Goal: Task Accomplishment & Management: Complete application form

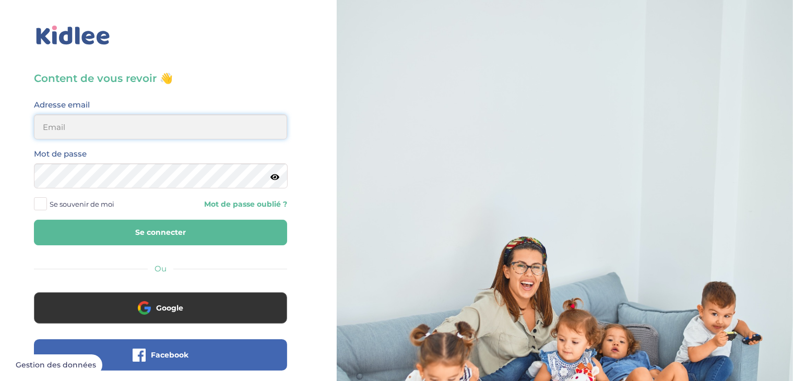
click at [98, 130] on input "email" at bounding box center [160, 126] width 253 height 25
type input "[EMAIL_ADDRESS][DOMAIN_NAME]"
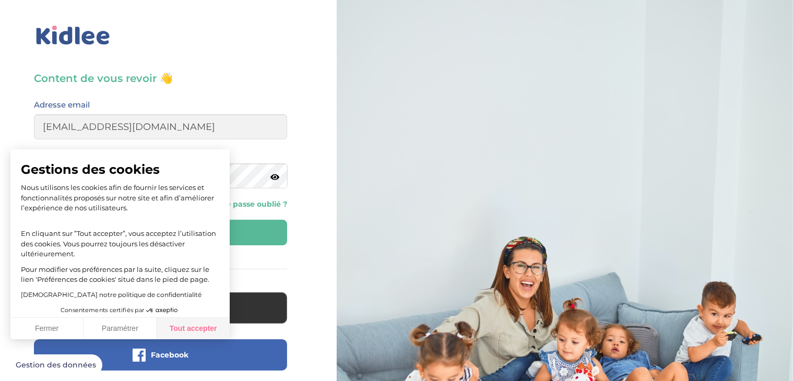
click at [198, 332] on button "Tout accepter" at bounding box center [193, 329] width 73 height 22
checkbox input "true"
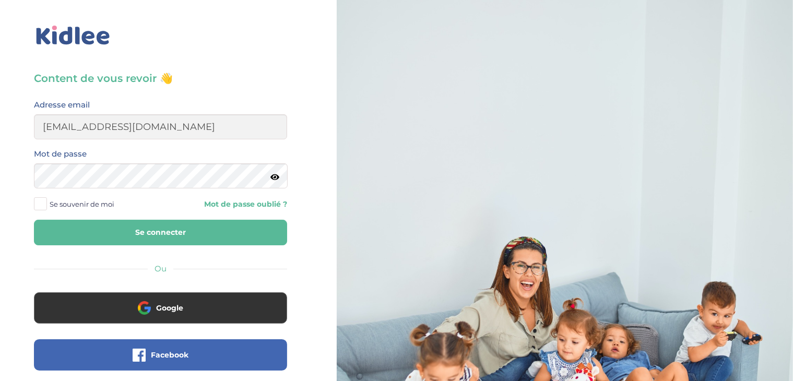
click at [188, 232] on button "Se connecter" at bounding box center [160, 233] width 253 height 26
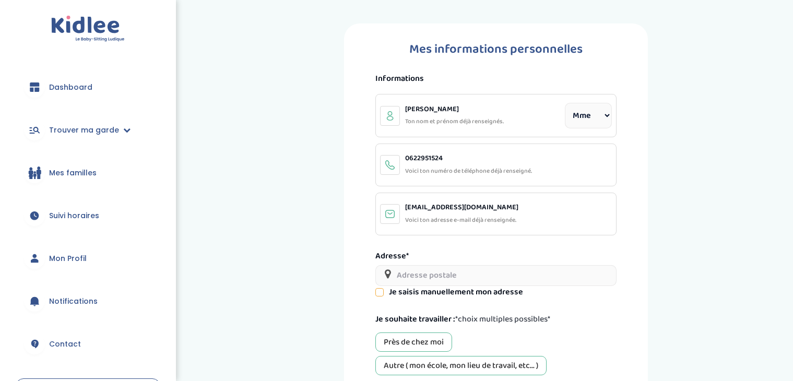
select select "1"
click at [458, 278] on input "text" at bounding box center [496, 275] width 241 height 21
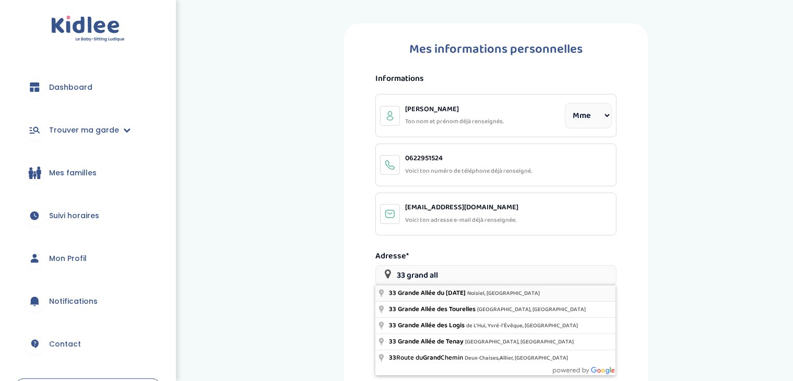
type input "[STREET_ADDRESS][DATE]"
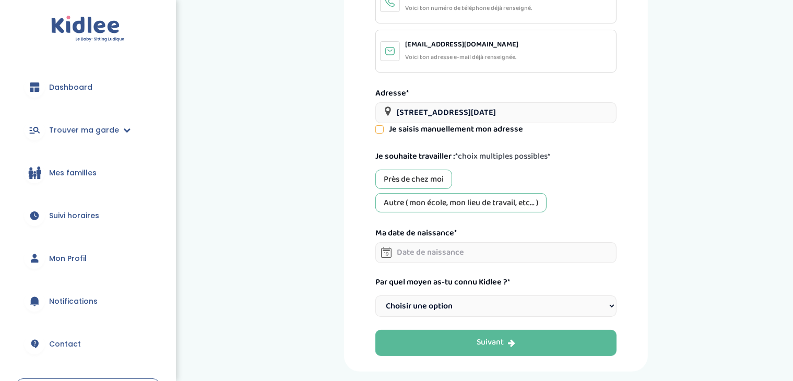
scroll to position [164, 0]
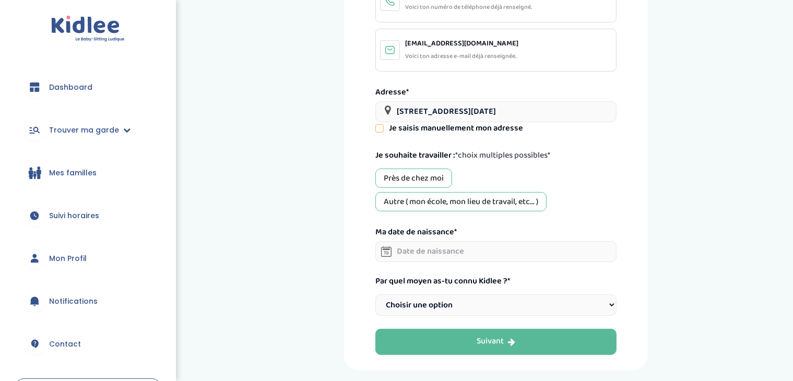
click at [430, 176] on div "Près de chez moi" at bounding box center [414, 178] width 77 height 19
click at [448, 196] on div "Autre ( mon école, mon lieu de travail, etc... )" at bounding box center [461, 201] width 171 height 19
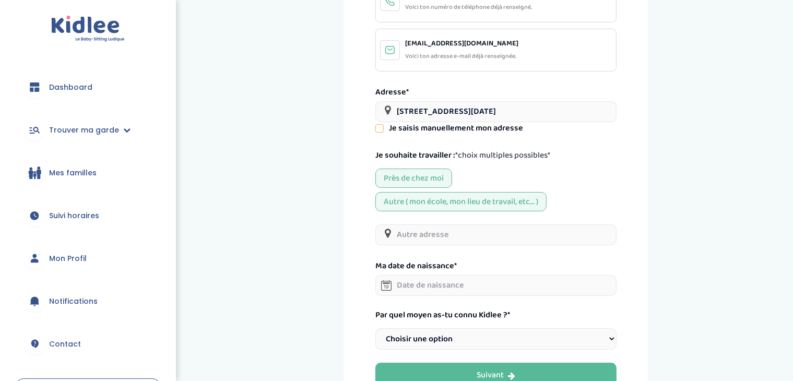
click at [444, 236] on input "text" at bounding box center [496, 235] width 241 height 21
type input "B"
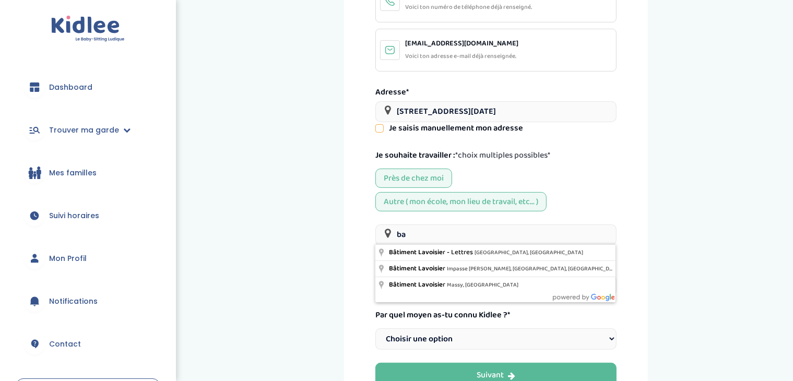
type input "b"
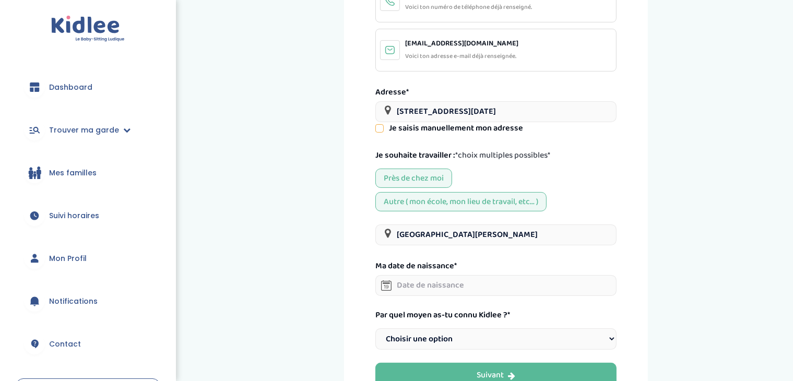
type input "université gustave eiffel"
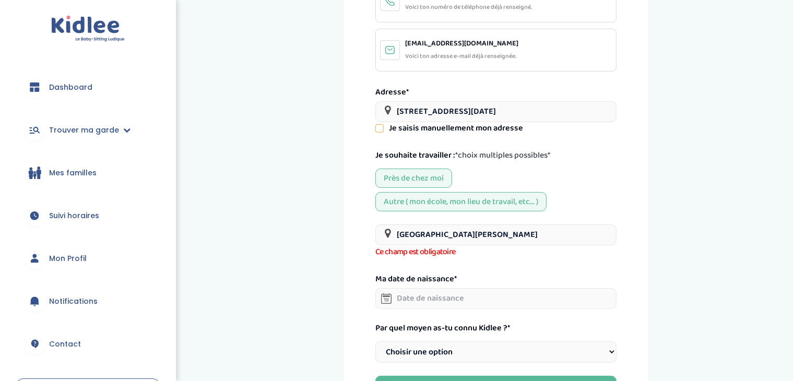
scroll to position [2, 0]
drag, startPoint x: 489, startPoint y: 232, endPoint x: 345, endPoint y: 241, distance: 144.4
click at [345, 241] on div "Mes informations personnelles Informations Berthelot Mathilde Ton nom et prénom…" at bounding box center [496, 138] width 304 height 558
click at [415, 296] on input "text" at bounding box center [496, 298] width 241 height 21
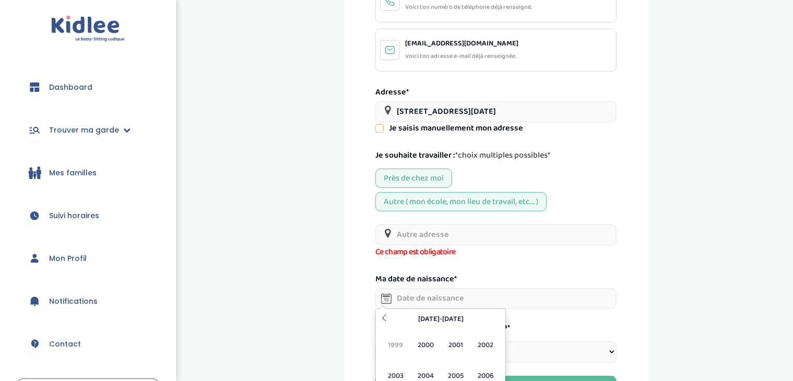
click at [415, 296] on input "text" at bounding box center [496, 298] width 241 height 21
click at [424, 197] on div "Autre ( mon école, mon lieu de travail, etc... )" at bounding box center [461, 201] width 171 height 19
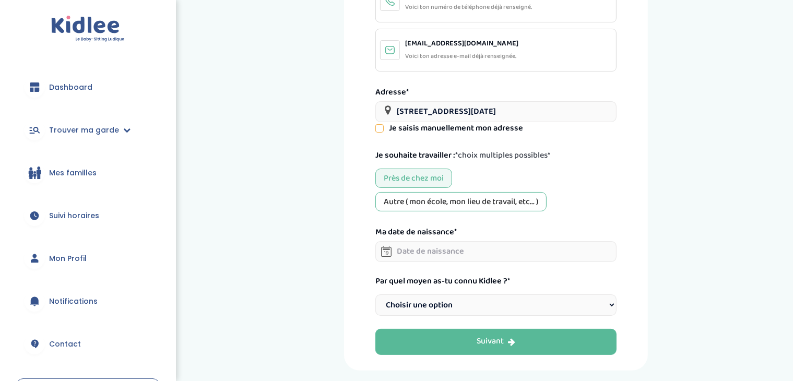
click at [413, 249] on input "text" at bounding box center [496, 251] width 241 height 21
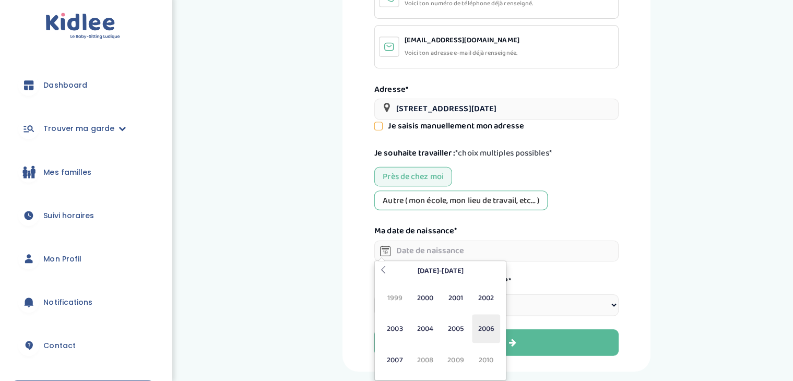
scroll to position [163, 0]
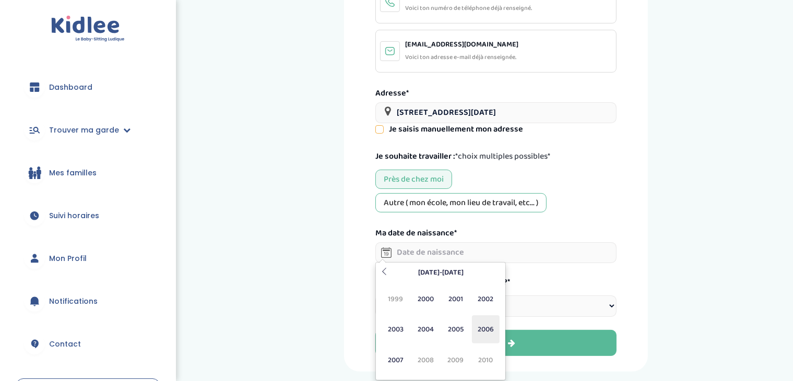
click at [493, 325] on span "2006" at bounding box center [486, 329] width 28 height 28
click at [487, 324] on span "Aoû" at bounding box center [486, 329] width 28 height 28
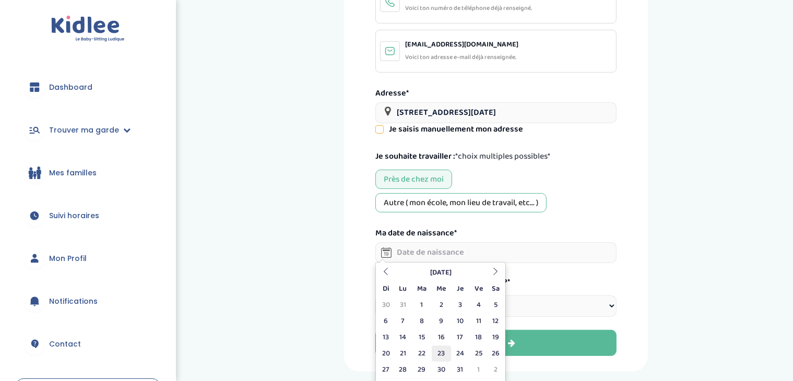
click at [437, 353] on td "23" at bounding box center [441, 354] width 19 height 16
type input "23-08-2006"
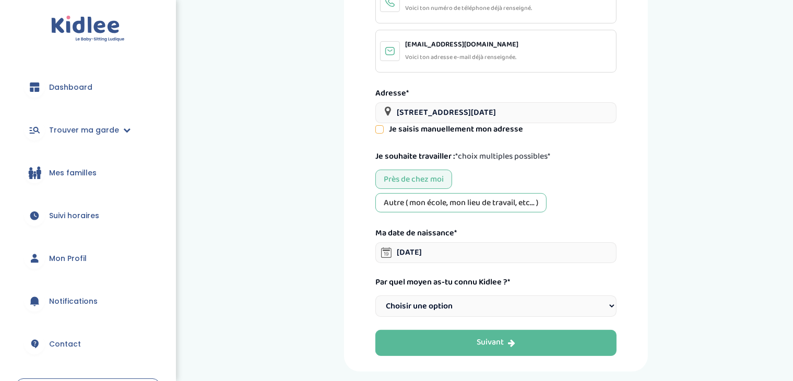
click at [494, 308] on select "Choisir une option Bouche à Oreille Google Plateforme Gens de confiance Faceboo…" at bounding box center [496, 306] width 241 height 21
select select "6"
click at [376, 296] on select "Choisir une option Bouche à Oreille Google Plateforme Gens de confiance Faceboo…" at bounding box center [496, 306] width 241 height 21
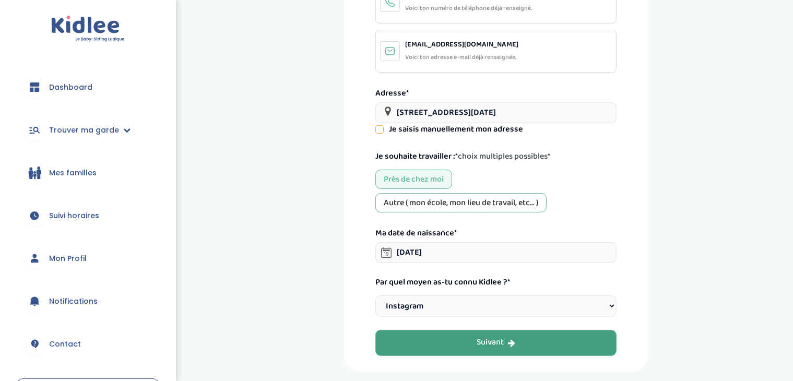
click at [487, 338] on div "Suivant" at bounding box center [496, 343] width 39 height 12
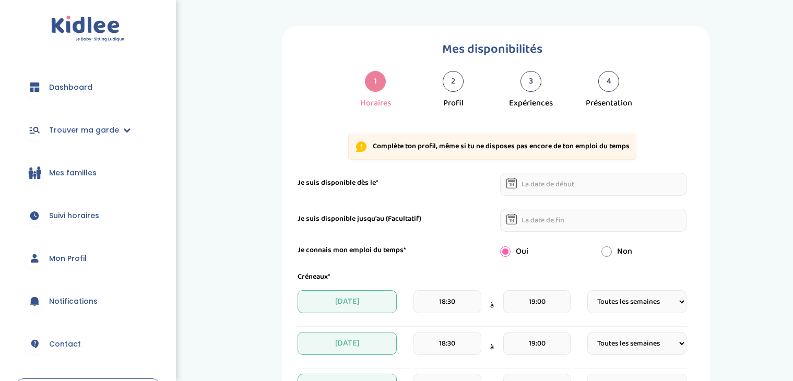
select select "1"
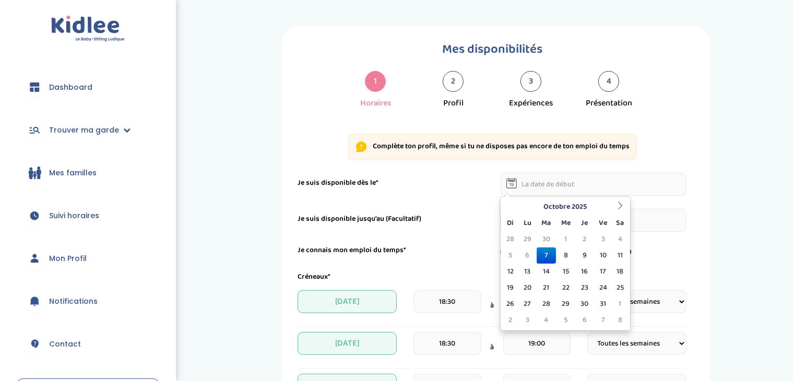
click at [543, 189] on input "text" at bounding box center [593, 184] width 187 height 23
click at [524, 269] on td "13" at bounding box center [528, 272] width 18 height 16
type input "13-10-2025"
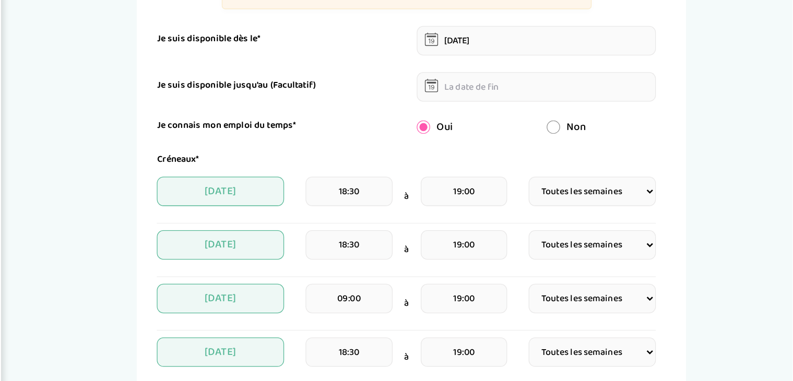
scroll to position [119, 0]
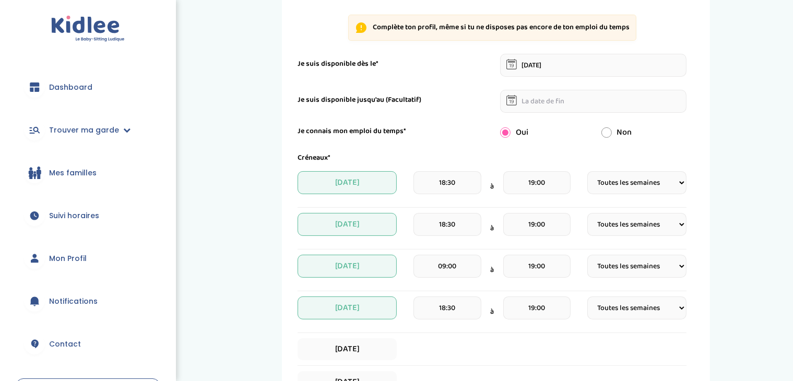
click at [651, 176] on select "Fréquence Toutes les semaines Toutes les 2 semaines Tous les mois" at bounding box center [637, 182] width 99 height 23
click at [749, 159] on div "Mes disponibilités 1 Horaires 2 Profil 3 Expériences 4 Présentation Indique nou…" at bounding box center [496, 272] width 579 height 731
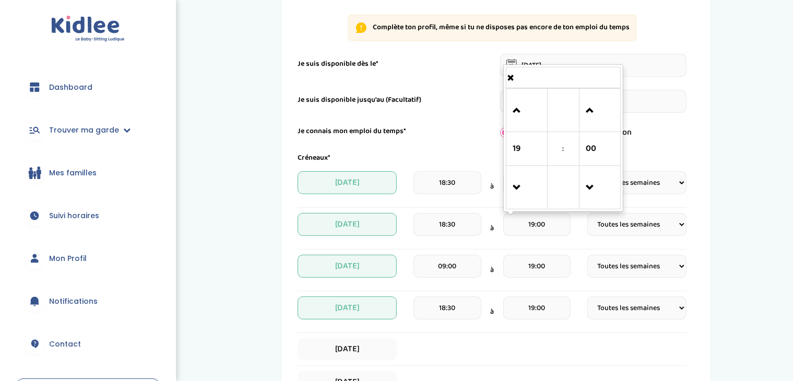
click at [558, 218] on input "19:00" at bounding box center [537, 224] width 67 height 23
click at [520, 104] on span at bounding box center [527, 111] width 28 height 28
click at [524, 109] on span at bounding box center [527, 111] width 28 height 28
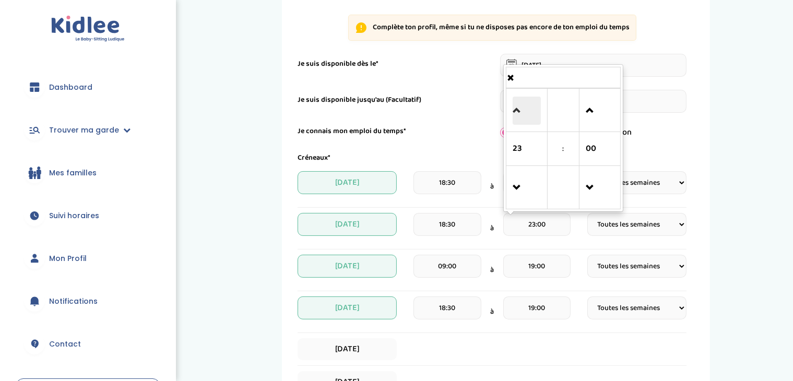
click at [524, 109] on span at bounding box center [527, 111] width 28 height 28
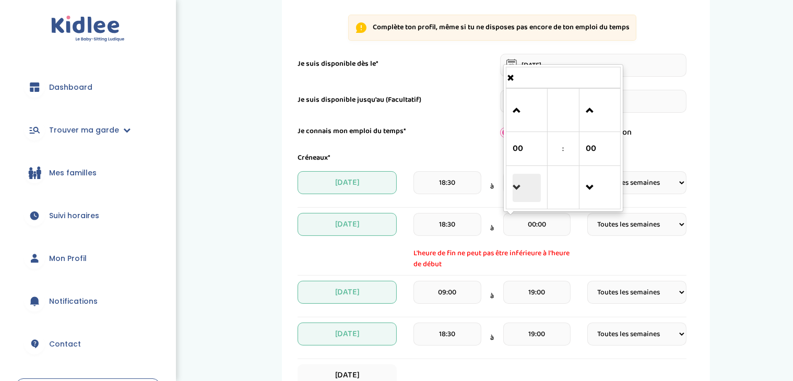
click at [522, 181] on span at bounding box center [527, 188] width 28 height 28
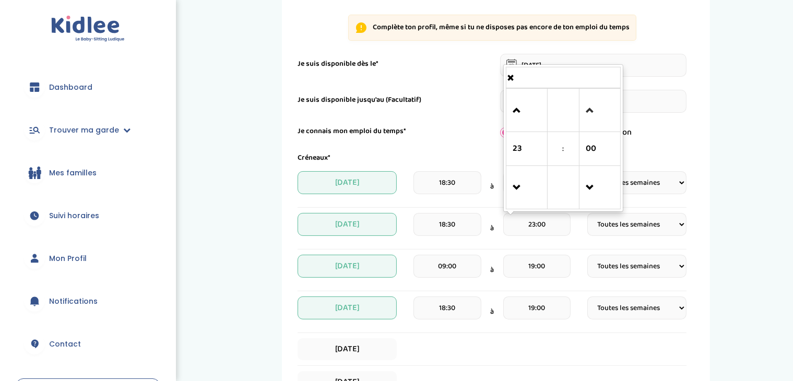
click at [585, 118] on link at bounding box center [599, 110] width 31 height 38
type input "23:30"
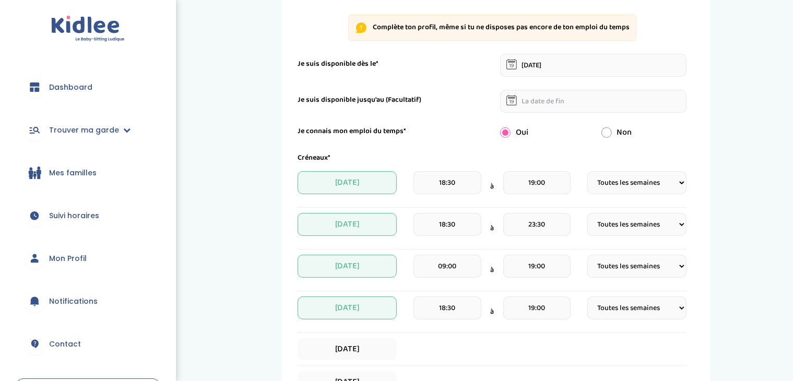
click at [470, 150] on form "Je suis disponible dès le* 13-10-2025 Je suis disponible jusqu'au (Facultatif) …" at bounding box center [492, 317] width 389 height 527
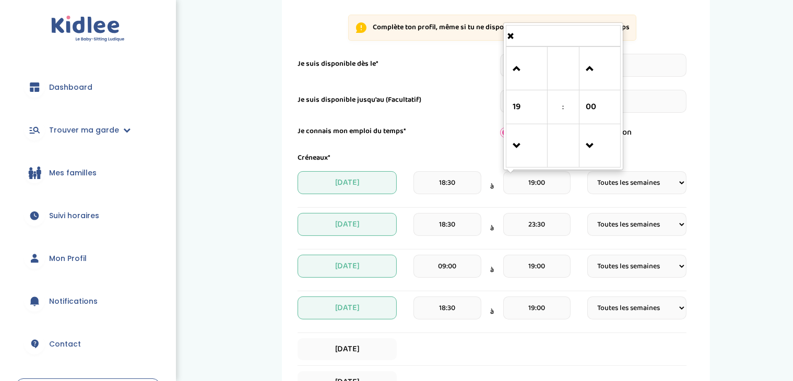
click at [539, 183] on input "19:00" at bounding box center [537, 182] width 67 height 23
click at [523, 79] on span at bounding box center [527, 69] width 28 height 28
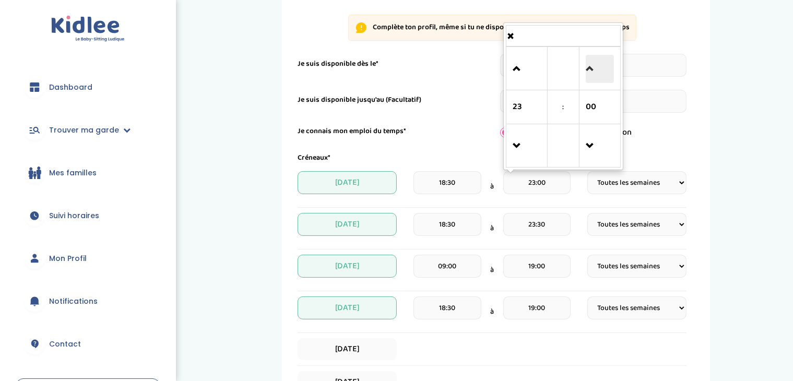
click at [588, 71] on span at bounding box center [600, 69] width 28 height 28
type input "23:30"
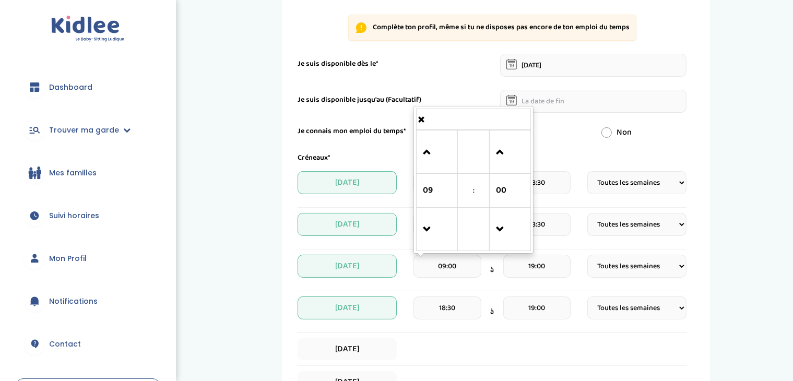
click at [452, 259] on input "09:00" at bounding box center [447, 266] width 67 height 23
click at [428, 154] on span at bounding box center [437, 152] width 28 height 28
click at [434, 225] on span at bounding box center [437, 230] width 28 height 28
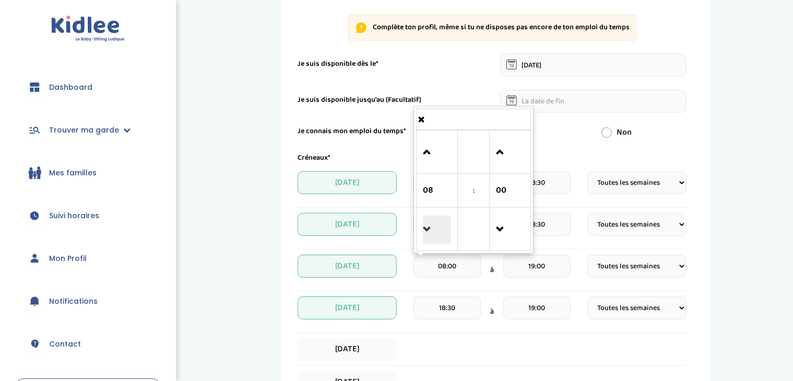
type input "07:00"
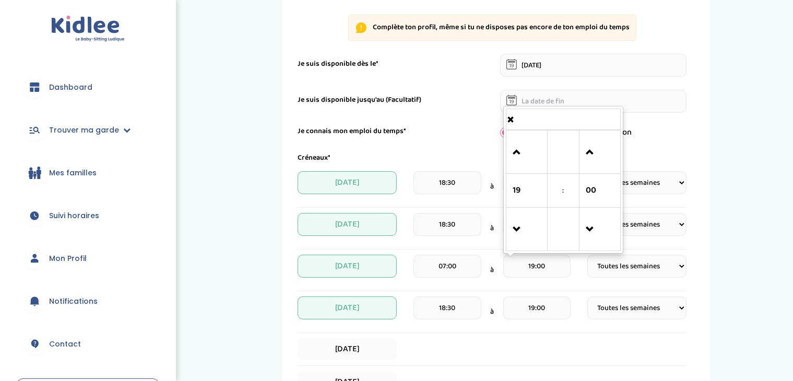
click at [524, 262] on input "19:00" at bounding box center [537, 266] width 67 height 23
click at [522, 163] on span at bounding box center [527, 152] width 28 height 28
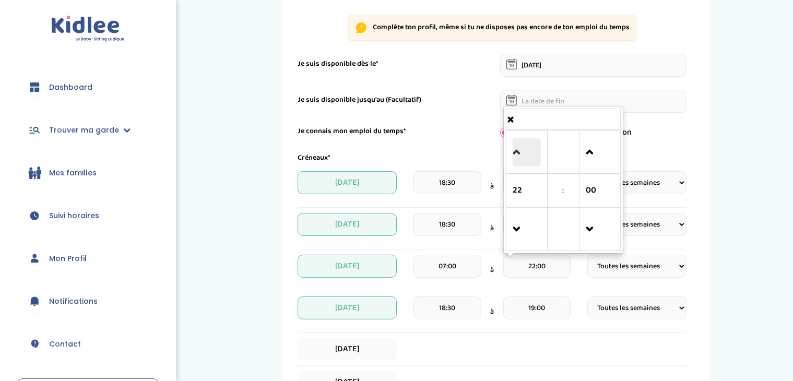
type input "23:00"
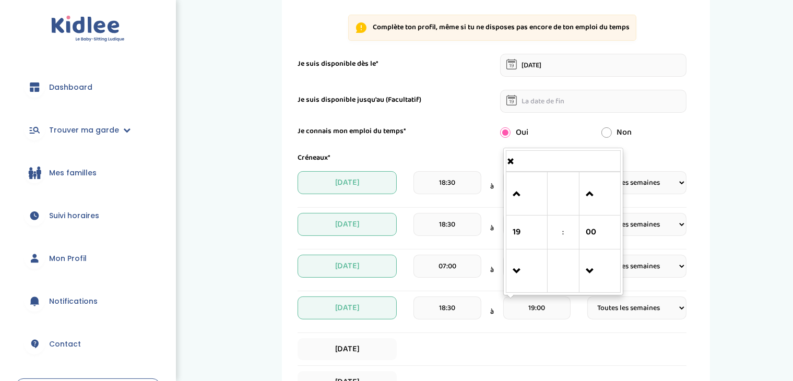
click at [532, 303] on input "19:00" at bounding box center [537, 308] width 67 height 23
click at [533, 195] on span at bounding box center [527, 194] width 28 height 28
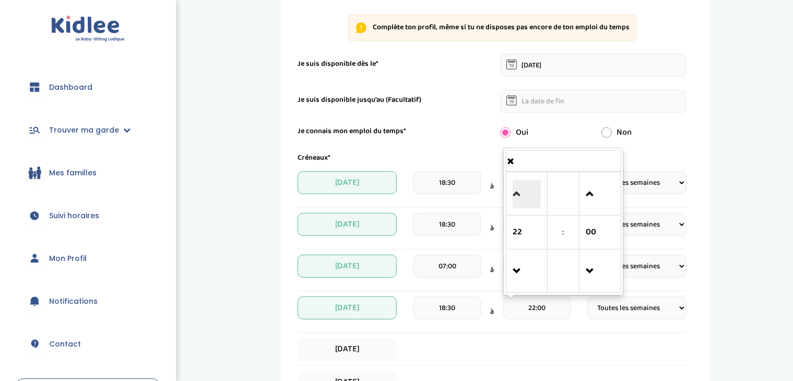
type input "23:00"
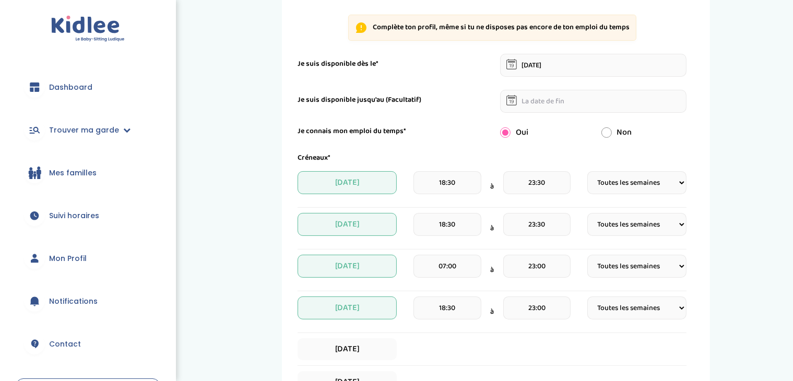
click at [550, 345] on div "Vendredi" at bounding box center [492, 349] width 389 height 22
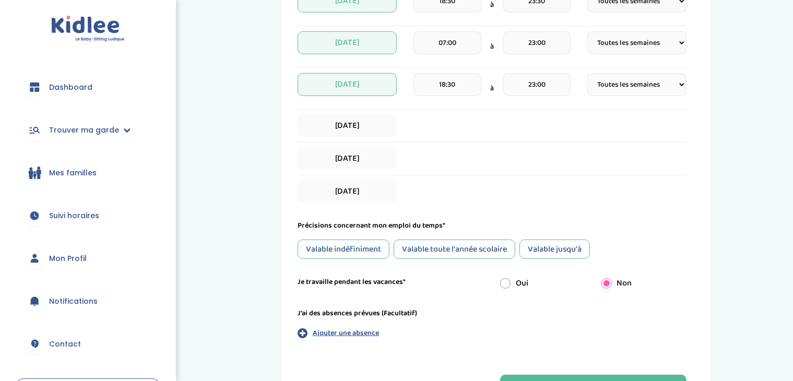
scroll to position [346, 0]
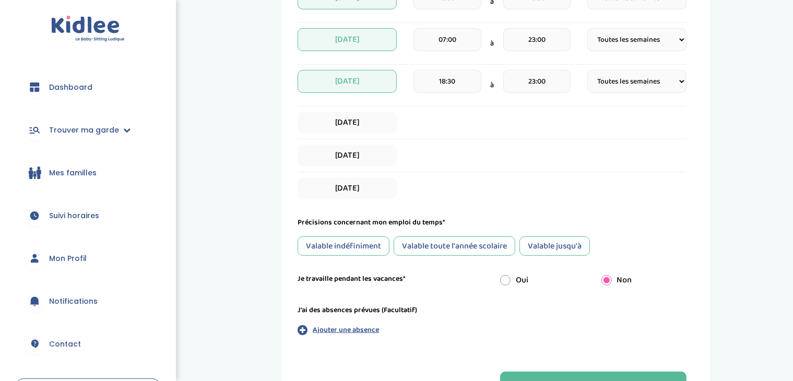
click at [465, 243] on div "Valable toute l'année scolaire" at bounding box center [455, 246] width 122 height 19
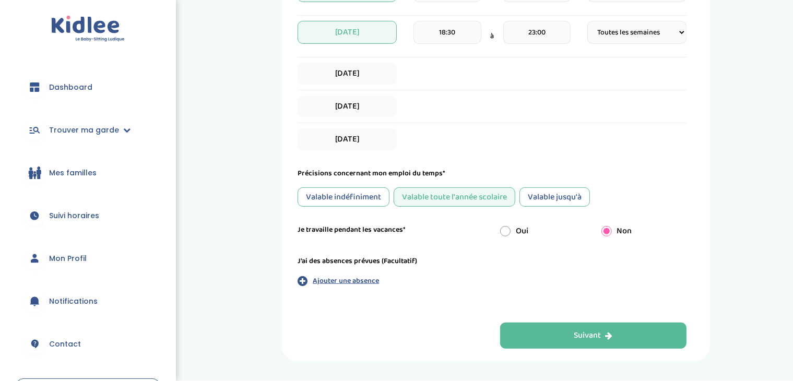
scroll to position [393, 0]
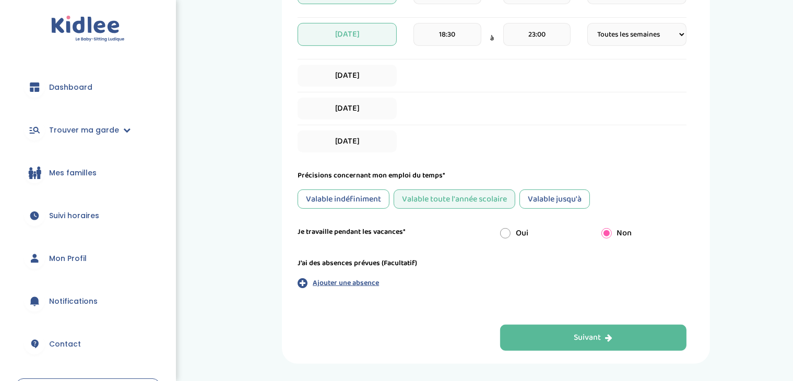
click at [350, 278] on p "Ajouter une absence" at bounding box center [346, 283] width 66 height 11
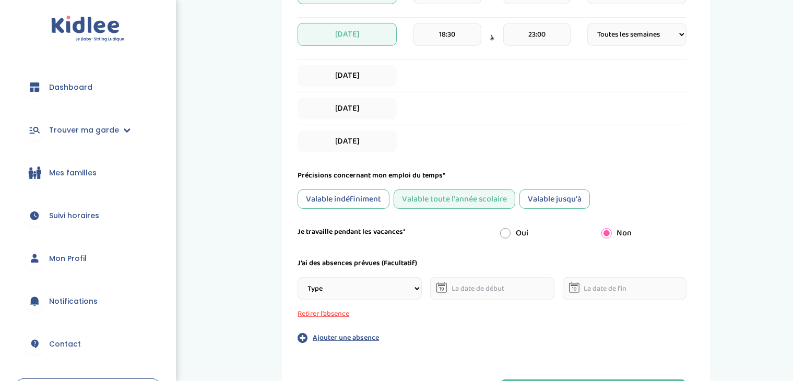
click at [413, 279] on select "Type Stages Alternances Vacances Partiels Autre" at bounding box center [360, 288] width 124 height 23
select select "Stages"
click at [298, 277] on select "Type Stages Alternances Vacances Partiels Autre" at bounding box center [360, 288] width 124 height 23
click at [487, 285] on input "text" at bounding box center [492, 288] width 124 height 23
click at [548, 311] on icon at bounding box center [550, 309] width 7 height 7
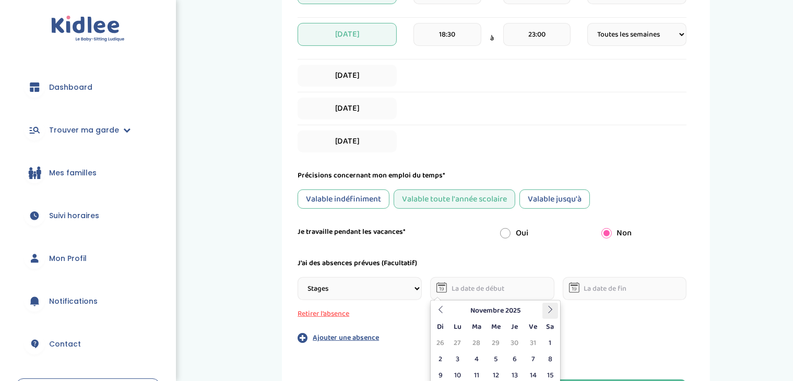
click at [548, 311] on icon at bounding box center [550, 309] width 7 height 7
click at [459, 353] on td "2" at bounding box center [458, 360] width 18 height 16
type input "02-02-2026"
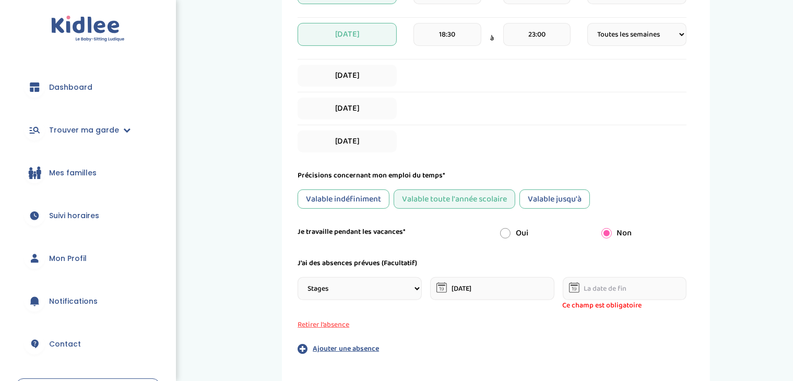
click at [611, 290] on input "text" at bounding box center [625, 288] width 124 height 23
click at [687, 310] on th at bounding box center [683, 311] width 16 height 16
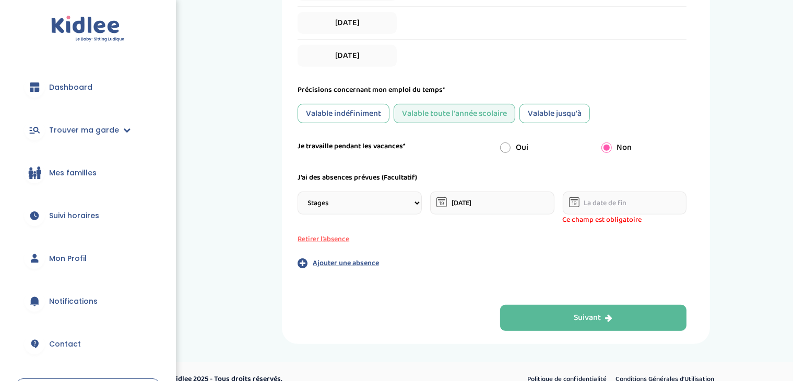
scroll to position [480, 0]
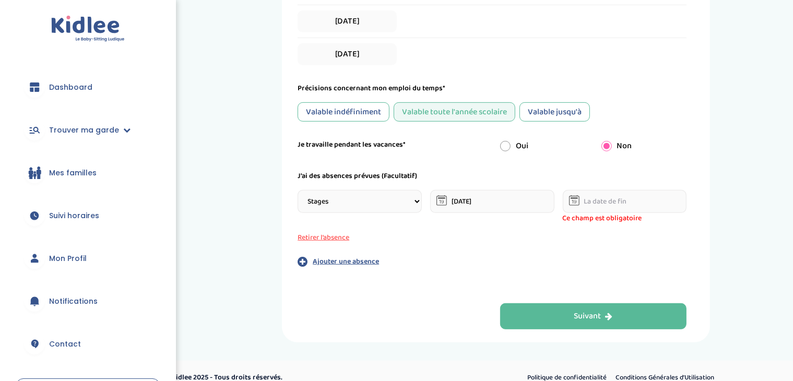
click at [671, 202] on input "text" at bounding box center [625, 201] width 124 height 23
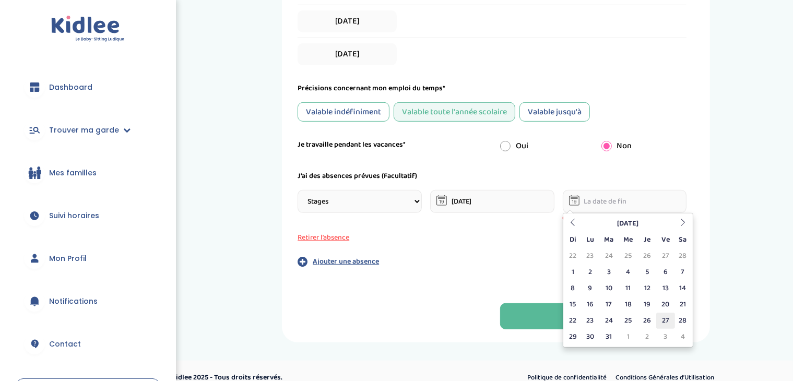
click at [658, 318] on td "27" at bounding box center [666, 321] width 18 height 16
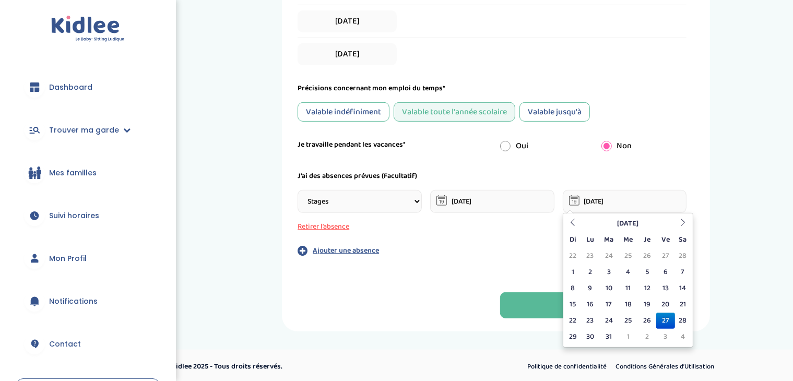
click at [635, 196] on input "27-03-2026" at bounding box center [625, 201] width 124 height 23
click at [664, 307] on td "20" at bounding box center [666, 305] width 18 height 16
type input "20-03-2026"
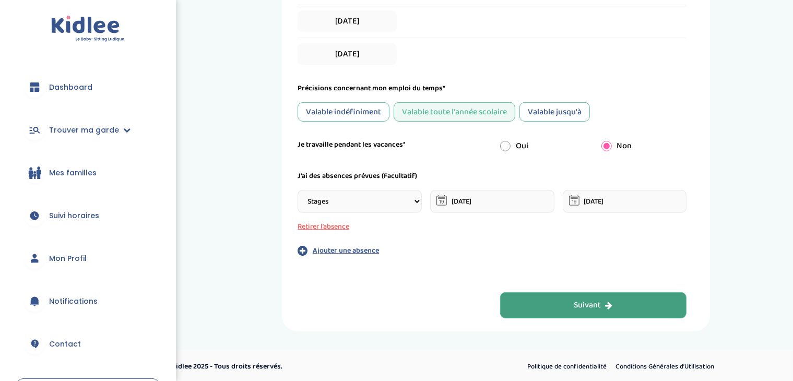
click at [628, 304] on button "Suivant" at bounding box center [593, 306] width 187 height 26
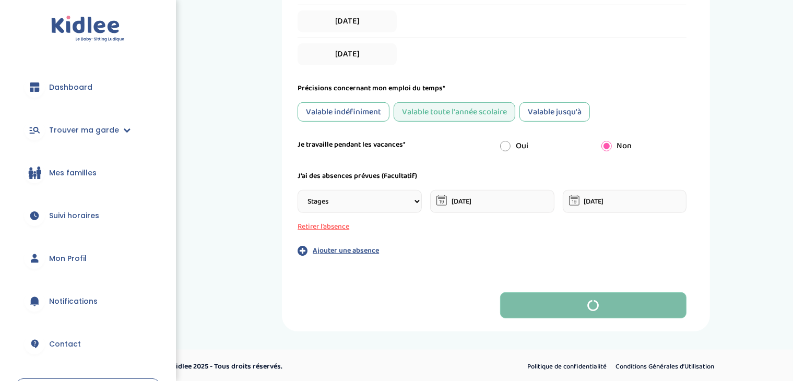
scroll to position [0, 0]
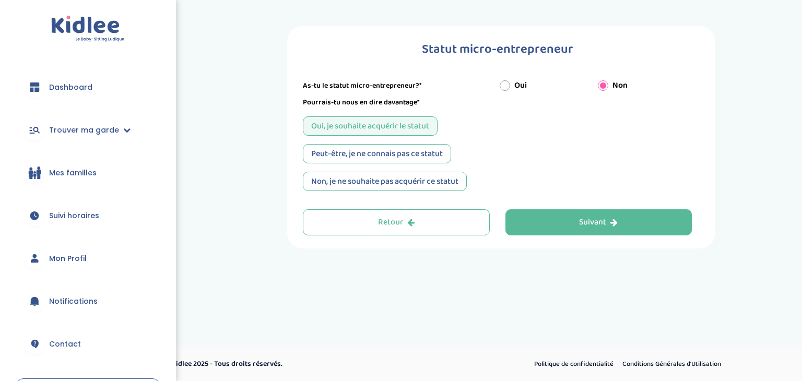
click at [368, 155] on div "Peut-être, je ne connais pas ce statut" at bounding box center [377, 153] width 148 height 19
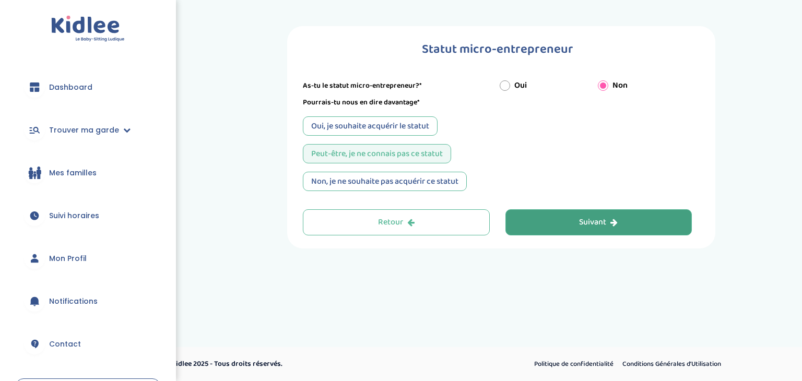
click at [552, 224] on button "Suivant" at bounding box center [599, 222] width 187 height 26
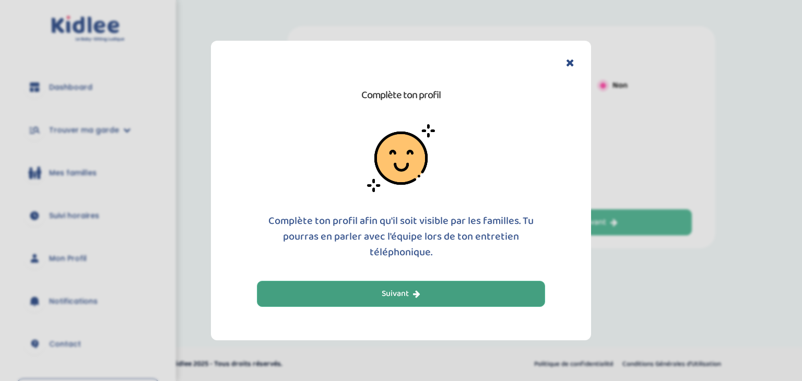
click at [503, 286] on button "Suivant" at bounding box center [401, 294] width 288 height 26
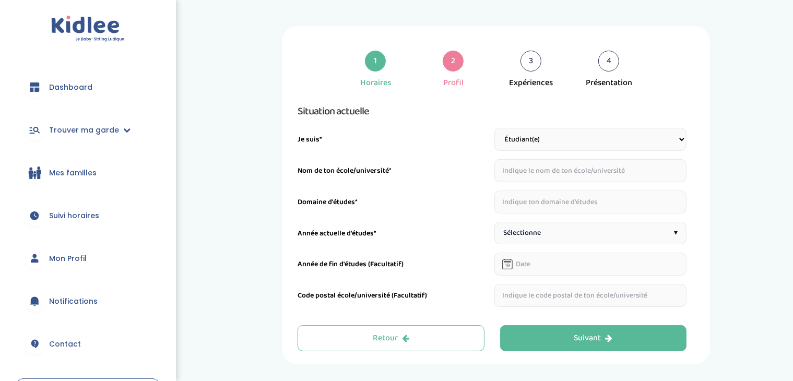
click at [544, 171] on input "text" at bounding box center [591, 170] width 193 height 23
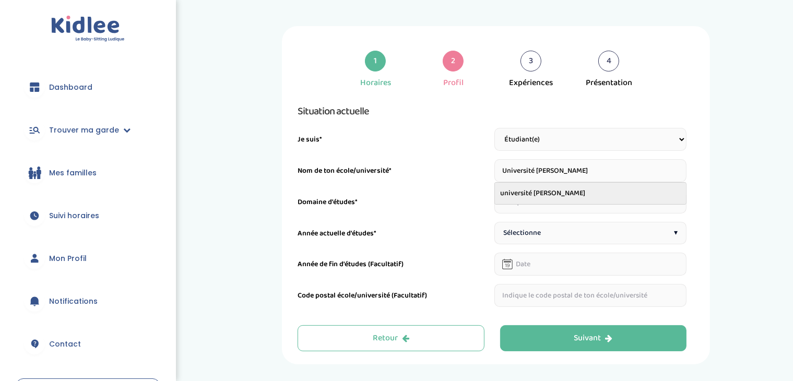
type input "université Gustave eiffeil"
click at [537, 219] on div "Situation actuelle Je suis* Étudiant(e) Salarié Professionnel(le) de la petite …" at bounding box center [492, 205] width 389 height 204
click at [533, 207] on input "text" at bounding box center [591, 202] width 193 height 23
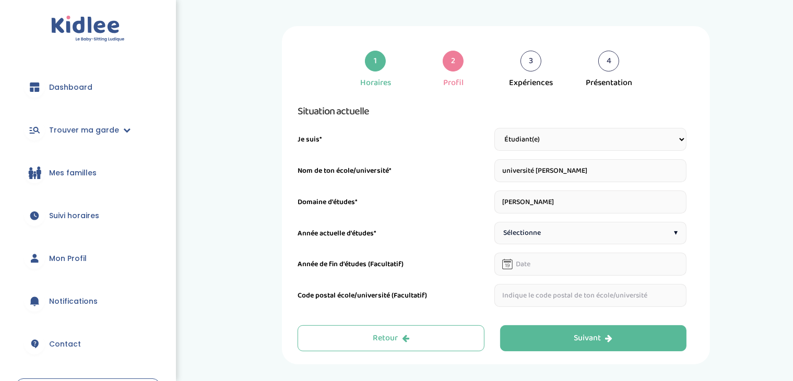
type input "Génie Urbain"
click at [530, 228] on span "Sélectionne" at bounding box center [523, 233] width 38 height 11
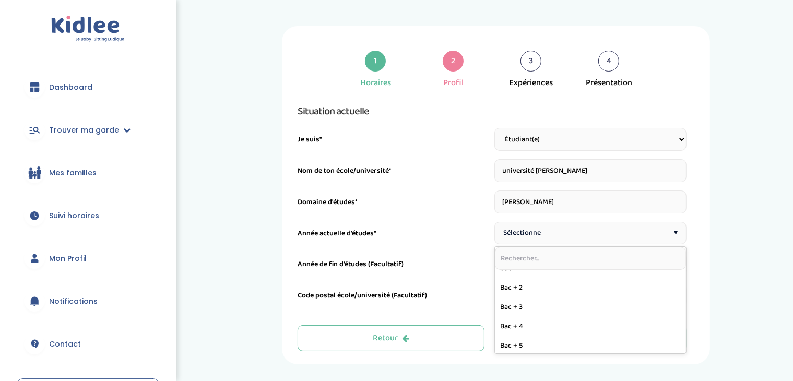
scroll to position [151, 0]
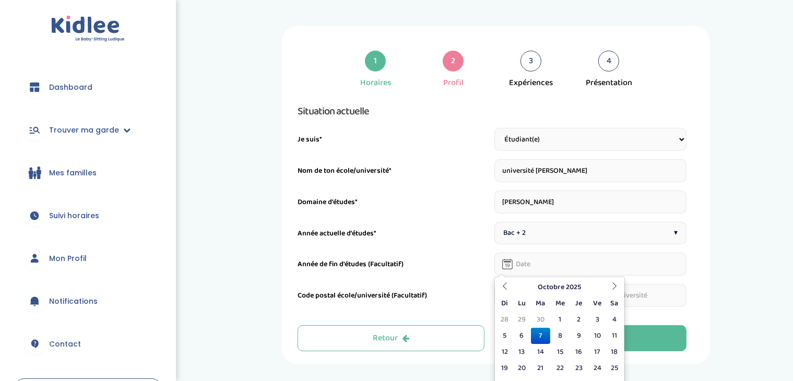
click at [554, 261] on input "text" at bounding box center [591, 264] width 193 height 23
click at [587, 290] on th "Octobre 2025" at bounding box center [560, 287] width 94 height 16
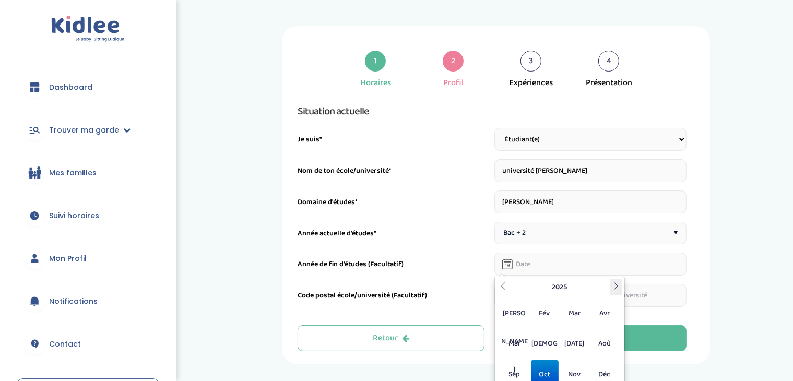
click at [615, 289] on icon at bounding box center [616, 286] width 7 height 7
click at [551, 345] on span "Jui" at bounding box center [545, 344] width 28 height 28
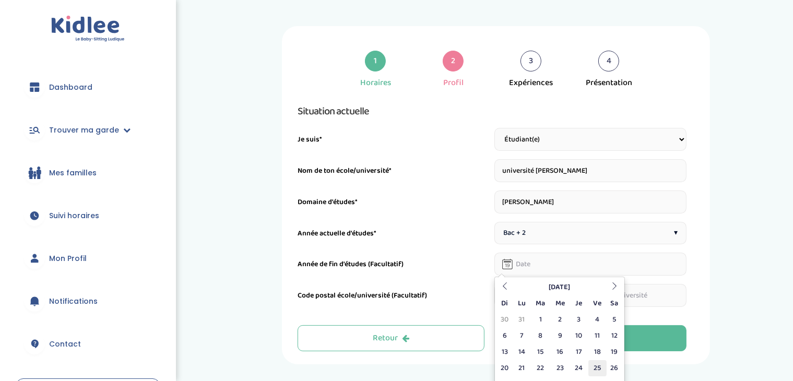
click at [597, 366] on td "25" at bounding box center [598, 368] width 18 height 16
type input "25-06-2027"
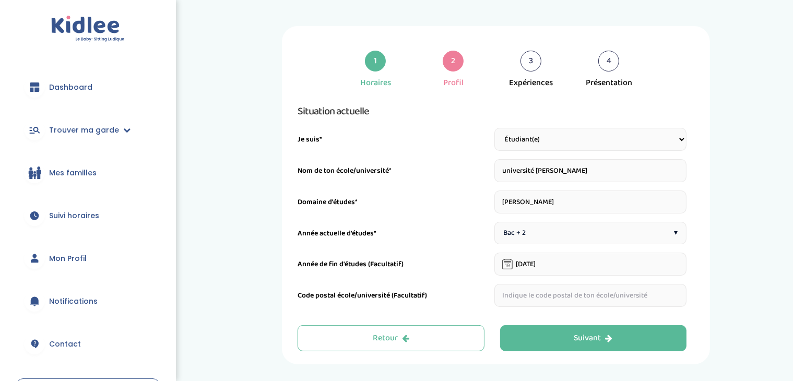
click at [570, 295] on input "text" at bounding box center [591, 295] width 193 height 23
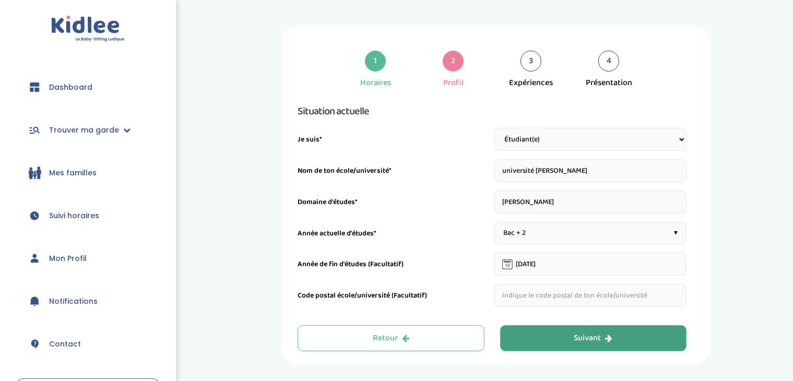
click at [516, 331] on button "Suivant" at bounding box center [593, 338] width 187 height 26
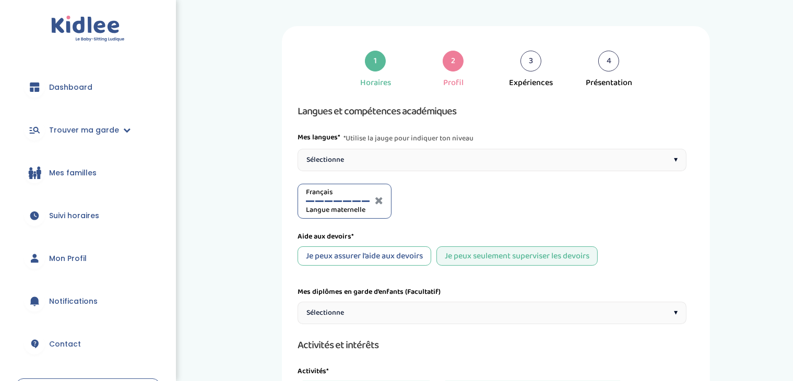
scroll to position [36, 0]
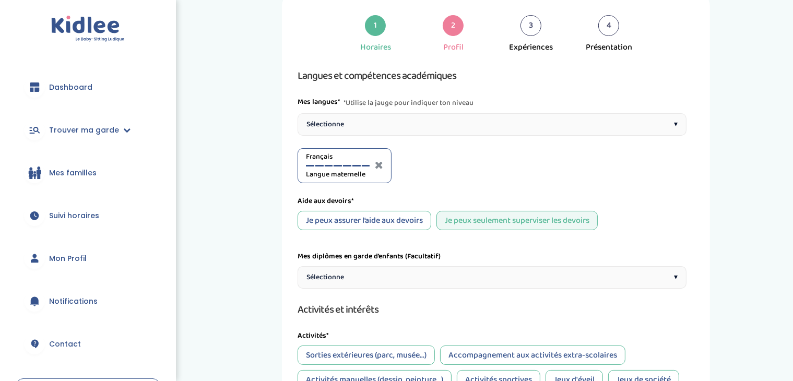
click at [586, 111] on div "Mes langues* *Utilise la jauge pour indiquer ton niveau Sélectionne ▾" at bounding box center [492, 116] width 389 height 39
click at [590, 121] on div "Sélectionne ▾" at bounding box center [492, 124] width 389 height 22
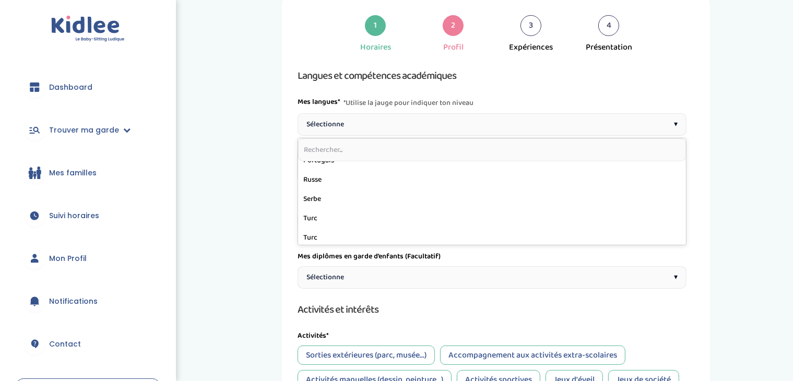
scroll to position [339, 0]
click at [773, 189] on div "1 Horaires 2 Profil 3 Expériences 4 Présentation Indique nous ta situation admi…" at bounding box center [496, 330] width 579 height 679
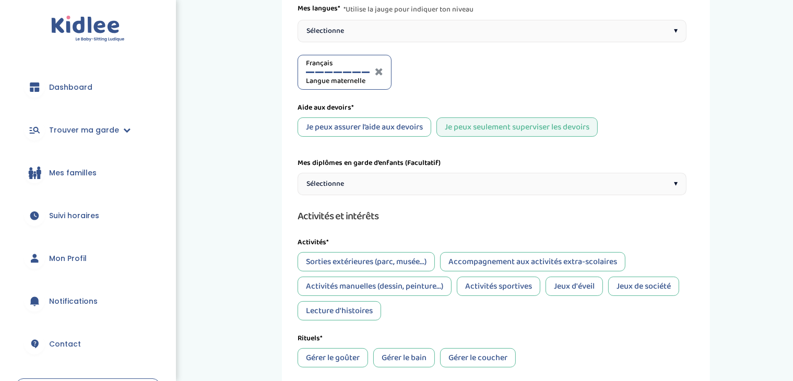
scroll to position [134, 0]
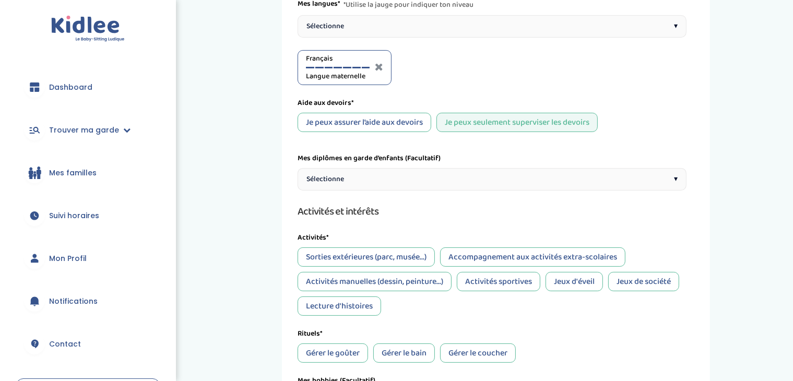
click at [405, 119] on div "Je peux assurer l’aide aux devoirs" at bounding box center [365, 122] width 134 height 19
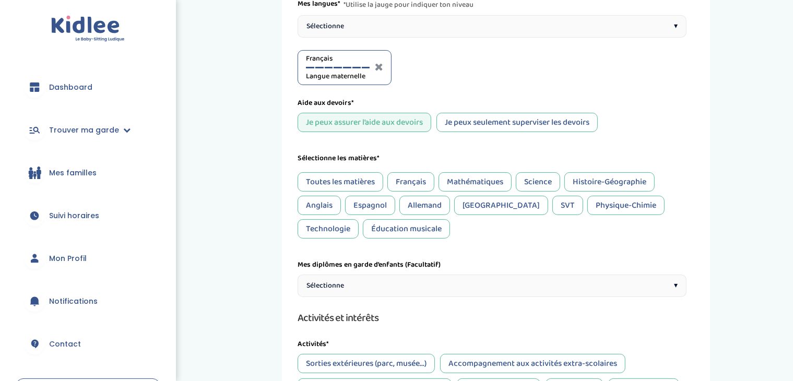
click at [408, 180] on div "Français" at bounding box center [411, 181] width 47 height 19
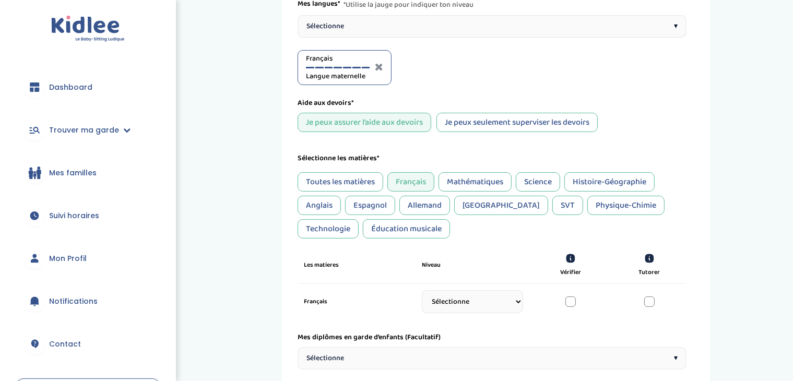
click at [490, 305] on select "Sélectionne CP CE1 CE2 CM1 CM2 6eme 5eme 4eme 3eme Seconde Prémière Terminale" at bounding box center [472, 301] width 101 height 23
click at [405, 231] on div "Toutes les matières Français Mathématiques Science Histoire-Géographie Anglais …" at bounding box center [492, 205] width 389 height 66
click at [570, 248] on icon at bounding box center [570, 249] width 7 height 4
click at [539, 115] on div "Je peux seulement superviser les devoirs" at bounding box center [517, 122] width 161 height 19
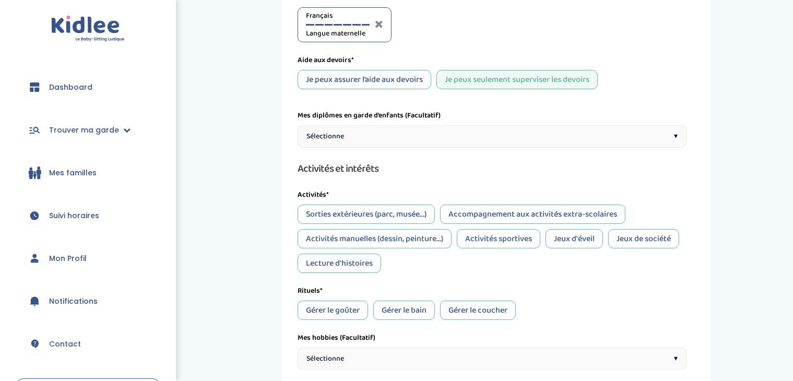
scroll to position [190, 0]
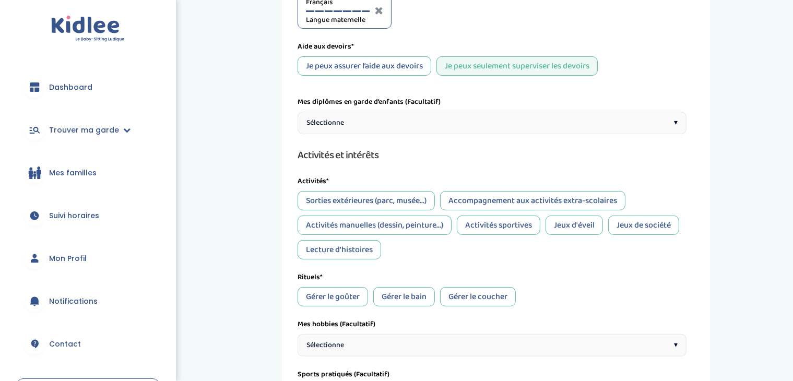
click at [674, 118] on span "▾" at bounding box center [676, 123] width 4 height 11
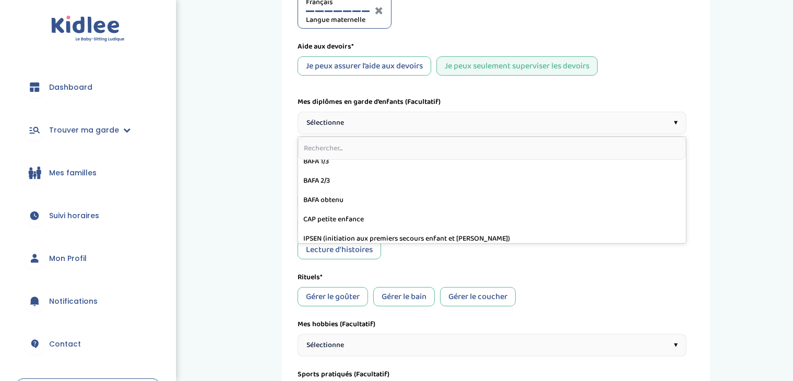
scroll to position [71, 0]
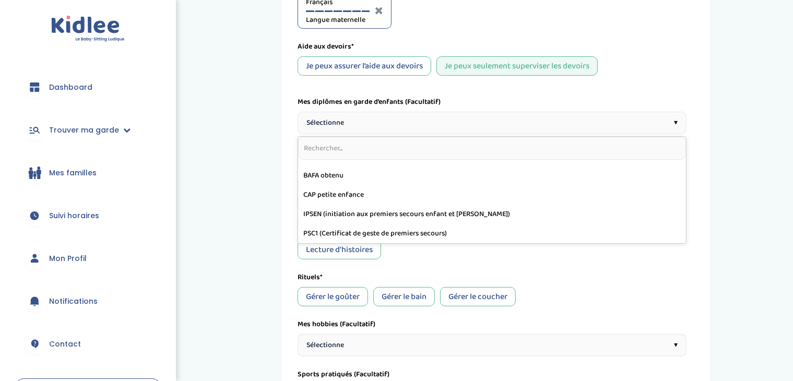
click at [723, 209] on div "1 Horaires 2 Profil 3 Expériences 4 Présentation Indique nous ta situation admi…" at bounding box center [496, 175] width 579 height 679
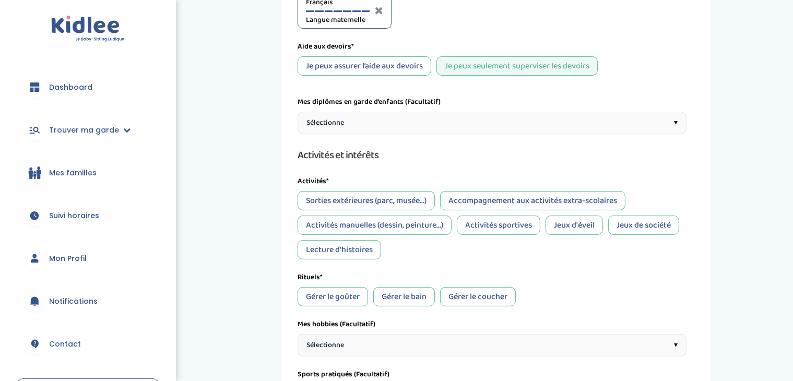
click at [426, 200] on div "Sorties extérieures (parc, musée...)" at bounding box center [366, 200] width 137 height 19
click at [467, 189] on div "Activités* Sorties extérieures (parc, musée...) Accompagnement aux activités ex…" at bounding box center [492, 218] width 389 height 84
click at [469, 194] on div "Accompagnement aux activités extra-scolaires" at bounding box center [532, 200] width 185 height 19
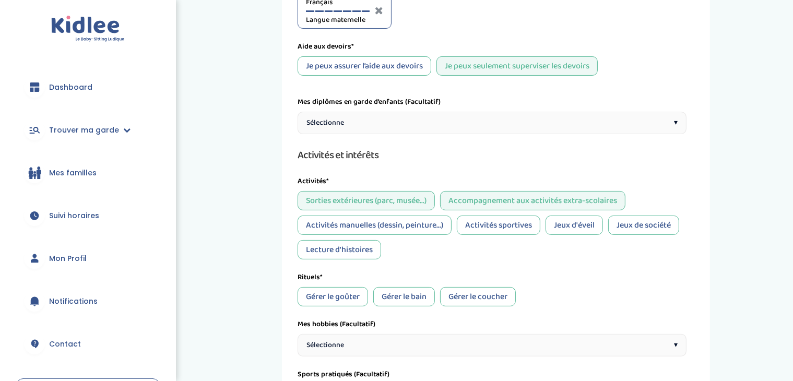
click at [405, 226] on div "Activités manuelles (dessin, peinture...)" at bounding box center [375, 225] width 154 height 19
click at [487, 226] on div "Activités sportives" at bounding box center [499, 225] width 84 height 19
click at [577, 221] on div "Jeux d'éveil" at bounding box center [574, 225] width 57 height 19
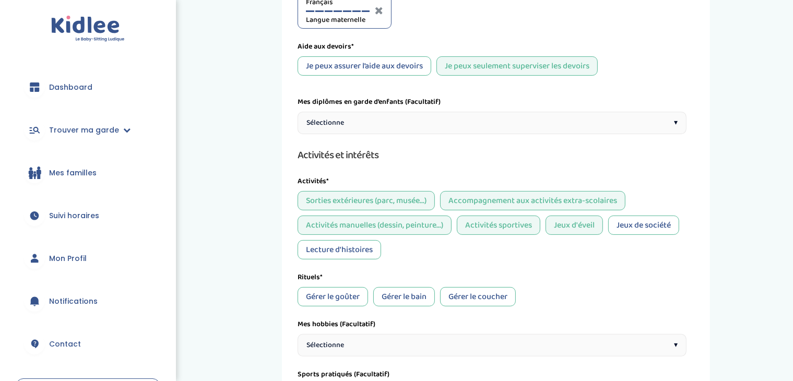
click at [633, 220] on div "Jeux de société" at bounding box center [644, 225] width 71 height 19
click at [353, 247] on div "Lecture d'histoires" at bounding box center [340, 249] width 84 height 19
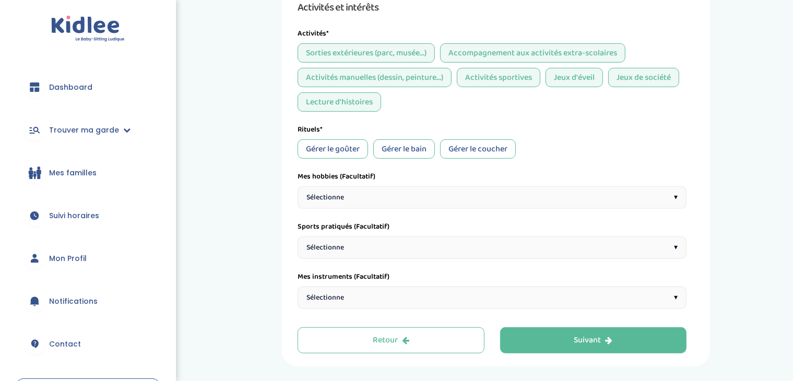
scroll to position [344, 0]
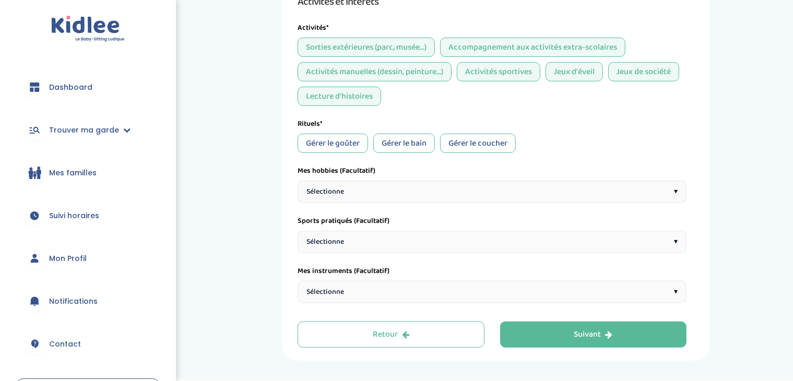
drag, startPoint x: 351, startPoint y: 139, endPoint x: 409, endPoint y: 144, distance: 58.2
click at [409, 144] on div "Gérer le goûter Gérer le bain Gérer le coucher" at bounding box center [492, 143] width 389 height 19
click at [409, 144] on div "Gérer le bain" at bounding box center [404, 143] width 62 height 19
click at [321, 143] on div "Gérer le goûter" at bounding box center [333, 143] width 71 height 19
click at [450, 141] on div "Gérer le coucher" at bounding box center [478, 143] width 76 height 19
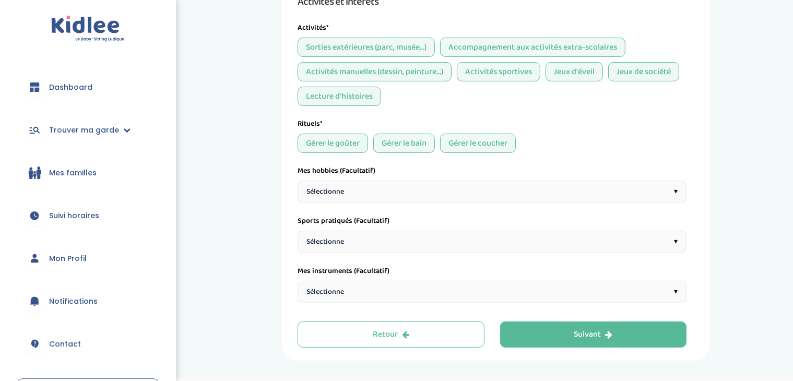
click at [430, 186] on div "Sélectionne ▾" at bounding box center [492, 192] width 389 height 22
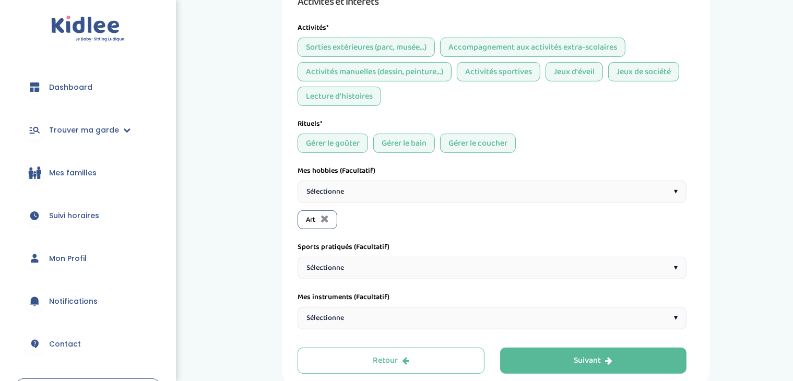
click at [498, 183] on div "Sélectionne ▾" at bounding box center [492, 192] width 389 height 22
click at [649, 184] on div "Sélectionne ▾" at bounding box center [492, 192] width 389 height 22
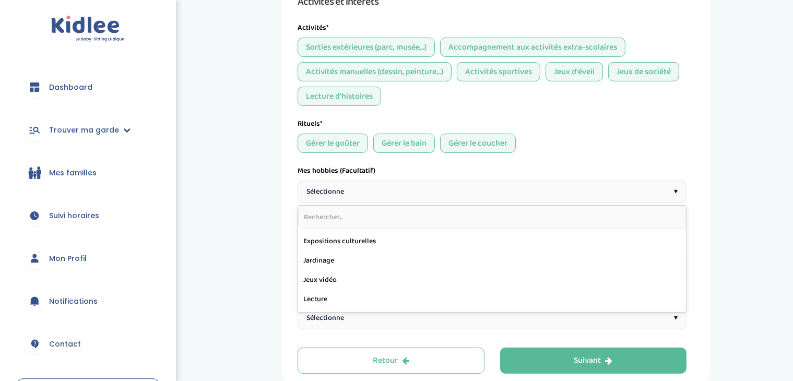
scroll to position [275, 0]
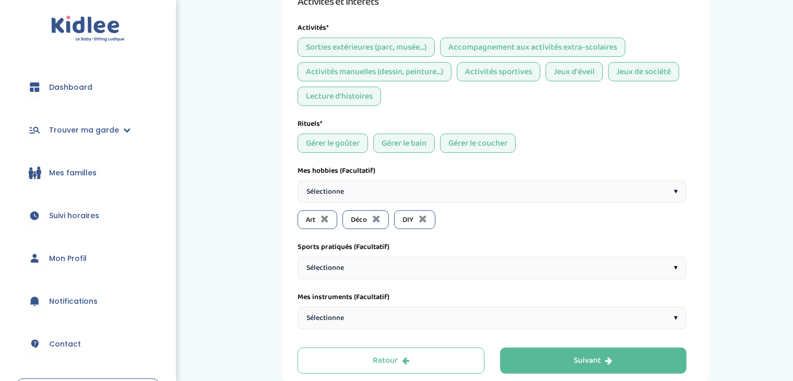
click at [600, 181] on div "Sélectionne ▾" at bounding box center [492, 192] width 389 height 22
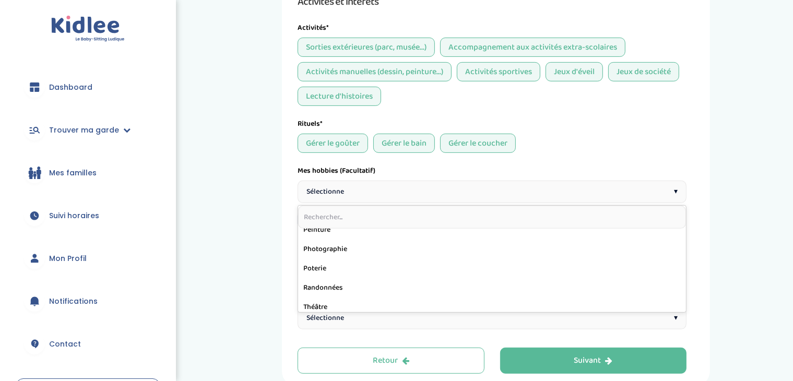
scroll to position [484, 0]
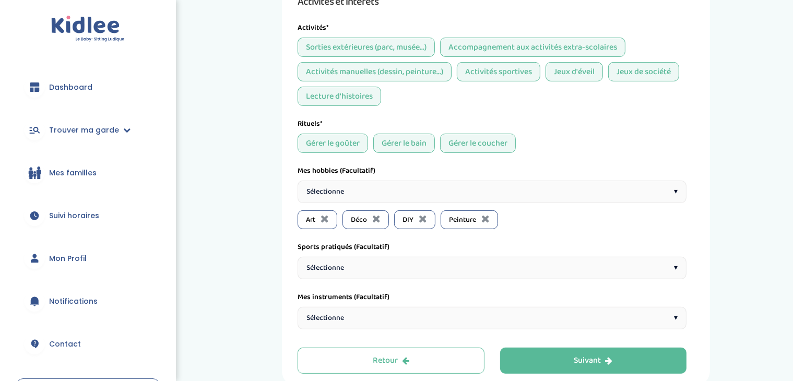
click at [614, 262] on div "Sélectionne ▾" at bounding box center [492, 268] width 389 height 22
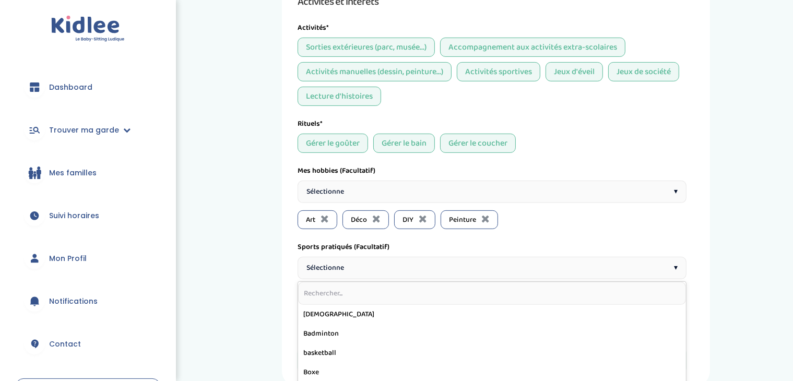
click at [581, 291] on input "text" at bounding box center [492, 293] width 388 height 23
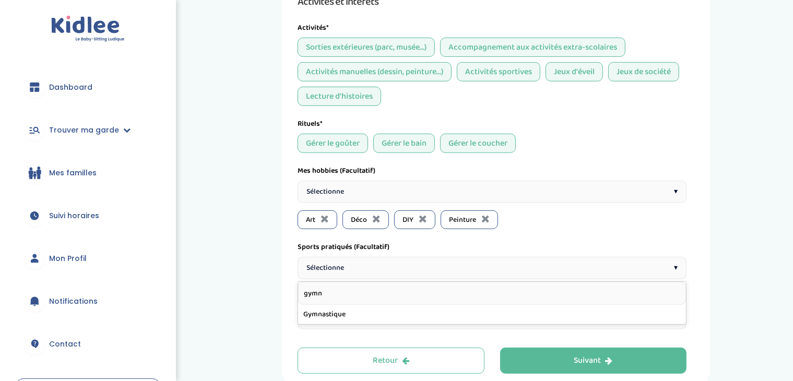
type input "gymna"
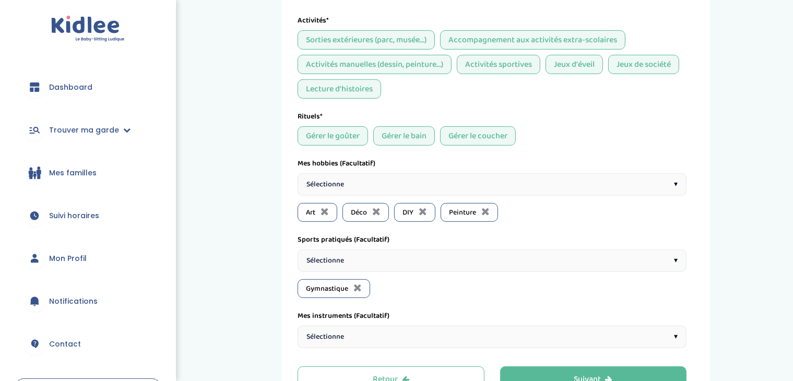
scroll to position [426, 0]
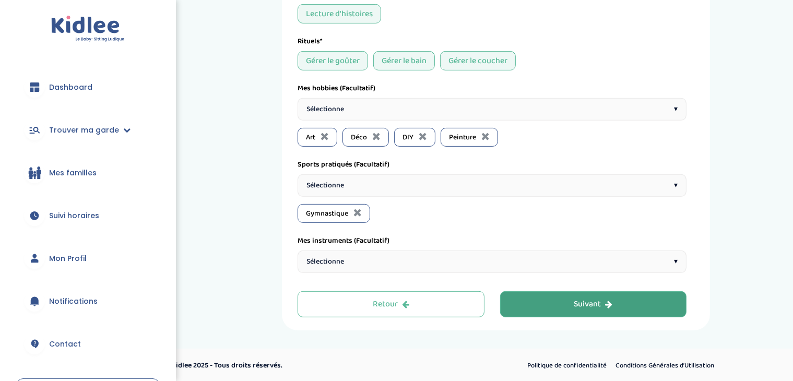
click at [585, 308] on div "Suivant" at bounding box center [594, 305] width 39 height 12
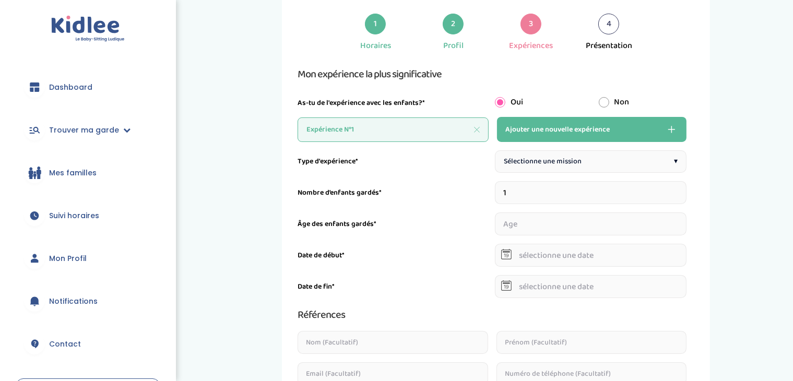
scroll to position [39, 0]
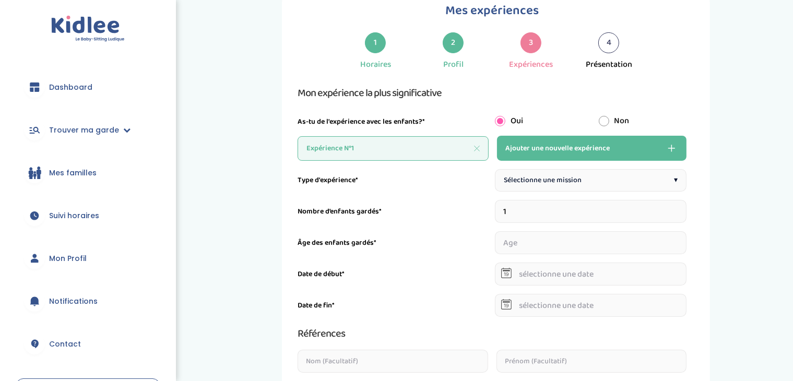
click at [455, 174] on div "Type d'expérience* Sélectionne une mission ▾" at bounding box center [492, 180] width 389 height 22
click at [571, 149] on span "Ajouter une nouvelle expérience" at bounding box center [558, 148] width 104 height 13
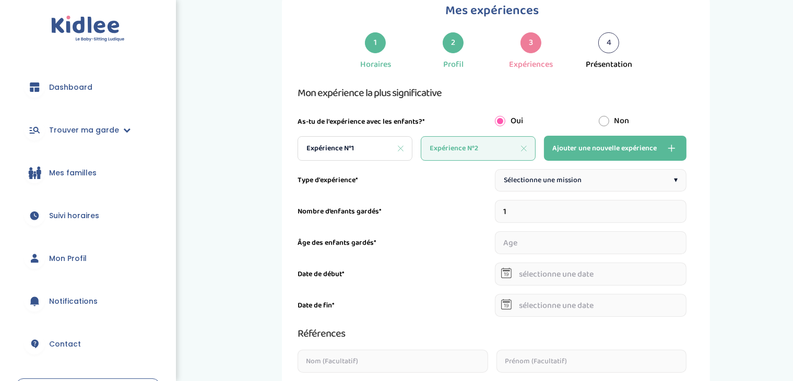
click at [520, 146] on div "Expérience N°2" at bounding box center [478, 148] width 115 height 25
click at [527, 147] on icon at bounding box center [524, 149] width 6 height 6
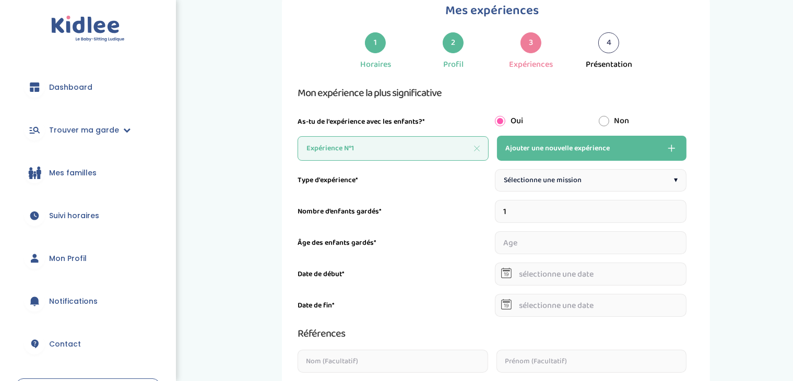
click at [534, 178] on span "Sélectionne une mission" at bounding box center [543, 180] width 78 height 11
type input "2"
click at [683, 204] on input "2" at bounding box center [591, 211] width 192 height 23
click at [521, 231] on input "number" at bounding box center [541, 242] width 92 height 23
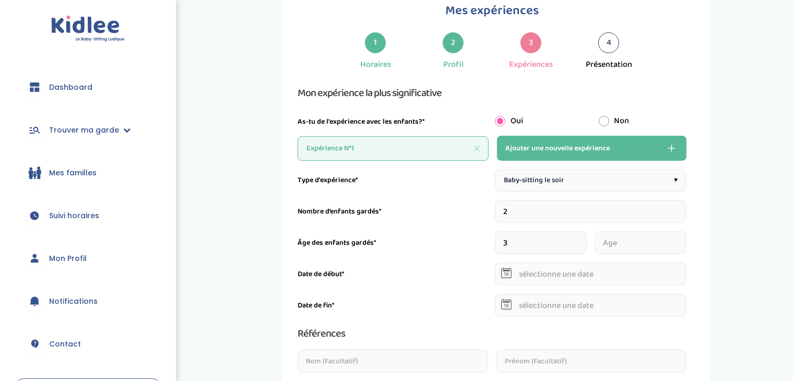
type input "3"
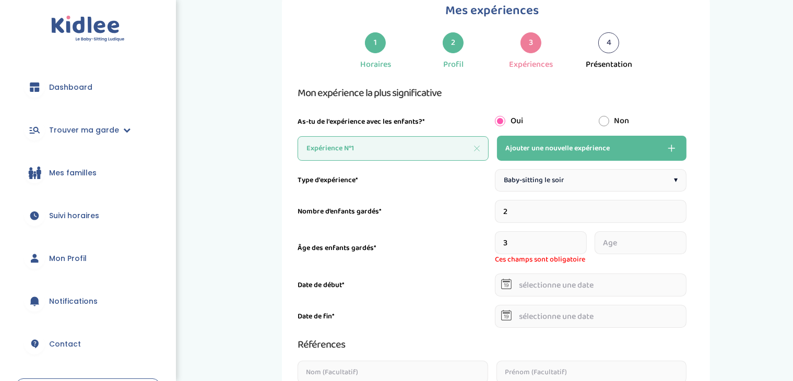
click at [629, 246] on input "number" at bounding box center [641, 242] width 92 height 23
type input "6"
type input "5"
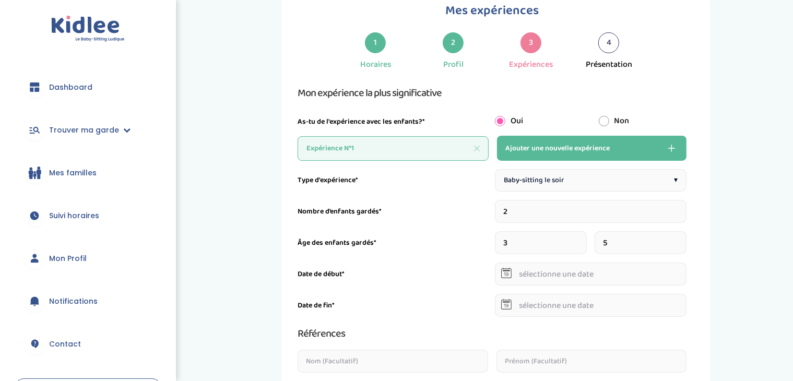
click at [512, 241] on input "3" at bounding box center [541, 242] width 92 height 23
type input "2"
click at [554, 284] on input "text" at bounding box center [591, 274] width 192 height 23
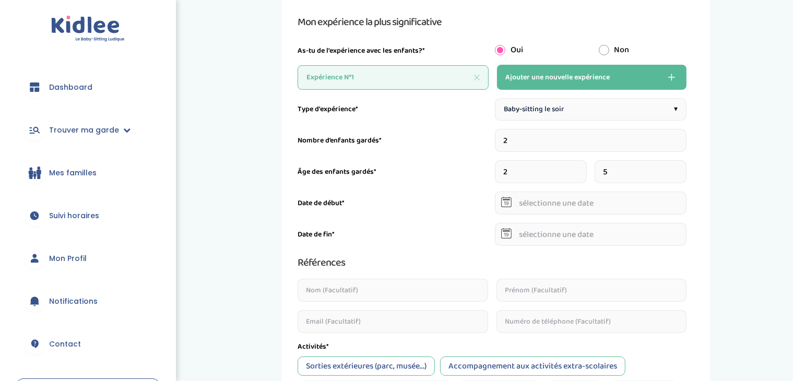
scroll to position [137, 0]
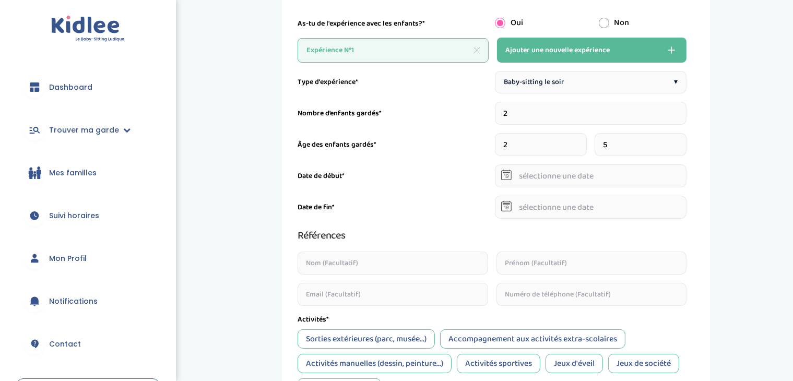
click at [737, 185] on div "Mes expériences 1 Horaires 2 Profil 3 Expériences 4 Présentation Indique nous t…" at bounding box center [496, 257] width 579 height 736
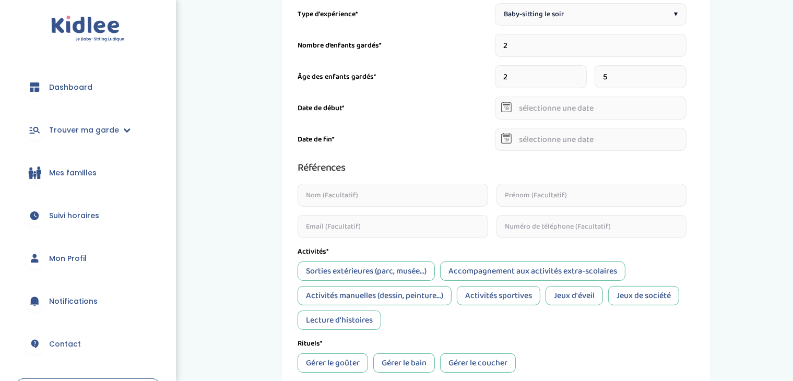
scroll to position [217, 0]
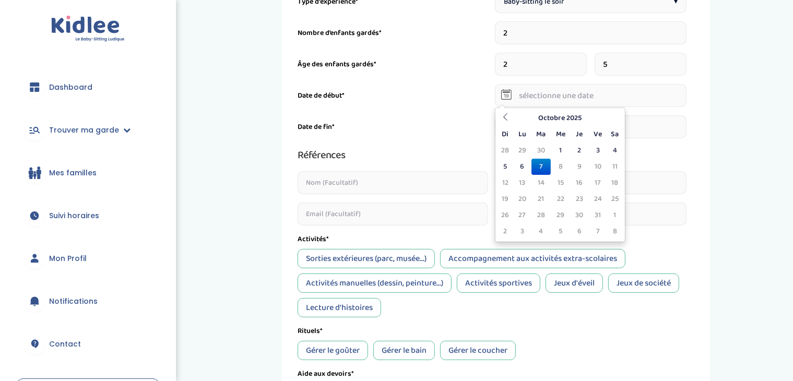
click at [552, 102] on input "text" at bounding box center [591, 95] width 192 height 23
click at [516, 119] on th "Octobre 2025" at bounding box center [560, 118] width 94 height 16
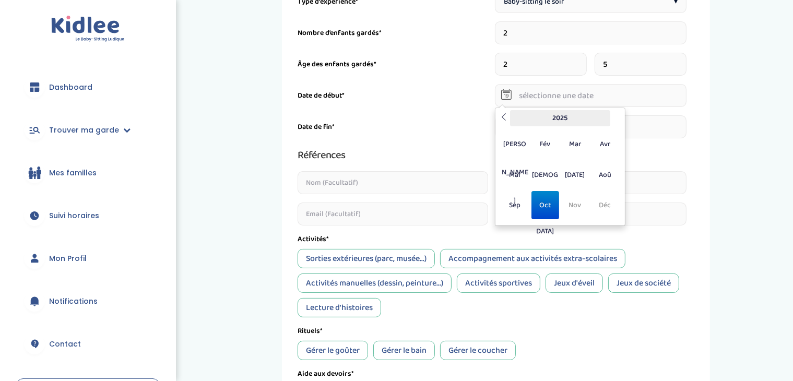
click at [545, 119] on th "2025" at bounding box center [560, 118] width 100 height 16
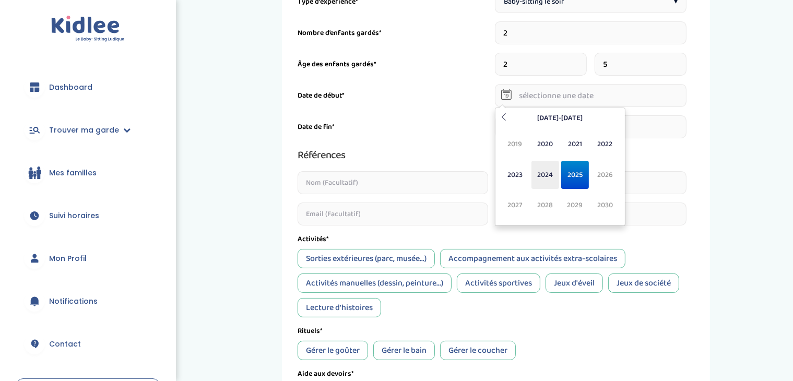
click at [546, 173] on span "2024" at bounding box center [546, 175] width 28 height 28
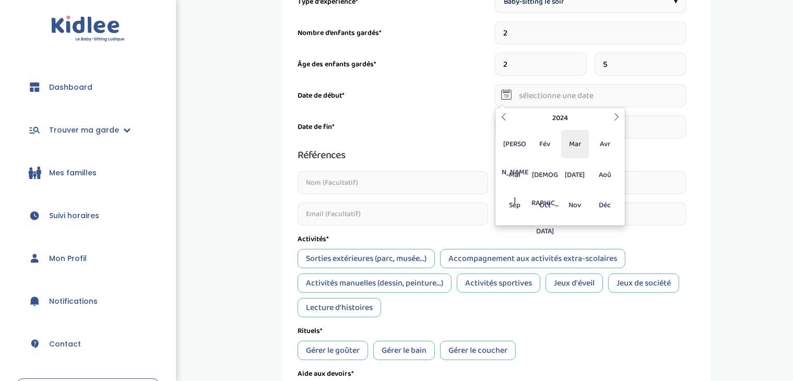
click at [566, 149] on span "Mar" at bounding box center [576, 144] width 28 height 28
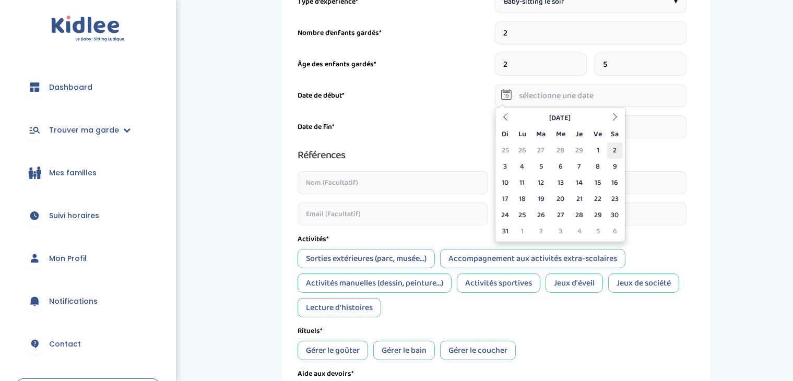
click at [609, 144] on td "2" at bounding box center [615, 151] width 16 height 16
type input "02-03-2024"
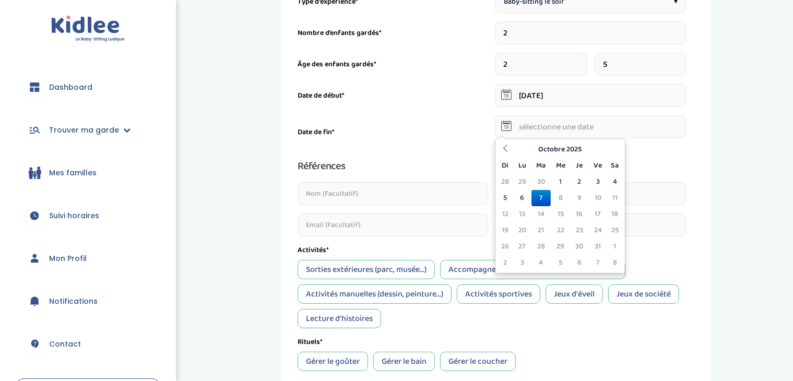
click at [587, 124] on input "text" at bounding box center [591, 126] width 192 height 23
click at [512, 192] on td "5" at bounding box center [506, 198] width 16 height 16
type input "05-10-2025"
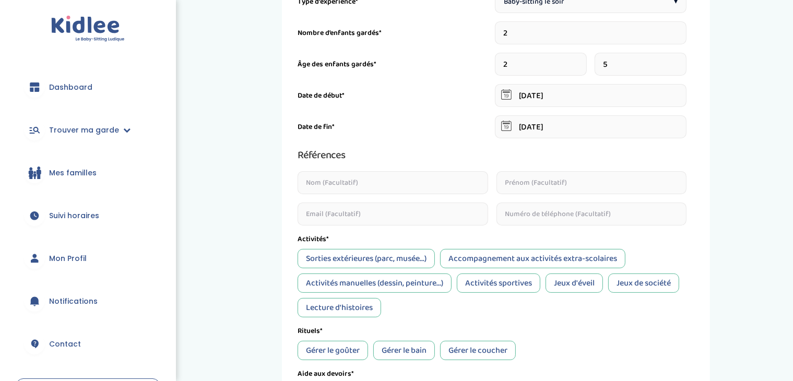
click at [431, 278] on div "Activités manuelles (dessin, peinture...)" at bounding box center [375, 283] width 154 height 19
click at [372, 303] on div "Lecture d'histoires" at bounding box center [340, 307] width 84 height 19
click at [462, 353] on div "Gérer le coucher" at bounding box center [478, 350] width 76 height 19
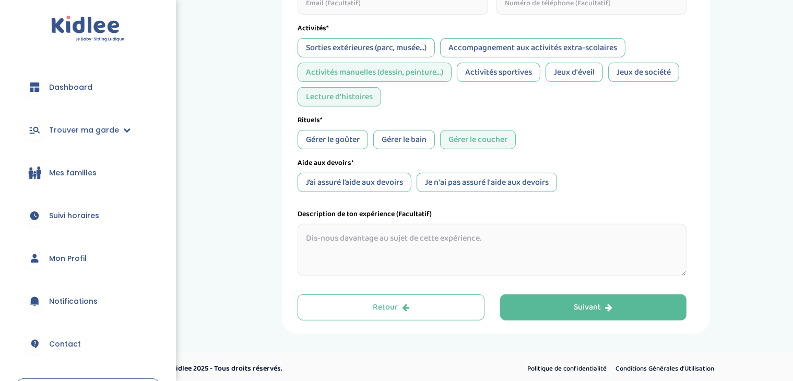
scroll to position [429, 0]
click at [499, 180] on div "Je n'ai pas assuré l'aide aux devoirs" at bounding box center [487, 181] width 141 height 19
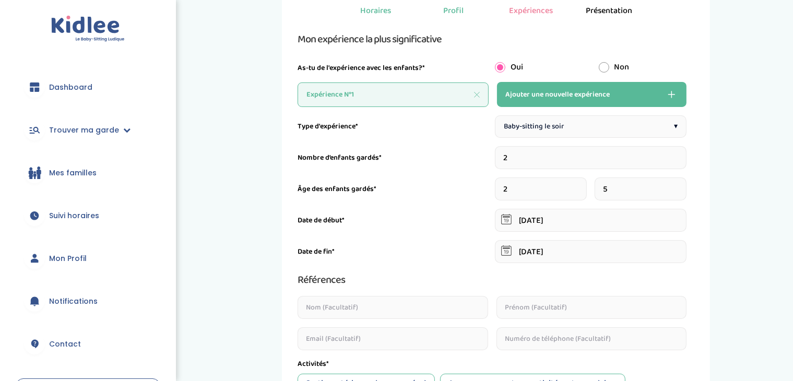
scroll to position [74, 0]
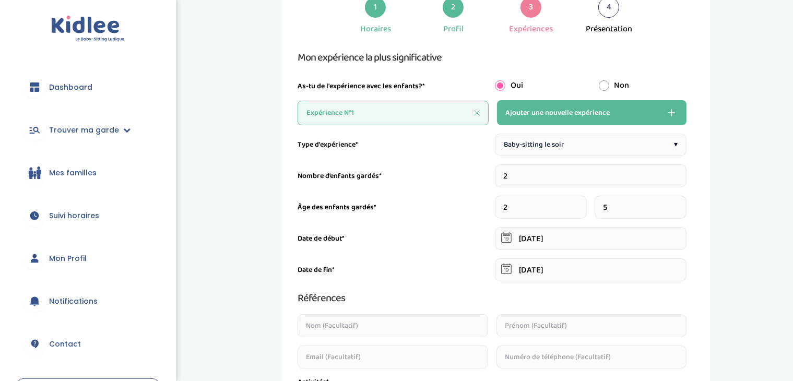
click at [566, 115] on span "Ajouter une nouvelle expérience" at bounding box center [558, 113] width 104 height 13
type input "1"
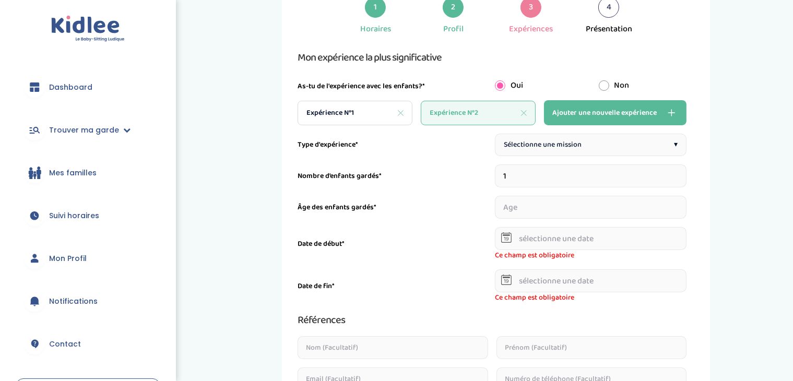
click at [581, 142] on div "Sélectionne une mission ▾" at bounding box center [591, 145] width 192 height 22
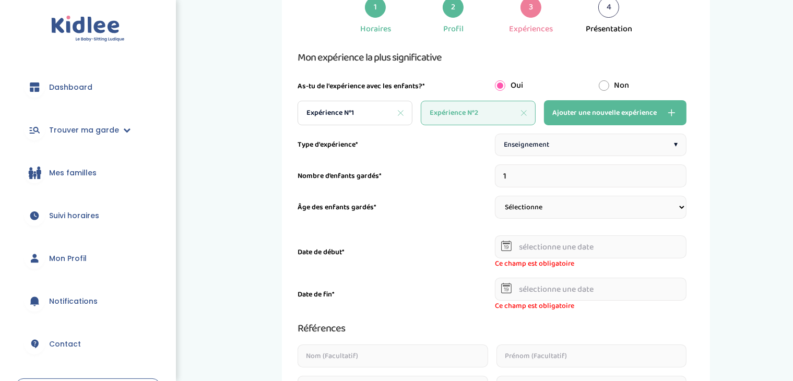
click at [545, 181] on input "1" at bounding box center [591, 176] width 192 height 23
type input "3"
click at [551, 207] on select "Sélectionne 3-6 ans 6-9 ans +9 ans" at bounding box center [591, 207] width 192 height 23
select select "6-9"
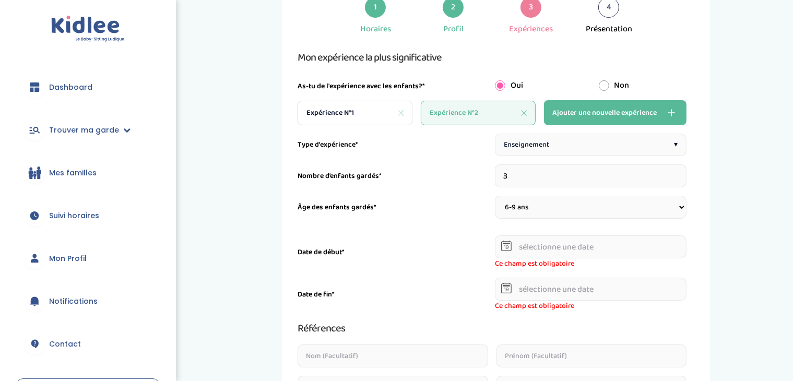
click at [495, 196] on select "Sélectionne 3-6 ans 6-9 ans +9 ans" at bounding box center [591, 207] width 192 height 23
select select
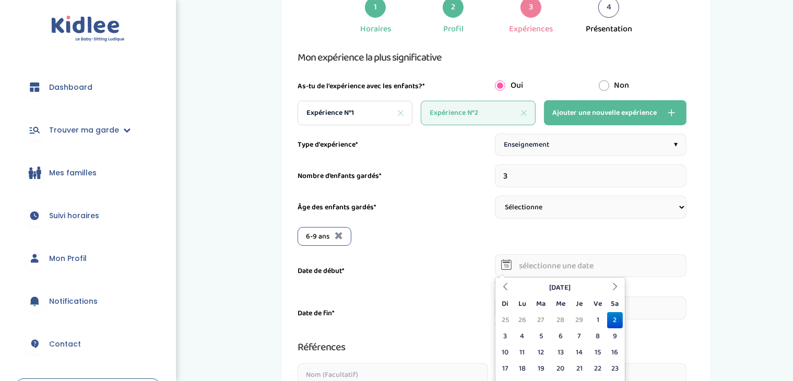
click at [570, 268] on input "text" at bounding box center [591, 265] width 192 height 23
click at [529, 289] on th "Mars 2024" at bounding box center [560, 288] width 94 height 16
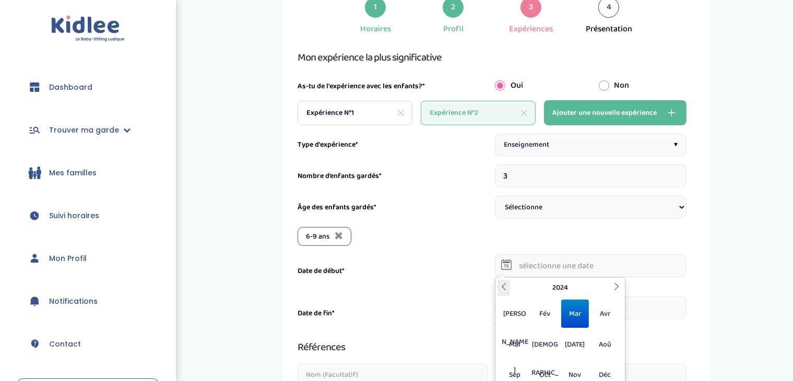
click at [504, 289] on icon at bounding box center [503, 286] width 7 height 7
click at [522, 366] on span "Sep" at bounding box center [515, 375] width 28 height 28
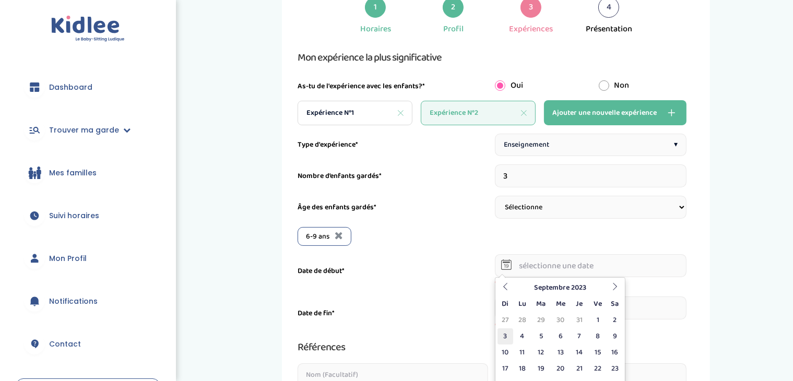
click at [512, 337] on td "3" at bounding box center [506, 337] width 16 height 16
type input "03-09-2023"
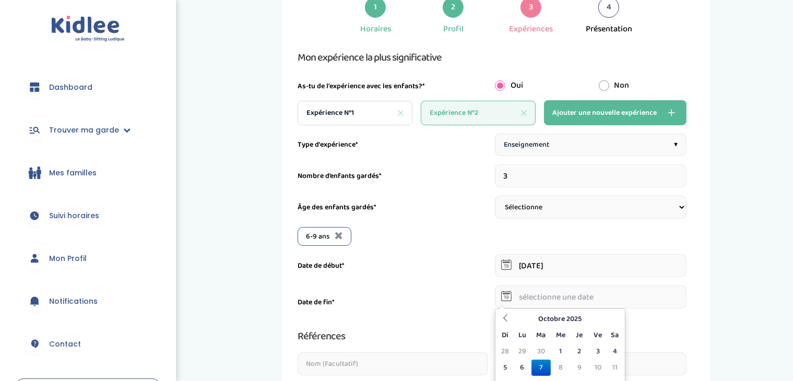
click at [534, 296] on input "text" at bounding box center [591, 297] width 192 height 23
click at [569, 316] on th "Octobre 2025" at bounding box center [560, 319] width 94 height 16
click at [510, 316] on th "2025" at bounding box center [560, 319] width 100 height 16
click at [507, 318] on icon at bounding box center [503, 317] width 7 height 7
click at [544, 320] on th "2010-2019" at bounding box center [560, 319] width 100 height 16
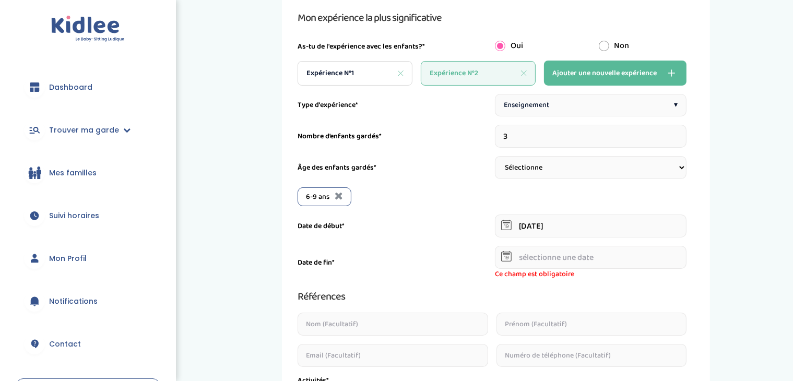
scroll to position [123, 0]
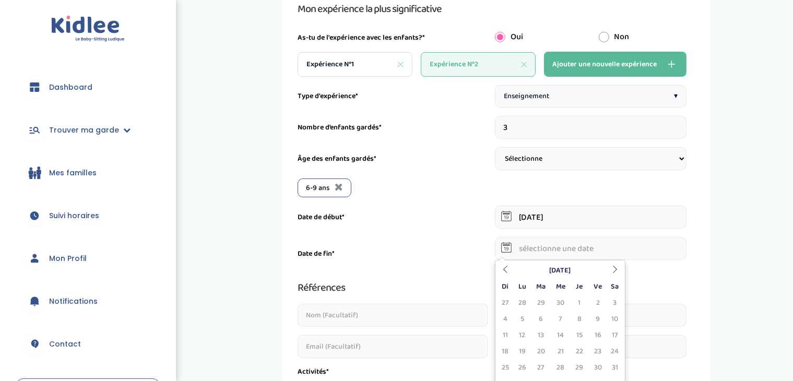
click at [562, 251] on input "text" at bounding box center [591, 248] width 192 height 23
click at [537, 274] on th "Octobre 2015" at bounding box center [560, 271] width 94 height 16
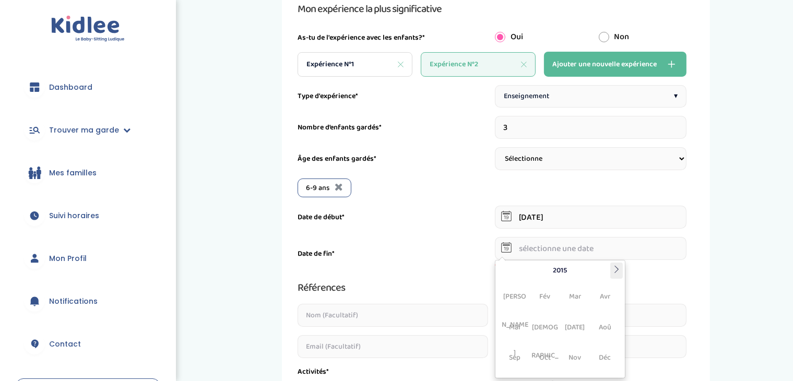
click at [623, 268] on th at bounding box center [617, 271] width 13 height 16
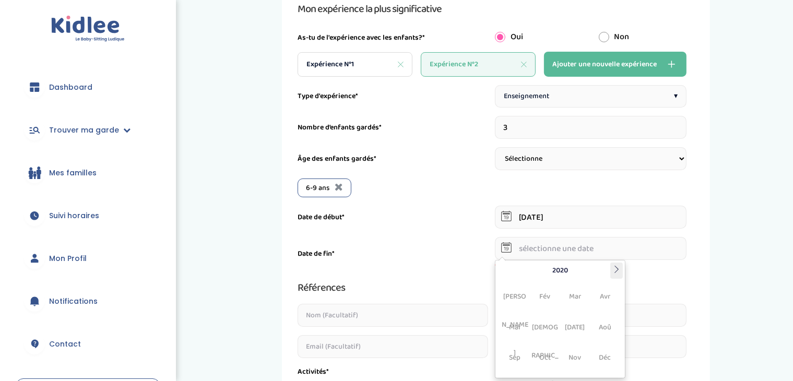
click at [623, 268] on th at bounding box center [617, 271] width 13 height 16
click at [558, 333] on span "Jui" at bounding box center [546, 327] width 28 height 28
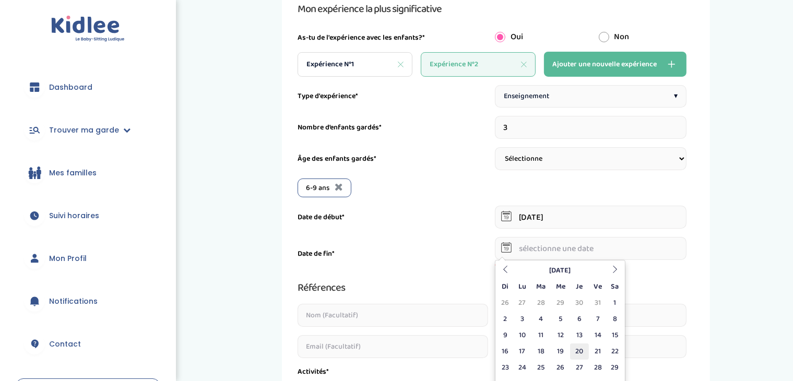
click at [579, 347] on td "20" at bounding box center [579, 352] width 18 height 16
type input "20-06-2024"
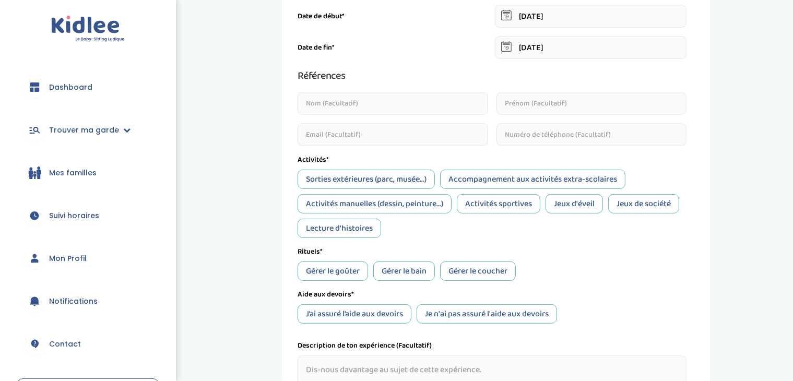
scroll to position [328, 0]
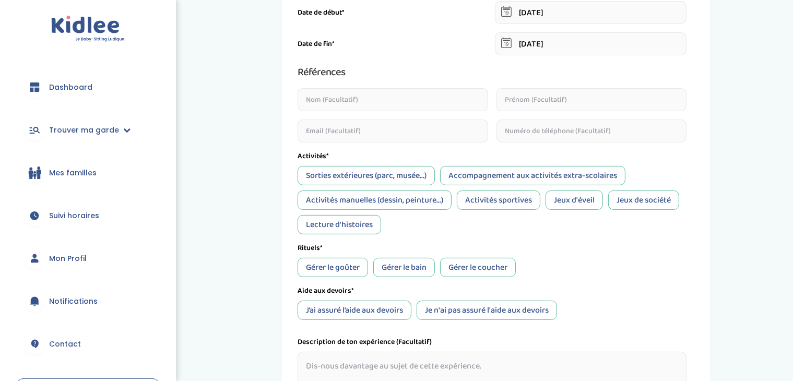
click at [352, 268] on div "Gérer le goûter" at bounding box center [333, 267] width 71 height 19
click at [370, 314] on div "J’ai assuré l’aide aux devoirs" at bounding box center [355, 310] width 114 height 19
click at [382, 174] on div "Sorties extérieures (parc, musée...)" at bounding box center [366, 175] width 137 height 19
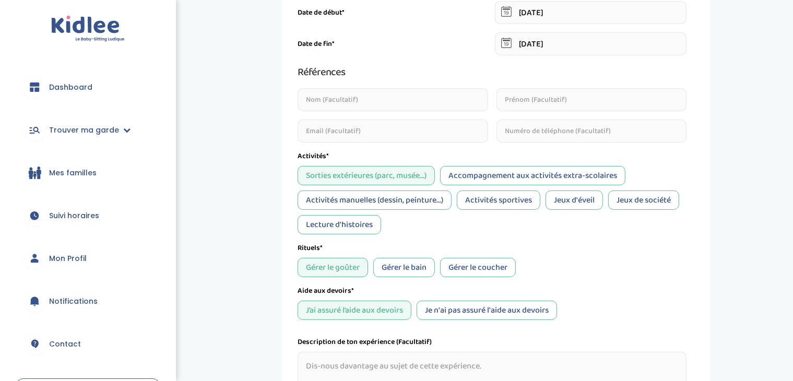
click at [664, 205] on div "Jeux de société" at bounding box center [644, 200] width 71 height 19
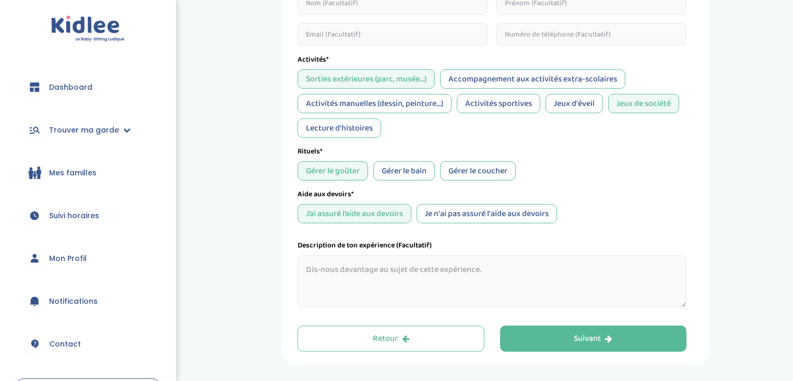
scroll to position [460, 0]
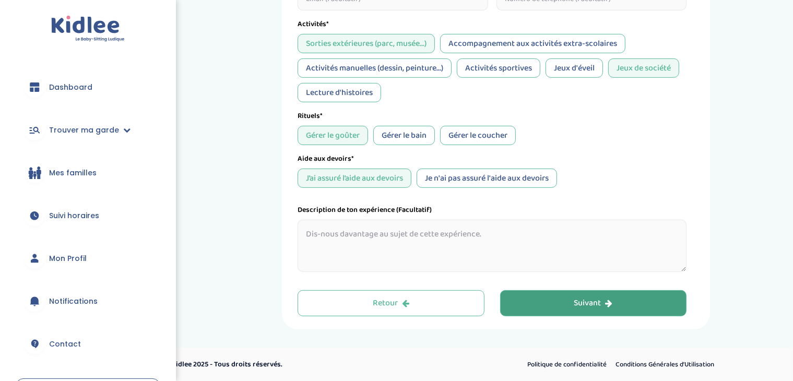
click at [577, 306] on div "Suivant" at bounding box center [594, 304] width 39 height 12
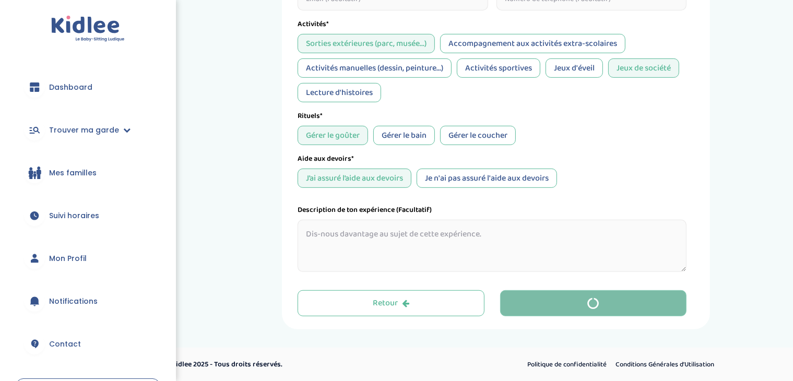
scroll to position [39, 0]
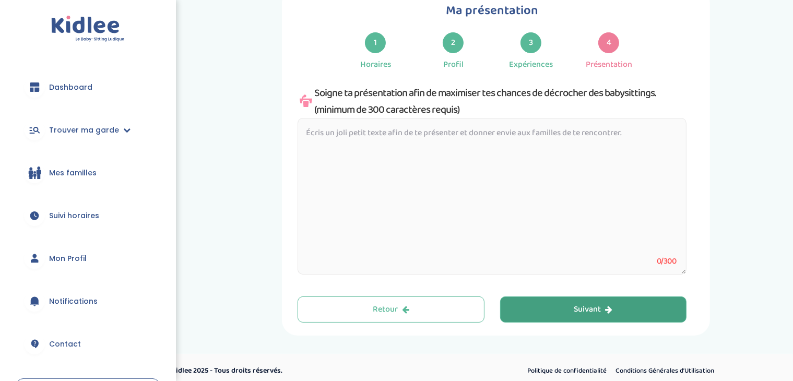
click at [338, 138] on textarea at bounding box center [492, 196] width 389 height 157
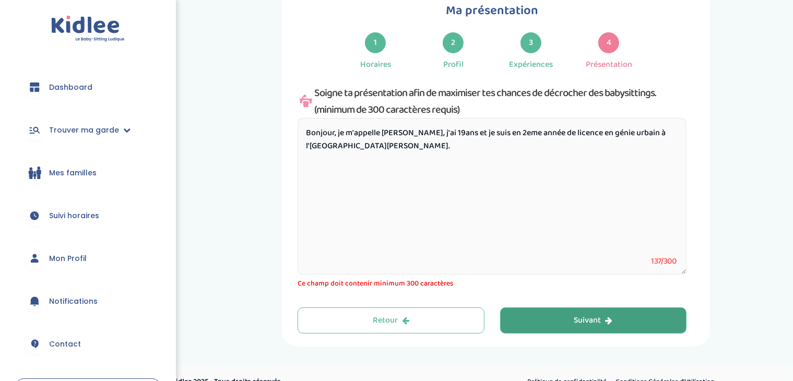
paste textarea "je propose mes services de baby-sitting en semaine le soir, ainsi que toute la …"
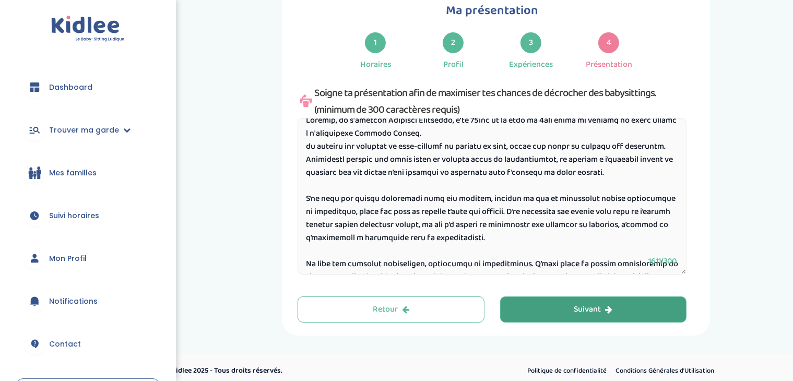
scroll to position [0, 0]
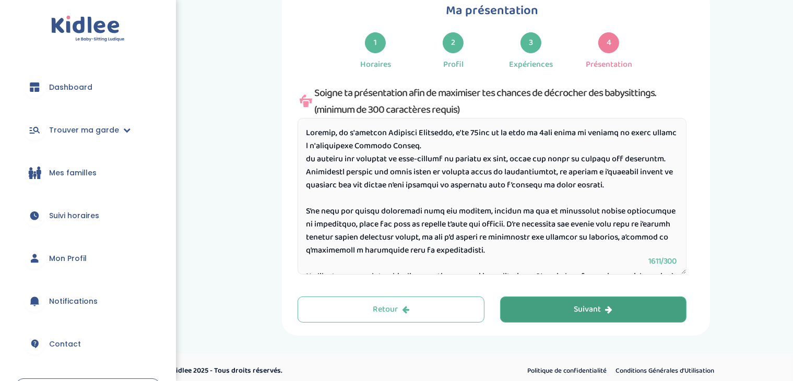
click at [306, 160] on textarea at bounding box center [492, 196] width 389 height 157
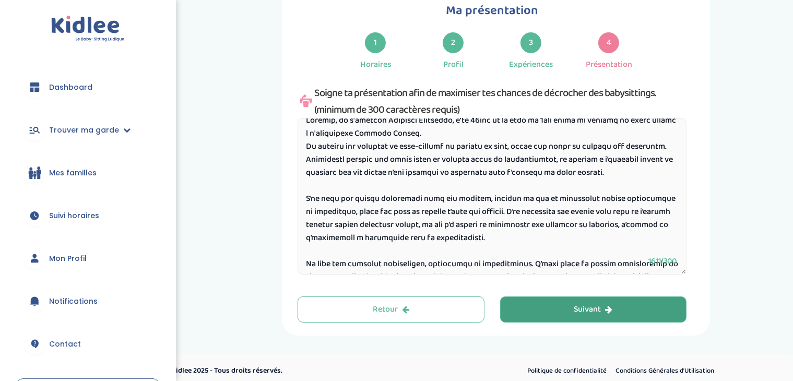
scroll to position [13, 0]
click at [343, 212] on textarea at bounding box center [492, 196] width 389 height 157
click at [367, 229] on textarea at bounding box center [492, 196] width 389 height 157
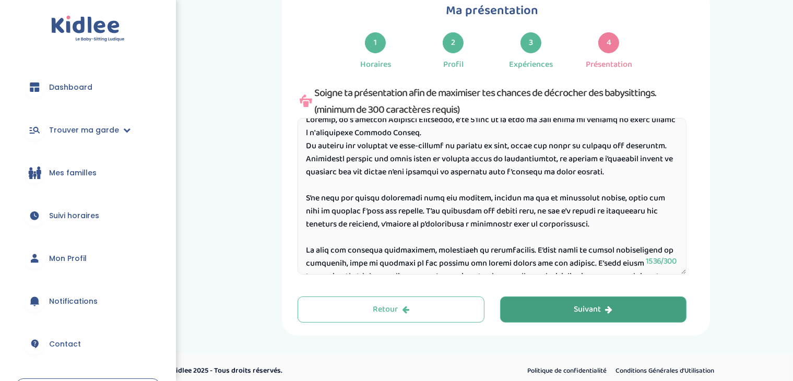
click at [481, 213] on textarea at bounding box center [492, 196] width 389 height 157
click at [508, 209] on textarea at bounding box center [492, 196] width 389 height 157
click at [533, 212] on textarea at bounding box center [492, 196] width 389 height 157
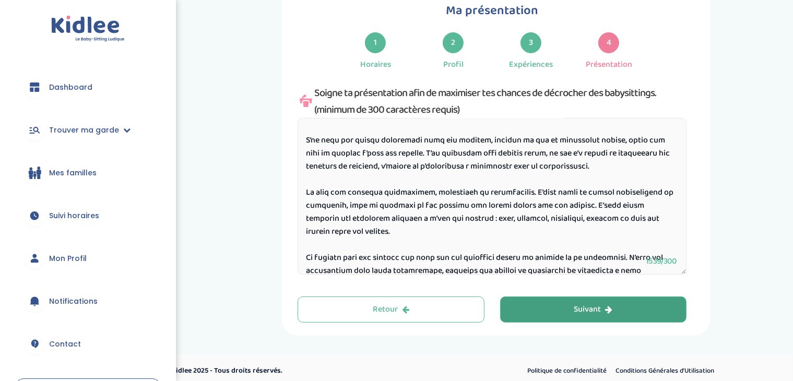
scroll to position [69, 0]
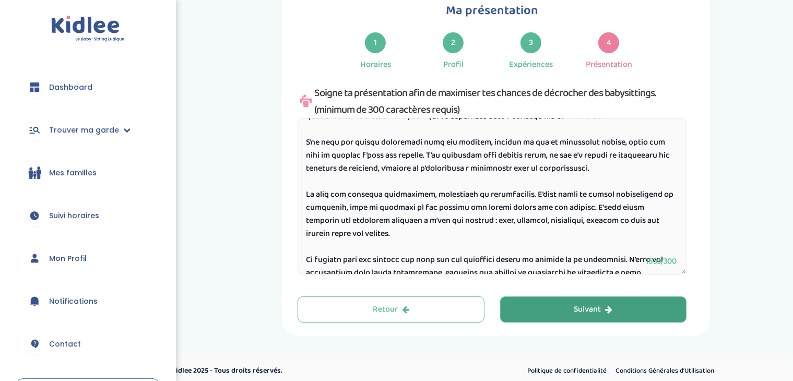
drag, startPoint x: 572, startPoint y: 209, endPoint x: 531, endPoint y: 197, distance: 42.6
click at [531, 197] on textarea at bounding box center [492, 196] width 389 height 157
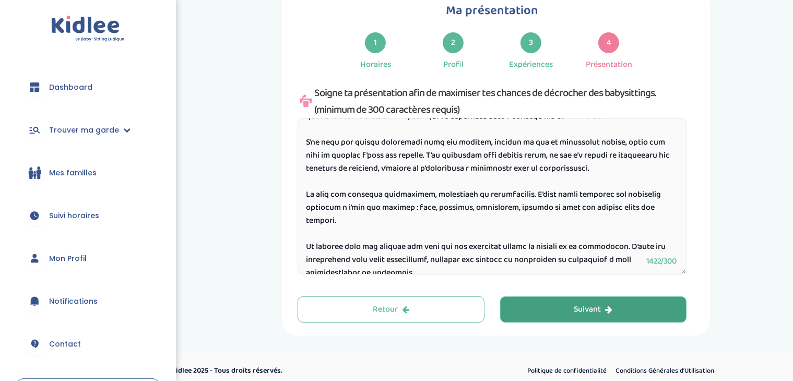
click at [575, 197] on textarea at bounding box center [492, 196] width 389 height 157
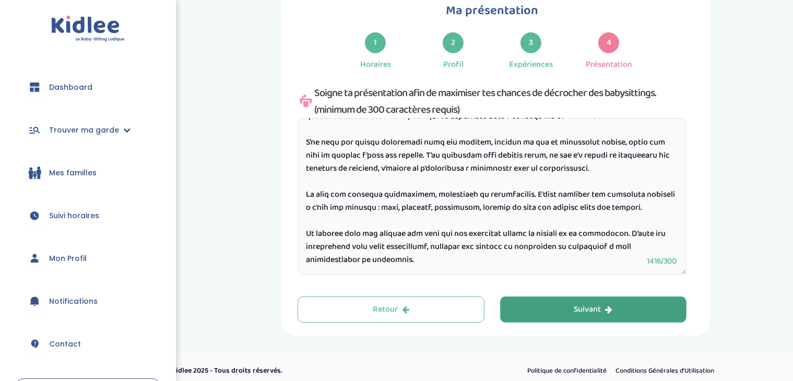
drag, startPoint x: 673, startPoint y: 217, endPoint x: 674, endPoint y: 239, distance: 21.5
click at [674, 239] on textarea at bounding box center [492, 196] width 389 height 157
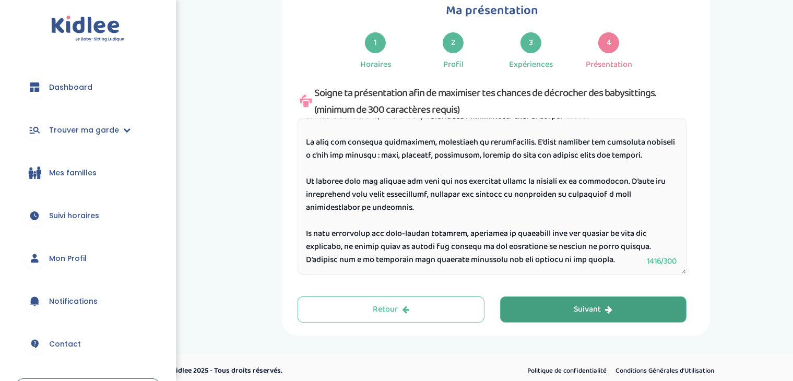
scroll to position [141, 0]
type textarea "Bonjour, je m'appelle Mathilde Berthelot, j'ai 19ans et je suis en 2eme année d…"
click at [636, 313] on button "Suivant" at bounding box center [593, 310] width 187 height 26
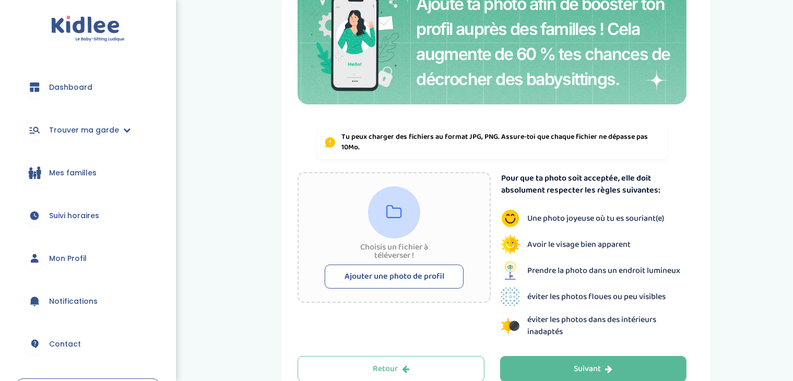
scroll to position [121, 0]
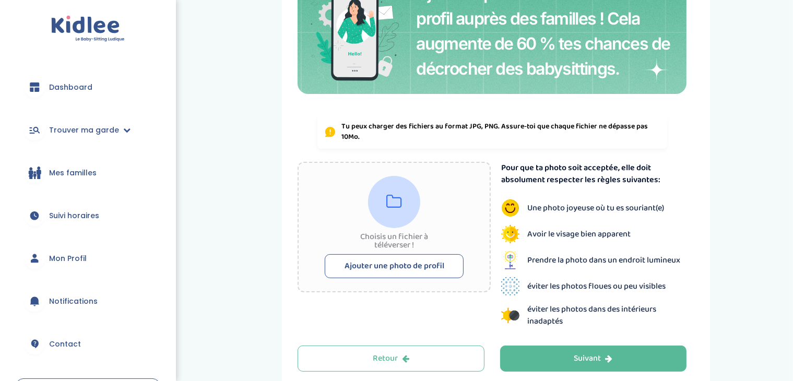
click at [436, 267] on button "Ajouter une photo de profil" at bounding box center [394, 266] width 139 height 24
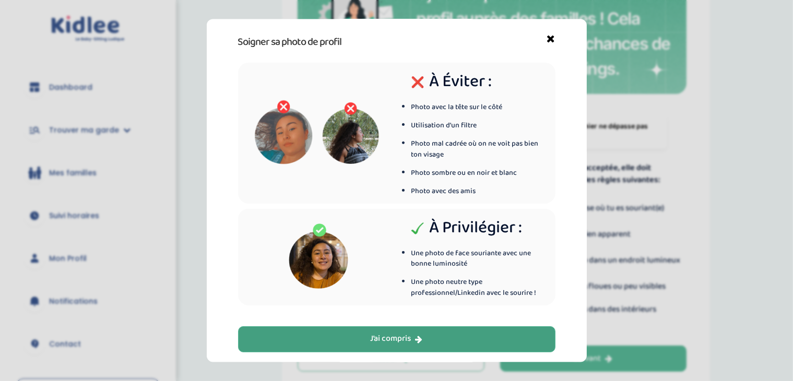
click at [399, 334] on div "J’ai compris" at bounding box center [397, 340] width 52 height 12
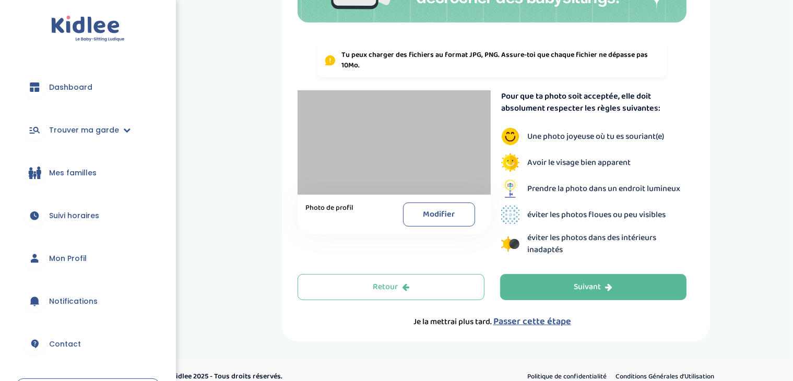
scroll to position [196, 0]
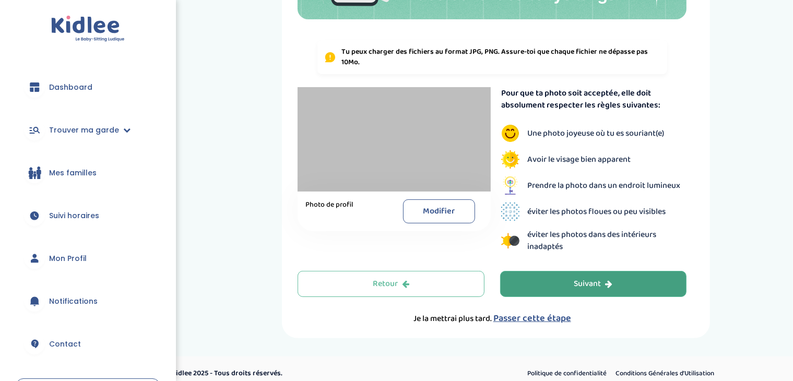
click at [631, 276] on button "Suivant" at bounding box center [593, 284] width 187 height 26
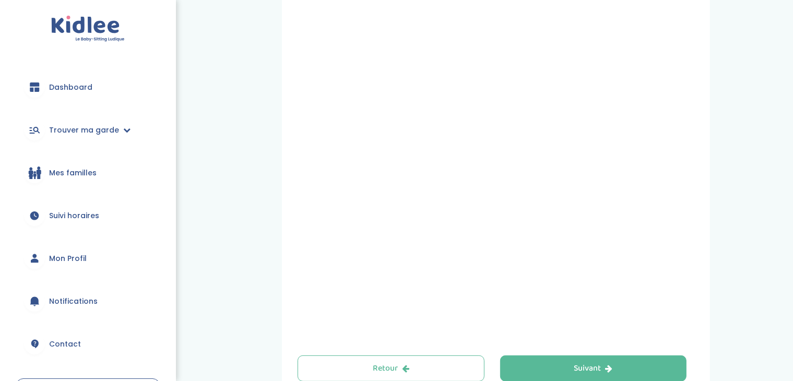
scroll to position [315, 0]
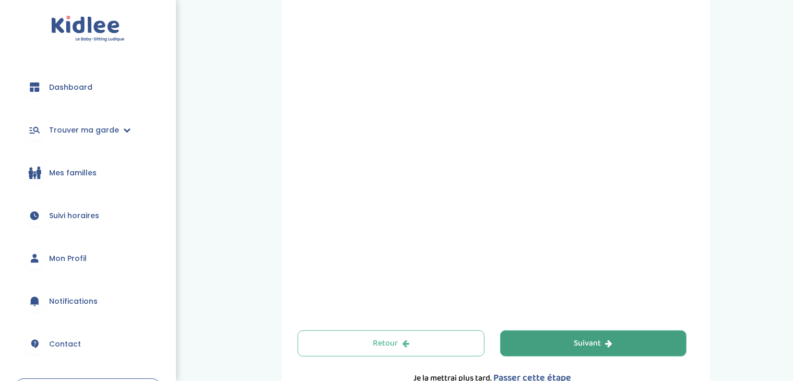
click at [639, 340] on button "Suivant" at bounding box center [593, 344] width 187 height 26
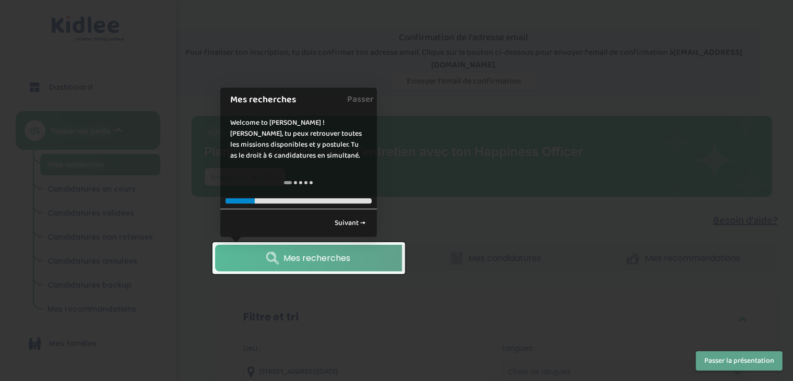
click at [319, 254] on span "Mes recherches" at bounding box center [317, 258] width 67 height 13
click at [358, 249] on link "Mes recherches" at bounding box center [308, 258] width 187 height 27
click at [347, 220] on link "Suivant →" at bounding box center [351, 223] width 42 height 17
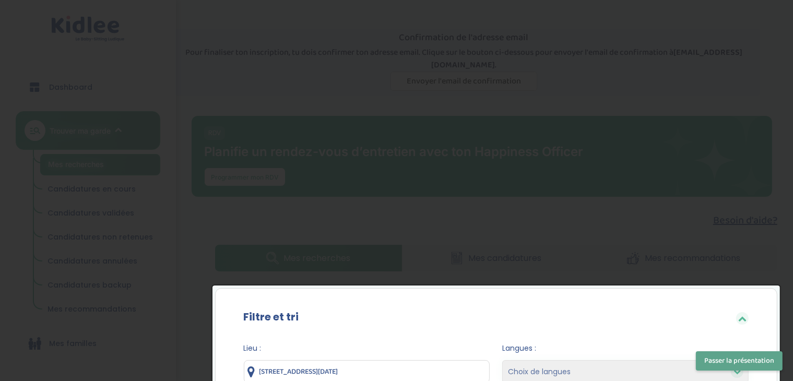
scroll to position [267, 0]
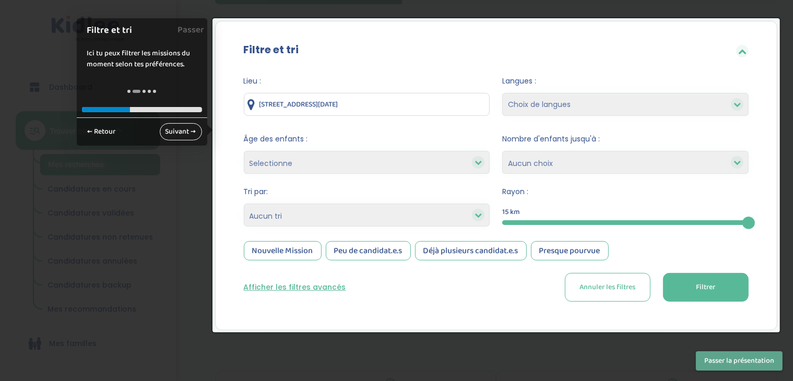
click at [188, 130] on link "Suivant →" at bounding box center [181, 131] width 42 height 17
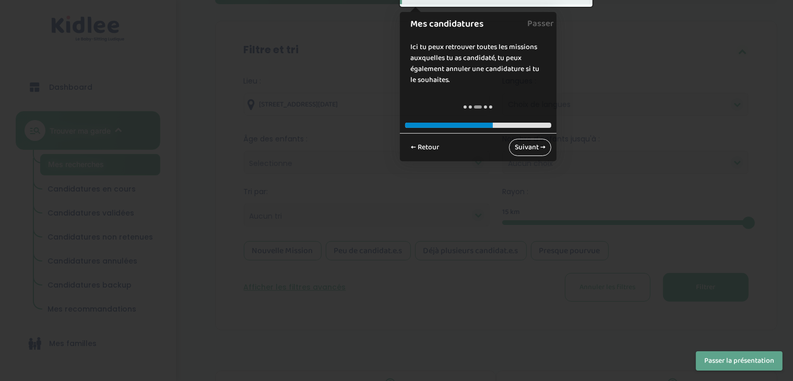
scroll to position [52, 0]
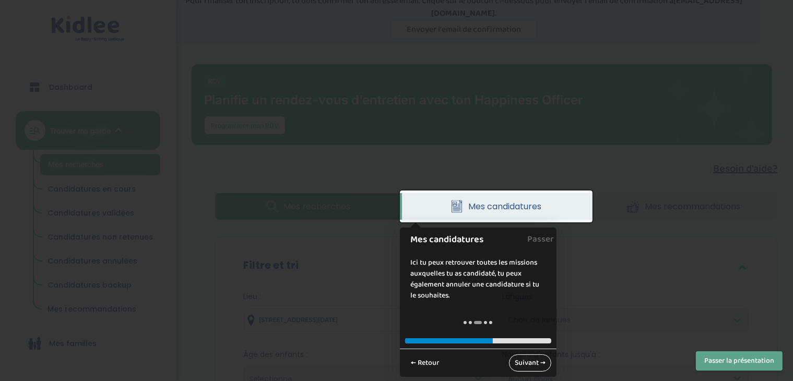
click at [530, 366] on link "Suivant →" at bounding box center [530, 363] width 42 height 17
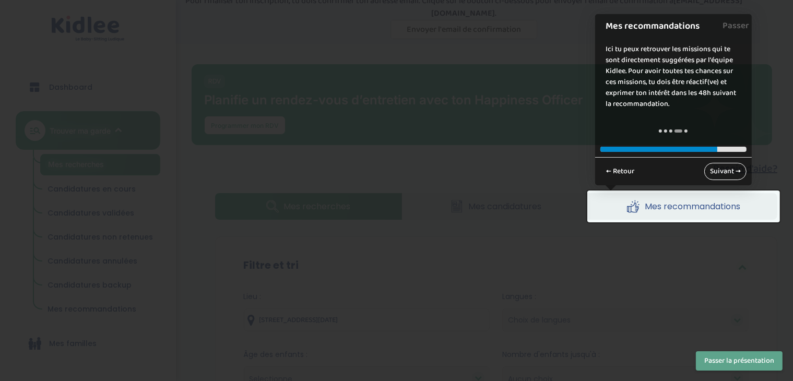
click at [724, 174] on link "Suivant →" at bounding box center [726, 171] width 42 height 17
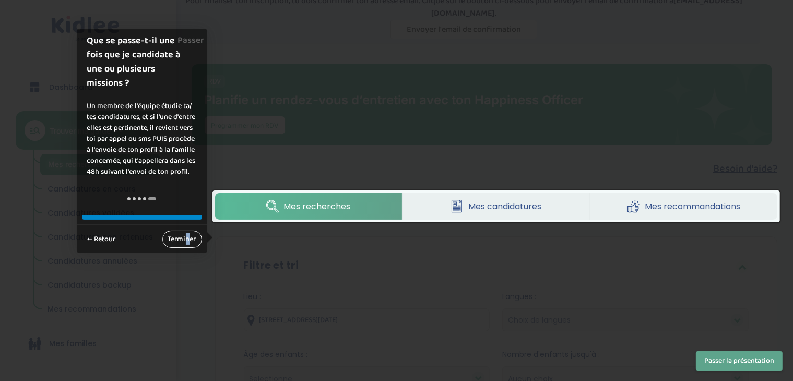
drag, startPoint x: 186, startPoint y: 229, endPoint x: 191, endPoint y: 237, distance: 9.1
click at [191, 237] on div "← Retour Terminer" at bounding box center [142, 239] width 131 height 28
click at [191, 237] on link "Terminer" at bounding box center [182, 239] width 40 height 17
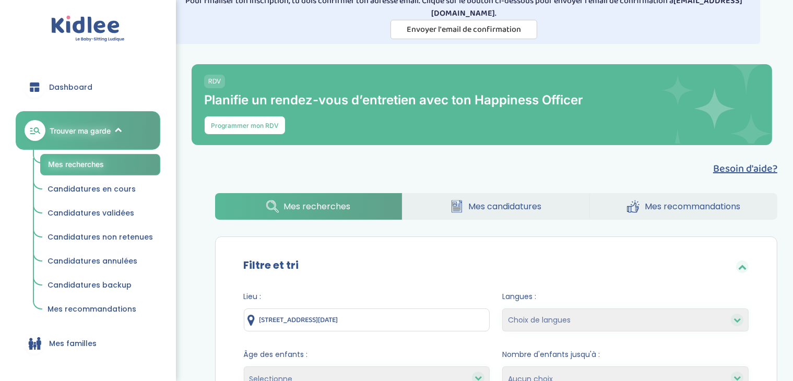
click at [305, 205] on span "Mes recherches" at bounding box center [317, 206] width 67 height 13
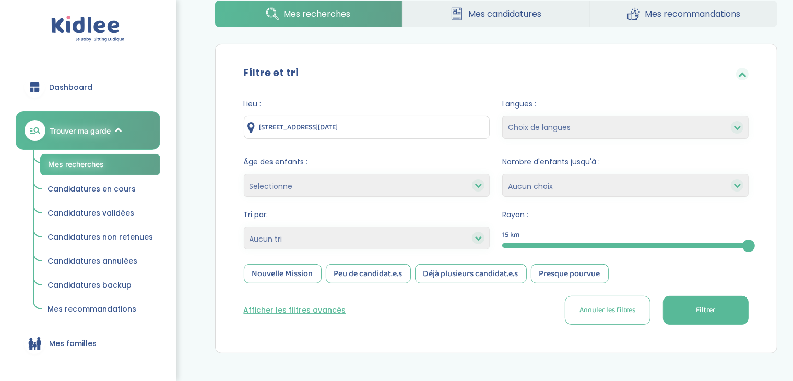
click at [634, 124] on select "Choix de langues Anglais Arabe Espagnol [GEOGRAPHIC_DATA] Russe Français [DEMOG…" at bounding box center [625, 127] width 247 height 23
drag, startPoint x: 749, startPoint y: 163, endPoint x: 751, endPoint y: 174, distance: 10.6
click at [751, 174] on div "Lieu : 33 Grande Allée du [DATE], Noisiel, [GEOGRAPHIC_DATA] Langues : Choix de…" at bounding box center [496, 216] width 537 height 250
click at [723, 122] on select "Choix de langues Anglais Arabe Espagnol [GEOGRAPHIC_DATA] Russe Français [DEMOG…" at bounding box center [625, 127] width 247 height 23
select select "12"
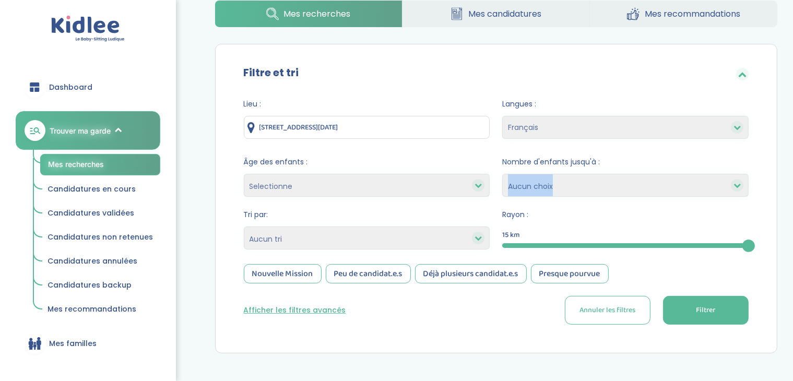
click at [502, 116] on select "Choix de langues Anglais Arabe Espagnol [GEOGRAPHIC_DATA] Russe Français [DEMOG…" at bounding box center [625, 127] width 247 height 23
select select
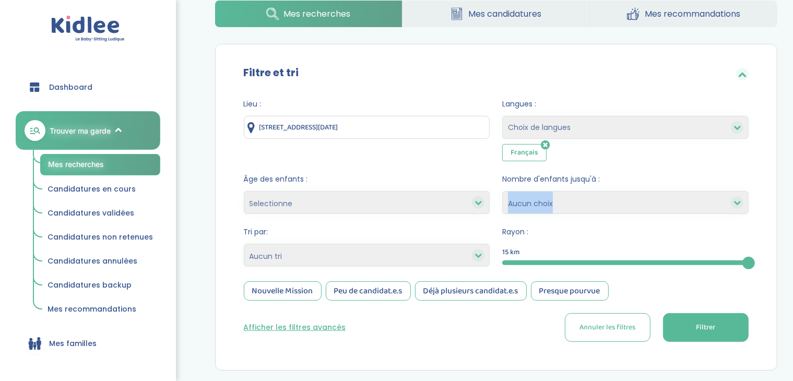
click at [676, 202] on select "1 2 3 4 Aucun choix" at bounding box center [625, 202] width 247 height 23
click at [502, 191] on select "1 2 3 4 Aucun choix" at bounding box center [625, 202] width 247 height 23
click at [472, 200] on div at bounding box center [478, 202] width 13 height 13
click at [455, 200] on select "Selectionne moins de 3 ans entre 3 et 6 ans plus de 6 ans" at bounding box center [367, 202] width 247 height 23
click at [470, 168] on form "Lieu : [STREET_ADDRESS][DATE] Langues : Choix de langues Anglais Arabe Espagnol…" at bounding box center [497, 220] width 506 height 243
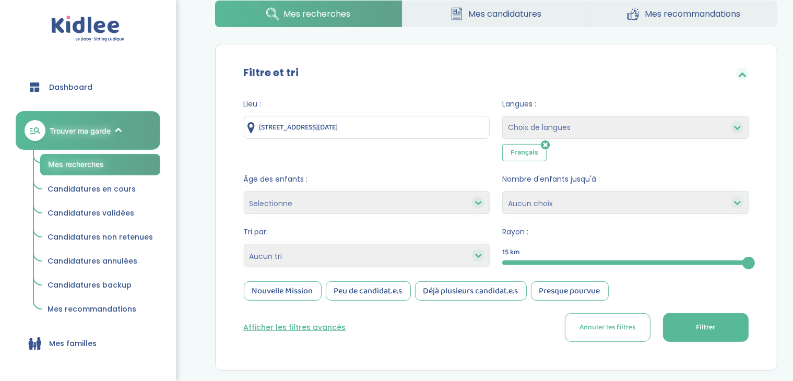
click at [395, 253] on select "Heures par semaine (croissant) Heures par semaine (décroissant) Date de démarra…" at bounding box center [367, 255] width 247 height 23
click at [403, 235] on span "Tri par:" at bounding box center [367, 232] width 247 height 11
click at [711, 326] on span "Filtrer" at bounding box center [706, 327] width 19 height 11
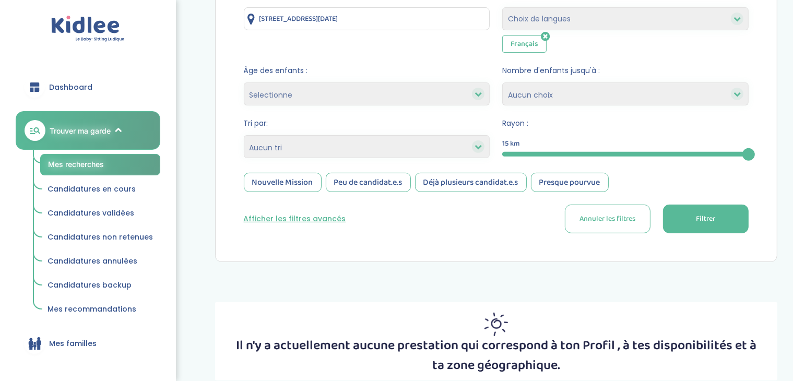
scroll to position [355, 0]
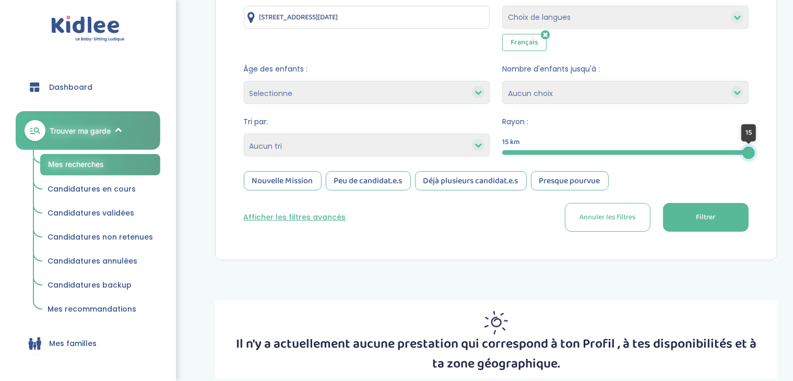
drag, startPoint x: 751, startPoint y: 153, endPoint x: 760, endPoint y: 151, distance: 9.6
click at [760, 151] on div "Lieu : 33 Grande Allée du 12 Février 1934, Noisiel, France Langues : Choix de l…" at bounding box center [496, 114] width 537 height 267
click at [420, 13] on input "33 Grande Allée du 12 Février 1934, Noisiel, France" at bounding box center [367, 17] width 247 height 23
drag, startPoint x: 420, startPoint y: 13, endPoint x: 193, endPoint y: 10, distance: 226.7
click at [193, 10] on div "Besoin d'aide? Mes recherches Mes candidatures Mes recommandations Besoin d'aid…" at bounding box center [497, 118] width 610 height 537
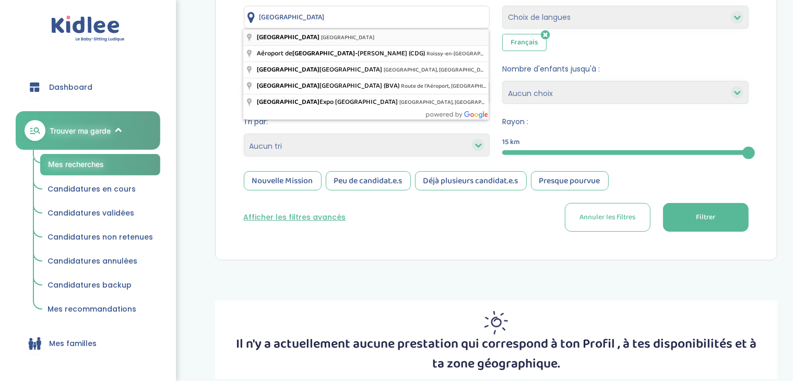
type input "Paris, France"
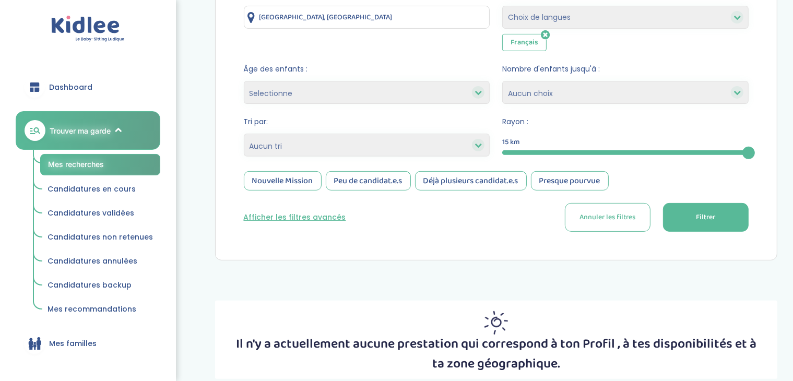
click at [687, 216] on button "Filtrer" at bounding box center [706, 217] width 86 height 29
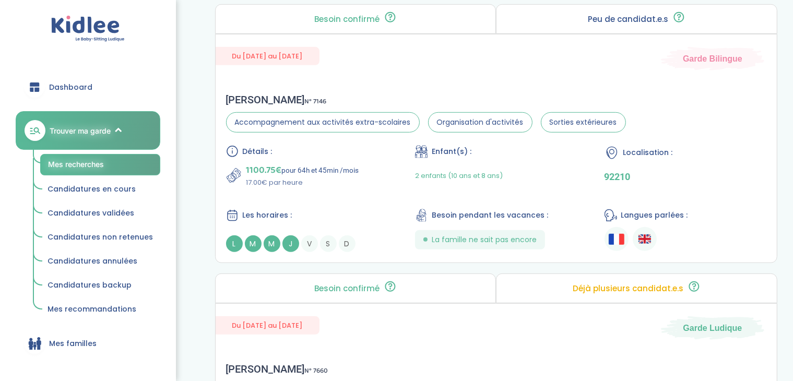
scroll to position [665, 0]
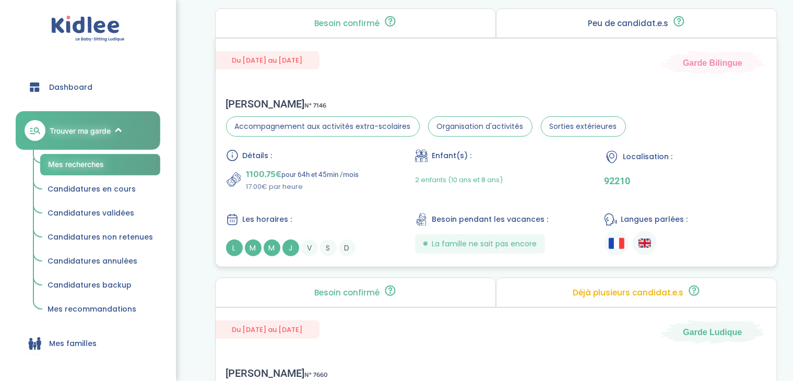
click at [742, 123] on div "Marie M . N° 7146 Accompagnement aux activités extra-scolaires Organisation d'a…" at bounding box center [497, 177] width 562 height 180
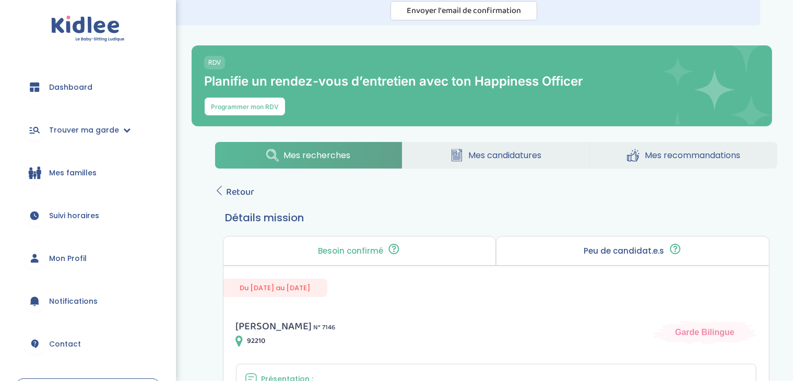
scroll to position [51, 0]
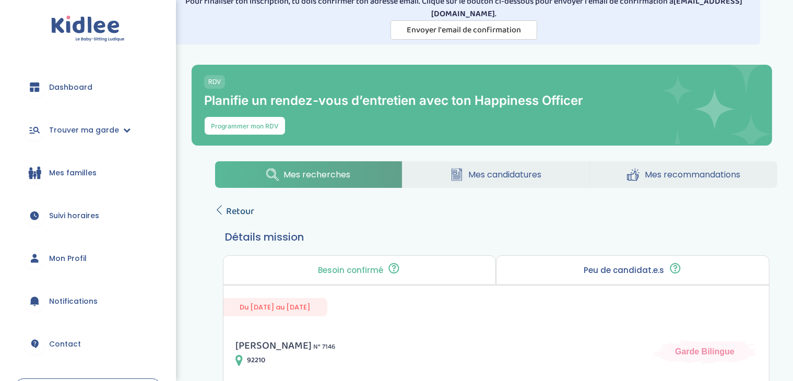
click at [216, 215] on link "Retour" at bounding box center [235, 211] width 40 height 15
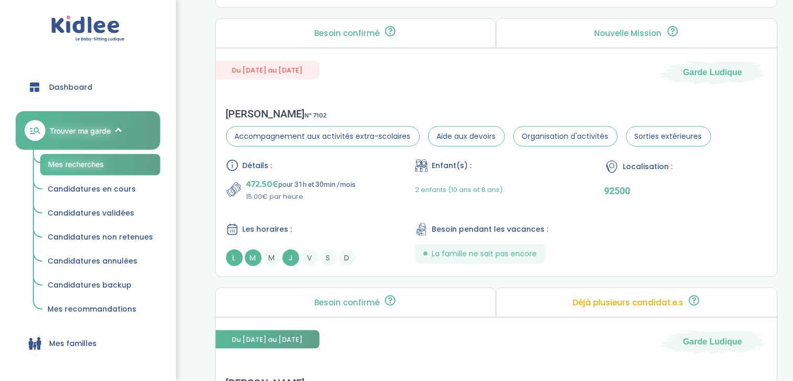
scroll to position [1202, 0]
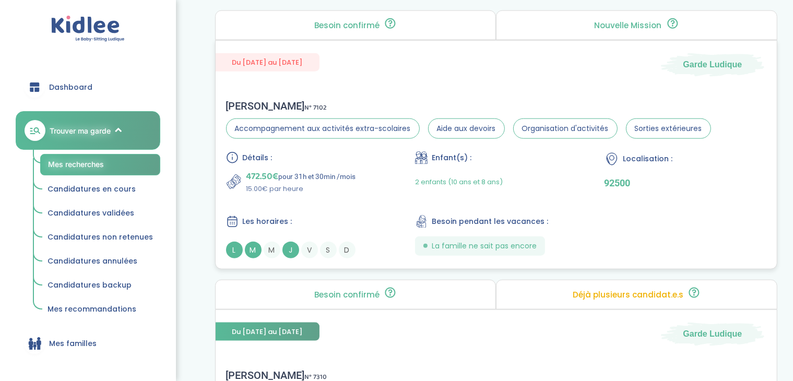
click at [728, 197] on div "Détails : 472.50€ pour 31h et 30min /mois 15.00€ par heure Enfant(s) : 2 enfant…" at bounding box center [496, 204] width 541 height 107
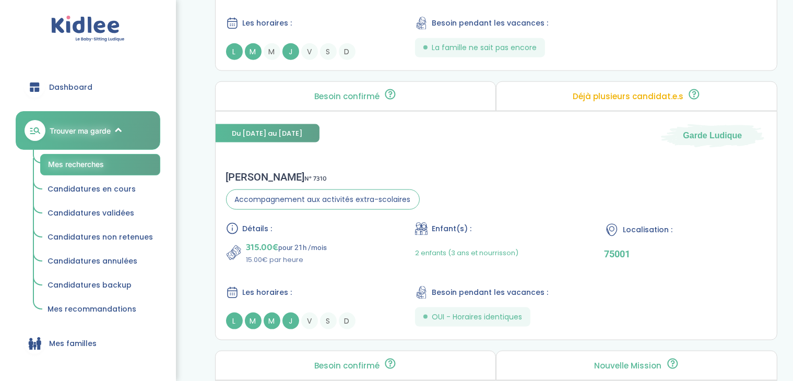
scroll to position [1408, 0]
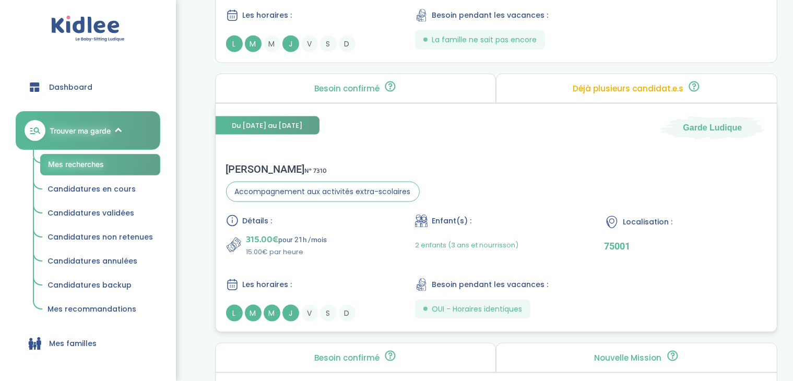
click at [746, 192] on div "[PERSON_NAME] N° 7310 Accompagnement aux activités extra-scolaires Détails : 31…" at bounding box center [497, 243] width 562 height 180
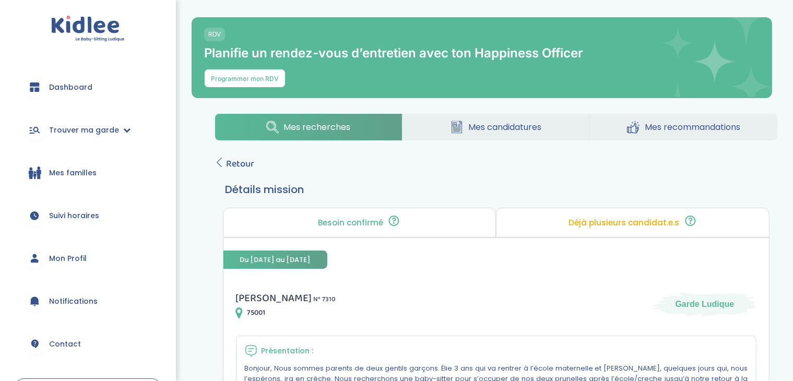
scroll to position [33, 0]
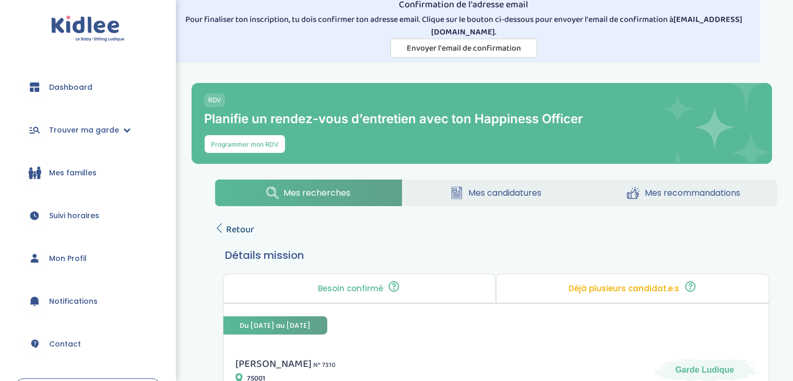
click at [229, 224] on span "Retour" at bounding box center [241, 230] width 28 height 15
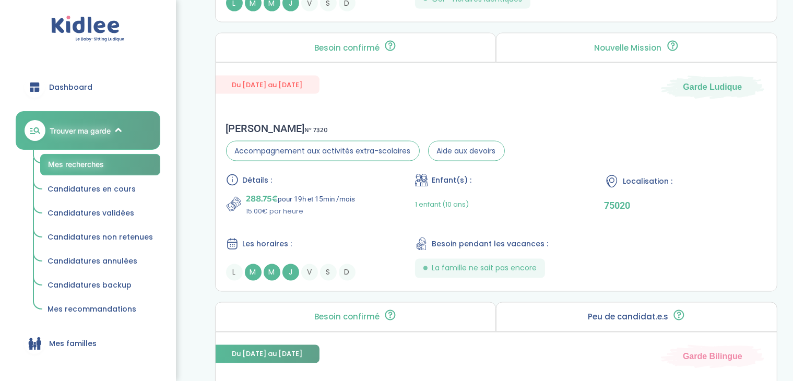
scroll to position [1722, 0]
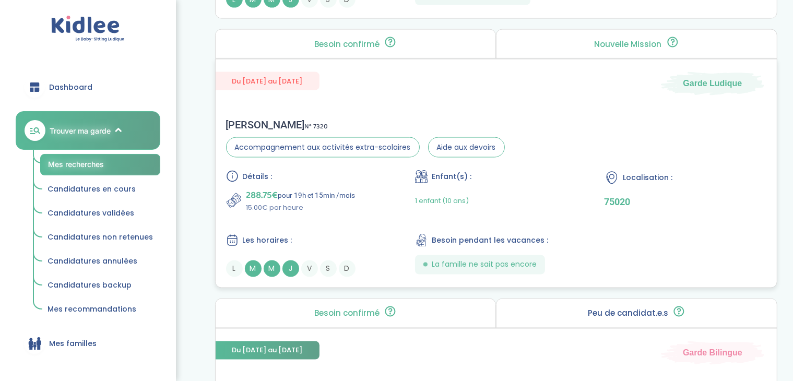
click at [758, 204] on div "Localisation : 75020" at bounding box center [686, 191] width 162 height 43
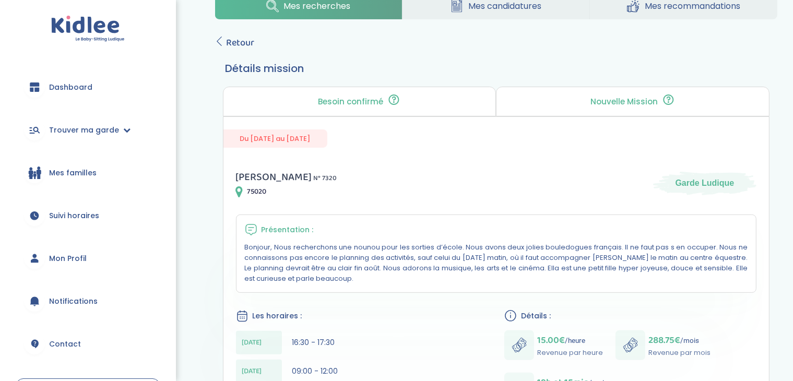
scroll to position [161, 0]
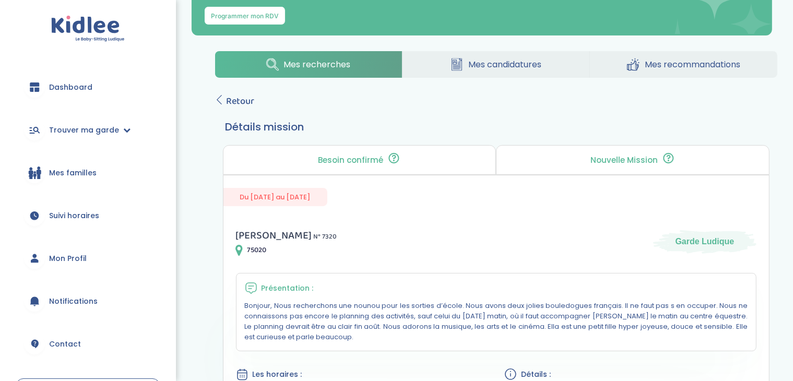
drag, startPoint x: 802, startPoint y: 147, endPoint x: 797, endPoint y: 208, distance: 61.3
click at [793, 208] on html "trouver ma garde Dashboard Mon profil Mes famille Mes documents Dashboard Trouv…" at bounding box center [396, 302] width 793 height 927
click at [228, 97] on span "Retour" at bounding box center [241, 101] width 28 height 15
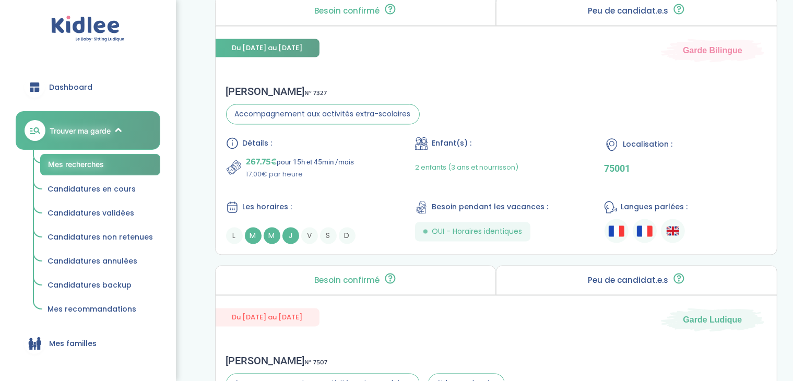
scroll to position [2017, 0]
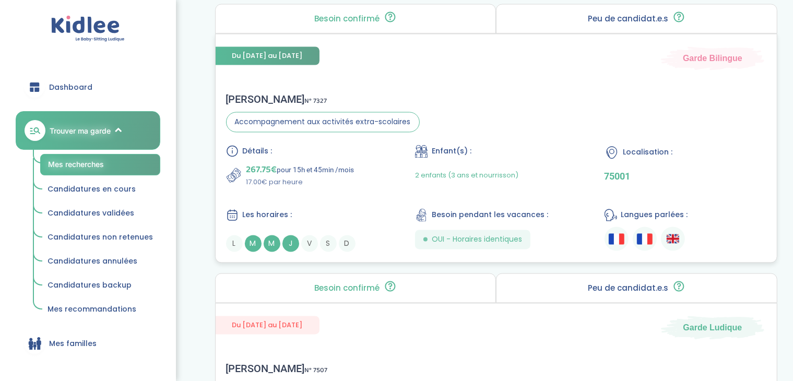
click at [766, 182] on div "Localisation : 75001" at bounding box center [686, 166] width 162 height 43
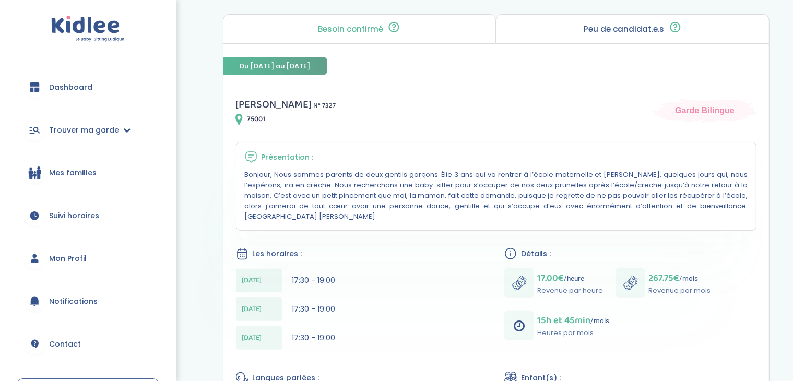
scroll to position [226, 0]
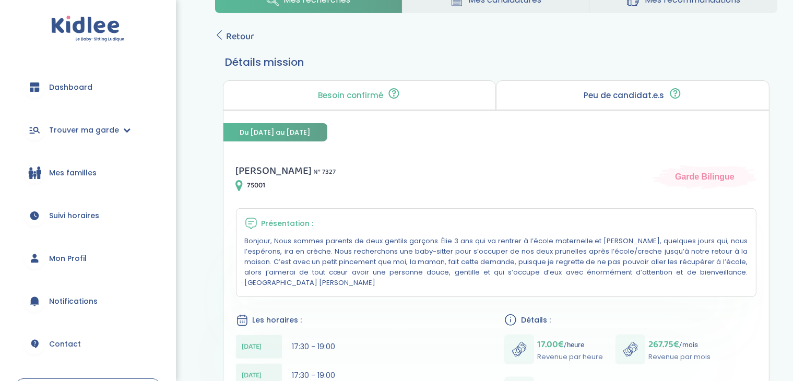
click at [793, 214] on html "trouver ma garde Dashboard Mon profil Mes famille Mes documents Dashboard Trouv…" at bounding box center [396, 270] width 793 height 992
click at [231, 32] on span "Retour" at bounding box center [241, 36] width 28 height 15
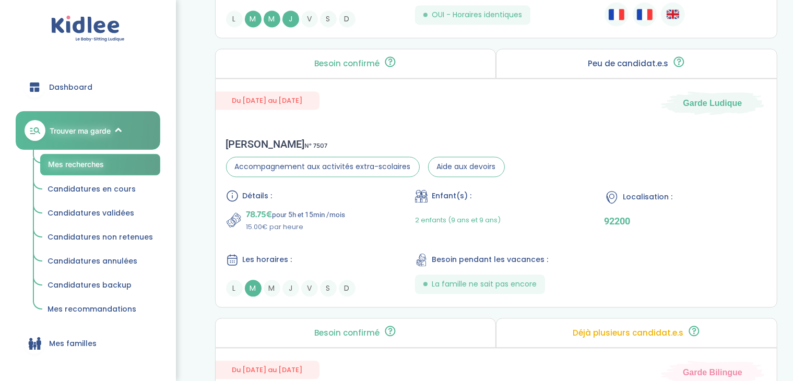
scroll to position [2246, 0]
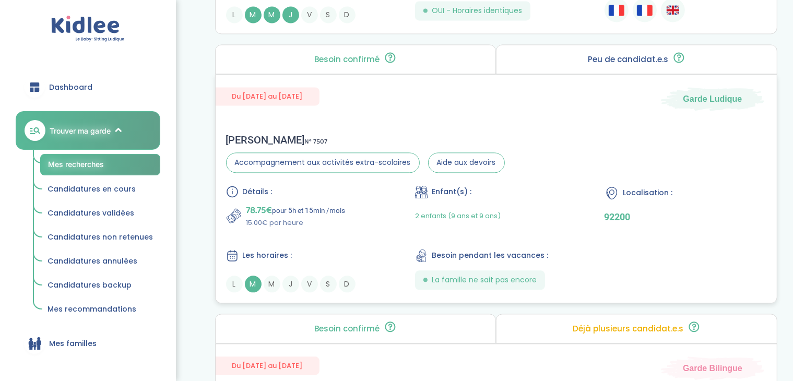
click at [733, 223] on div "Localisation : 92200" at bounding box center [686, 206] width 162 height 43
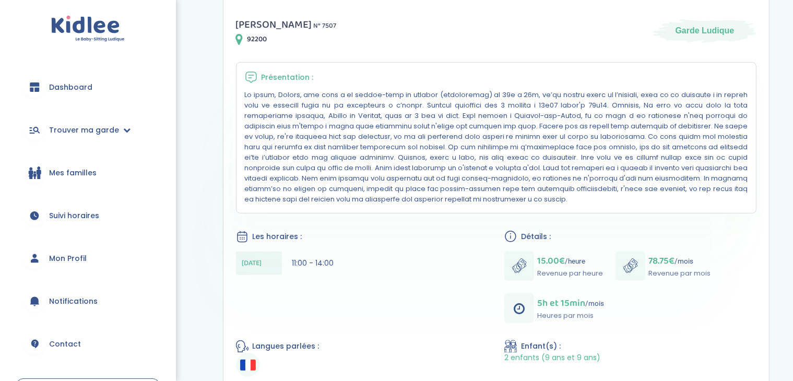
click at [793, 233] on html "trouver ma garde Dashboard Mon profil Mes famille Mes documents Dashboard Trouv…" at bounding box center [396, 204] width 793 height 1152
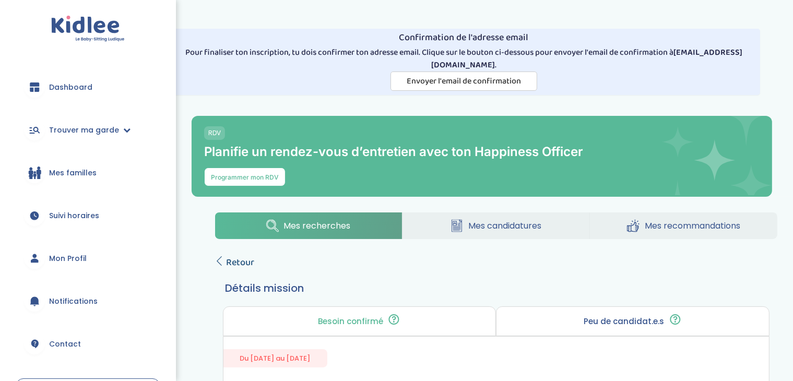
click at [239, 263] on span "Retour" at bounding box center [241, 262] width 28 height 15
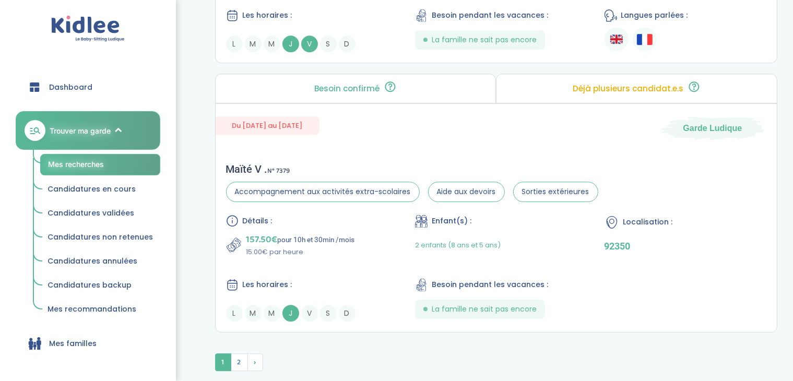
scroll to position [3023, 0]
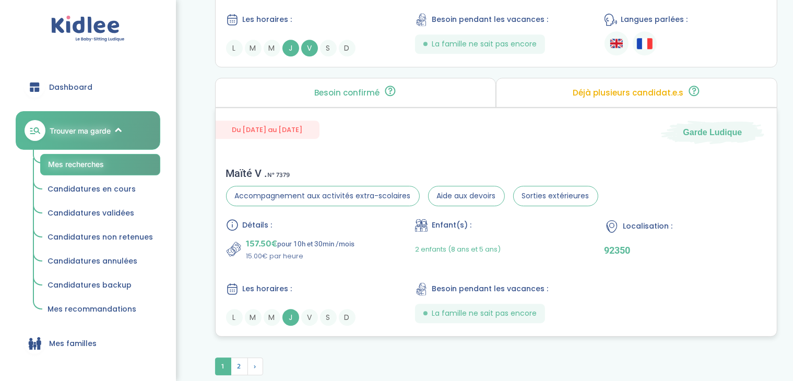
click at [733, 280] on div "Détails : 157.50€ pour 10h et 30min /mois 15.00€ par heure Enfant(s) : 2 enfant…" at bounding box center [496, 272] width 541 height 107
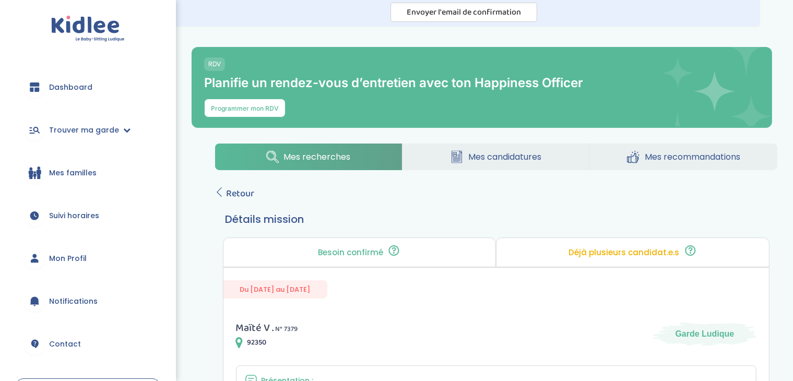
scroll to position [47, 0]
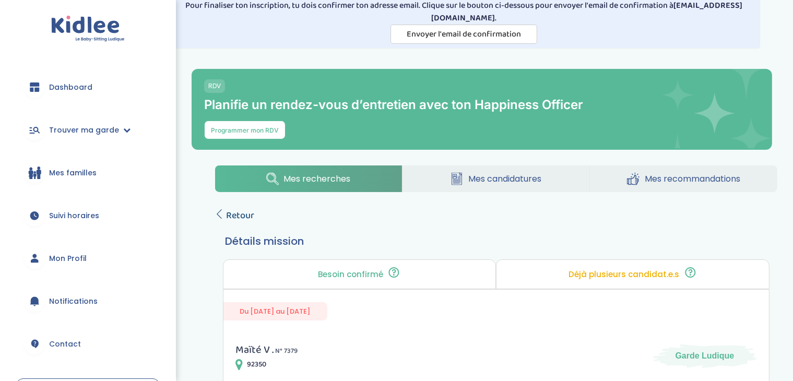
click at [225, 214] on link "Retour" at bounding box center [235, 215] width 40 height 15
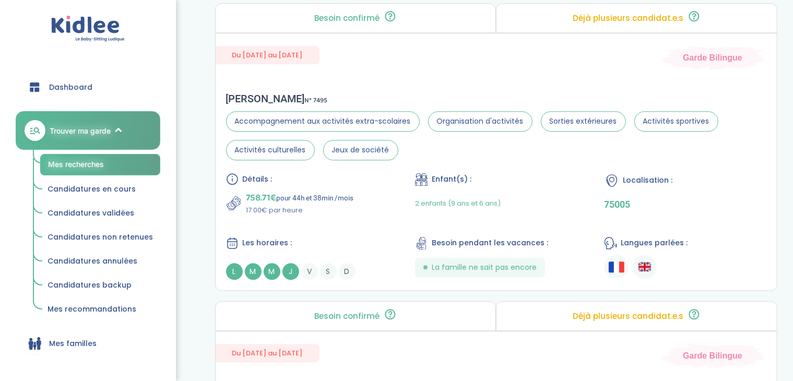
scroll to position [2541, 0]
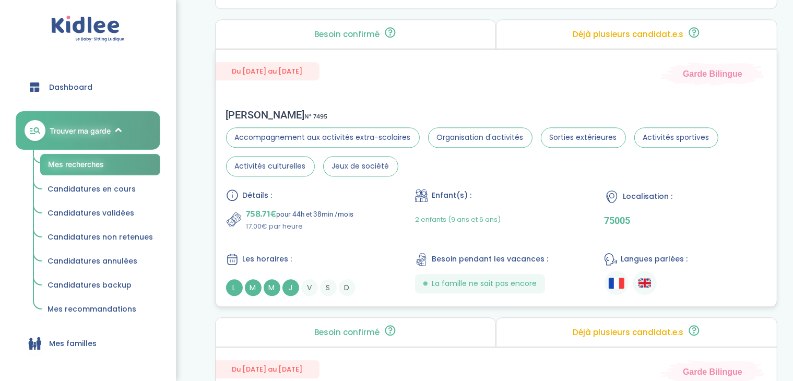
click at [744, 226] on div "Localisation : 75005" at bounding box center [686, 210] width 162 height 43
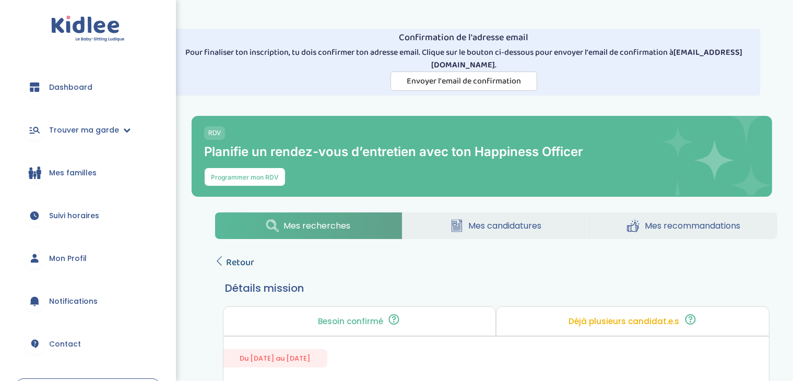
click at [224, 268] on link "Retour" at bounding box center [235, 262] width 40 height 15
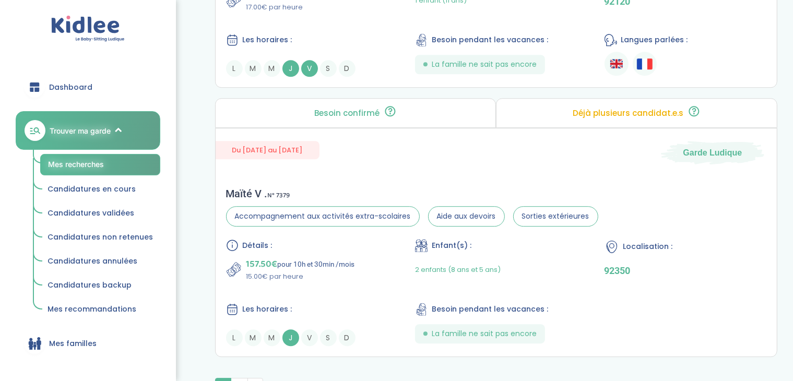
scroll to position [3094, 0]
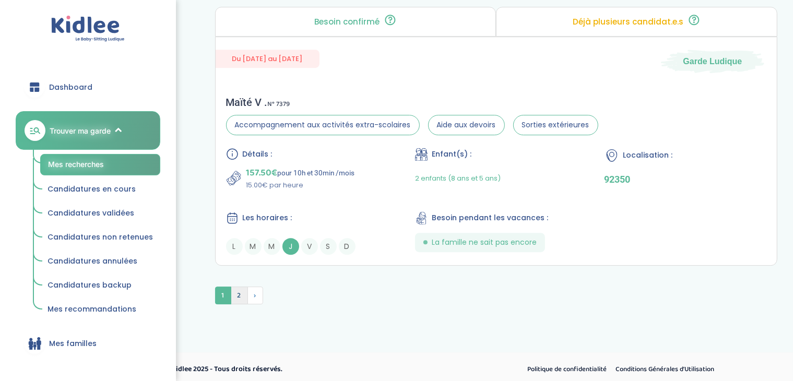
click at [234, 294] on span "2" at bounding box center [239, 296] width 17 height 18
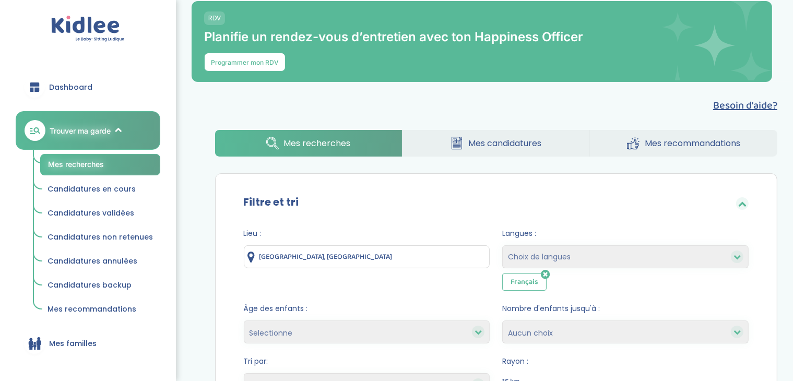
scroll to position [0, 0]
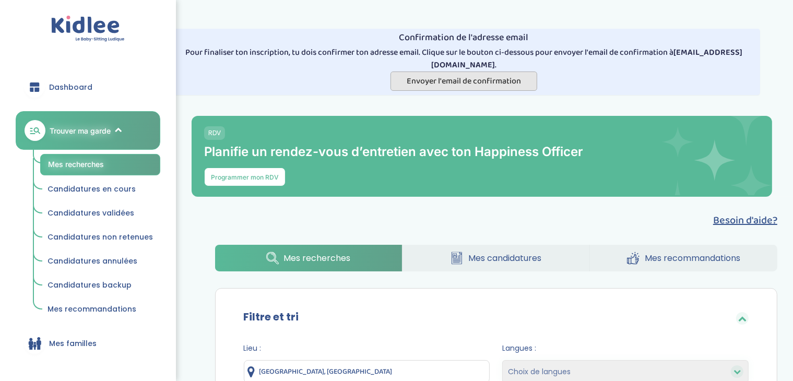
click at [475, 78] on span "Envoyer l'email de confirmation" at bounding box center [464, 81] width 114 height 13
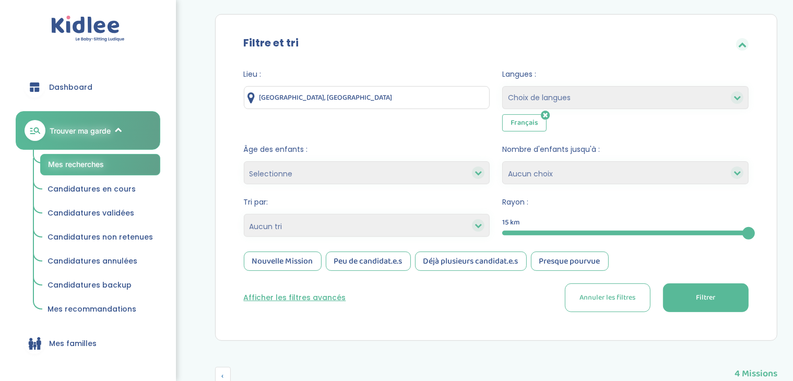
scroll to position [266, 0]
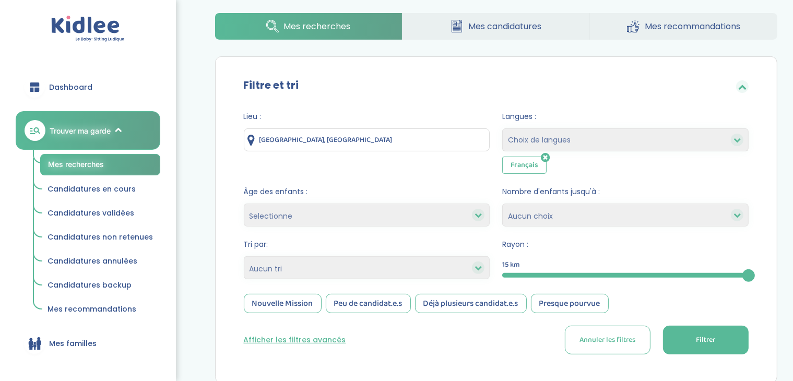
click at [697, 345] on button "Filtrer" at bounding box center [706, 340] width 86 height 29
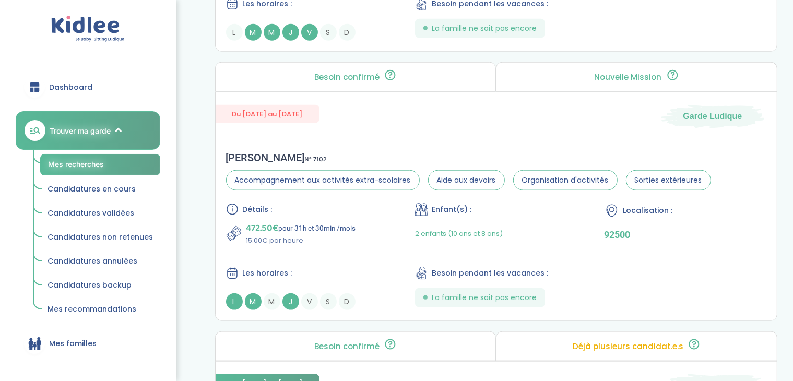
scroll to position [1213, 0]
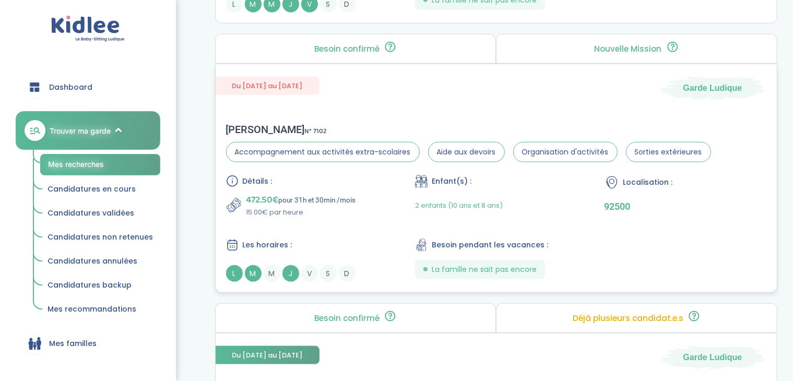
click at [677, 204] on p "92500" at bounding box center [686, 206] width 162 height 11
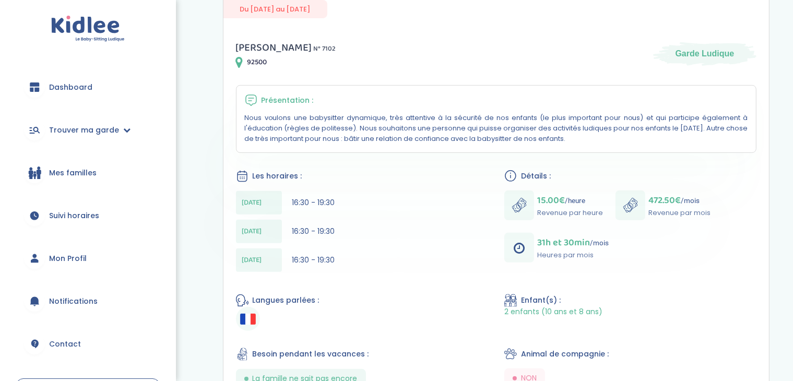
scroll to position [352, 0]
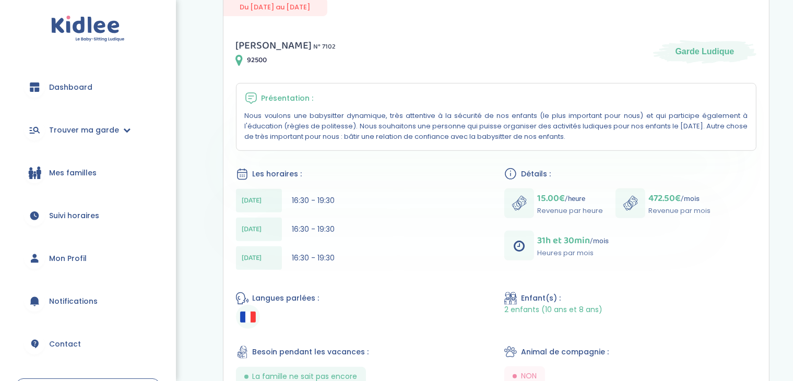
drag, startPoint x: 802, startPoint y: 107, endPoint x: 796, endPoint y: 225, distance: 118.2
click at [793, 225] on html "trouver ma garde Dashboard Mon profil Mes famille Mes documents Dashboard Trouv…" at bounding box center [396, 175] width 793 height 1054
drag, startPoint x: 789, startPoint y: 153, endPoint x: 802, endPoint y: 125, distance: 30.4
click at [793, 125] on html "trouver ma garde Dashboard Mon profil Mes famille Mes documents Dashboard Trouv…" at bounding box center [396, 175] width 793 height 1054
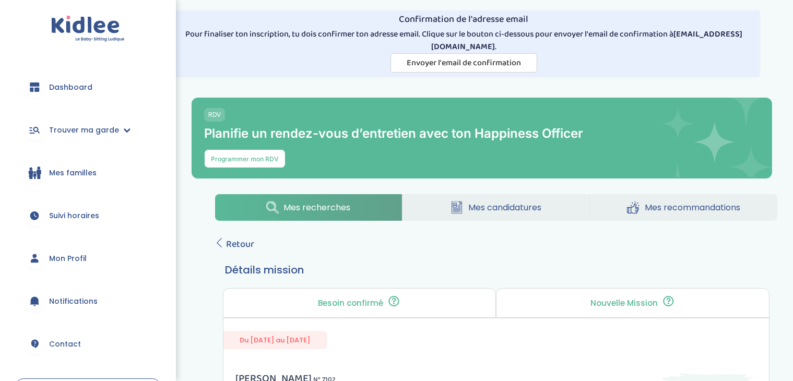
scroll to position [0, 0]
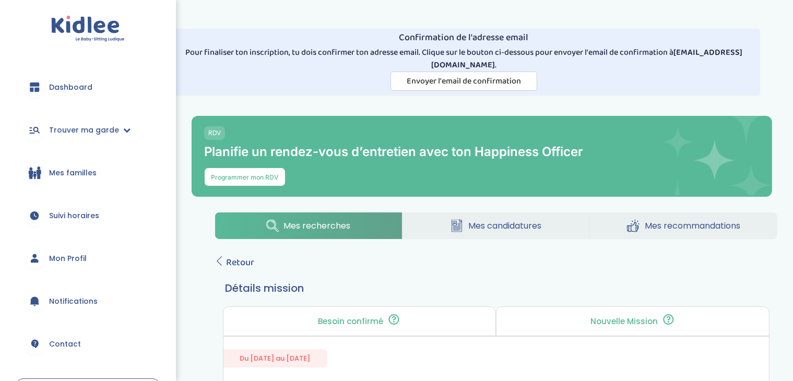
click at [67, 168] on span "Mes familles" at bounding box center [73, 173] width 48 height 11
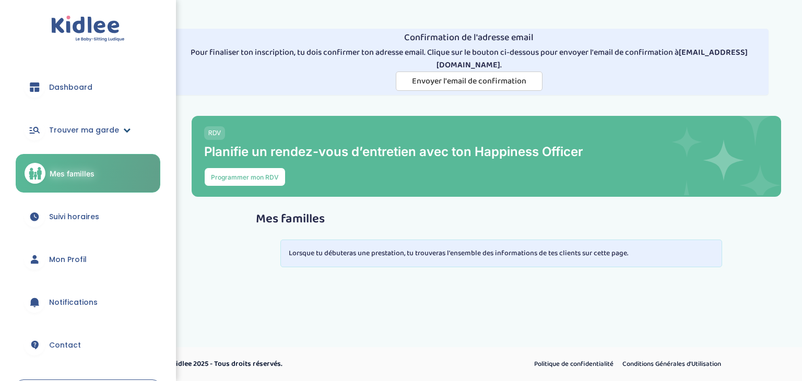
click at [97, 112] on link "Trouver ma garde" at bounding box center [88, 130] width 145 height 38
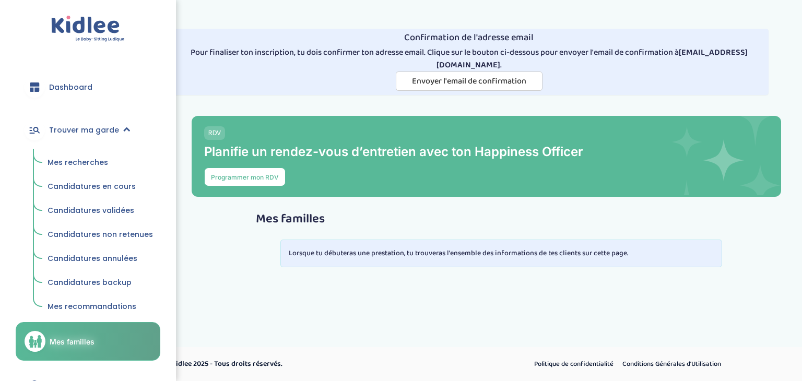
click at [88, 161] on span "Mes recherches" at bounding box center [78, 162] width 61 height 10
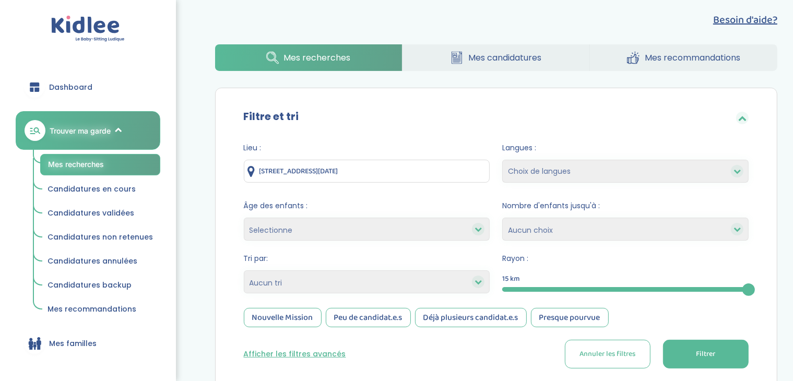
scroll to position [209, 0]
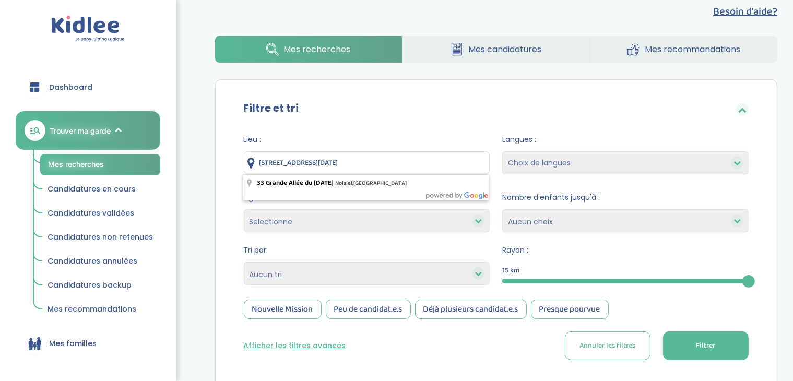
drag, startPoint x: 417, startPoint y: 161, endPoint x: 252, endPoint y: 149, distance: 165.0
click at [252, 149] on div "Lieu : 33 Grande Allée du 12 Février 1934, Noisiel, France" at bounding box center [367, 154] width 247 height 40
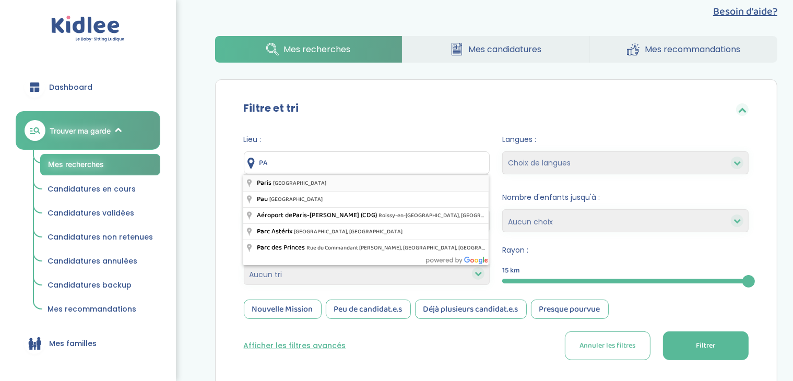
type input "Paris, France"
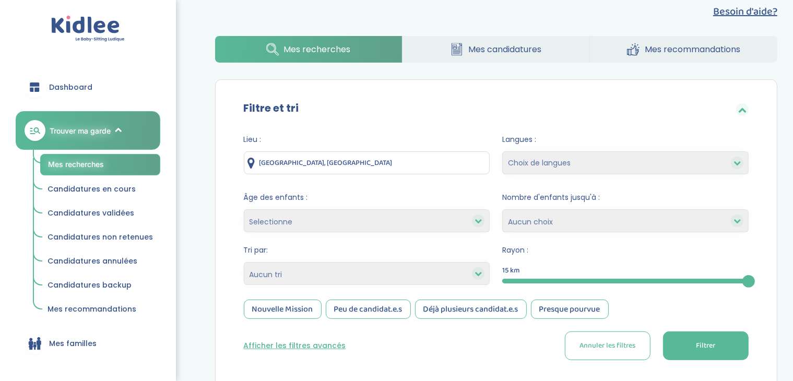
click at [562, 162] on select "Choix de langues Anglais Arabe Espagnol Italien Russe Français Coréen" at bounding box center [625, 162] width 247 height 23
select select "12"
click at [502, 151] on select "Choix de langues Anglais Arabe Espagnol Italien Russe Français Coréen" at bounding box center [625, 162] width 247 height 23
select select
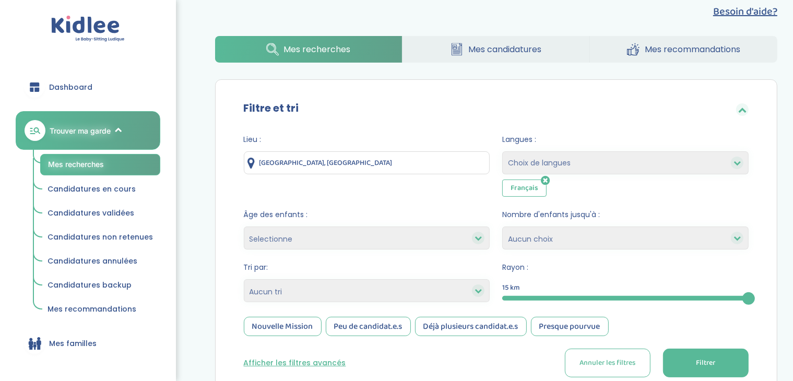
click at [300, 325] on div "Nouvelle Mission" at bounding box center [283, 326] width 78 height 19
click at [357, 326] on div "Peu de candidat.e.s" at bounding box center [368, 326] width 85 height 19
click at [691, 361] on button "Filtrer" at bounding box center [706, 363] width 86 height 29
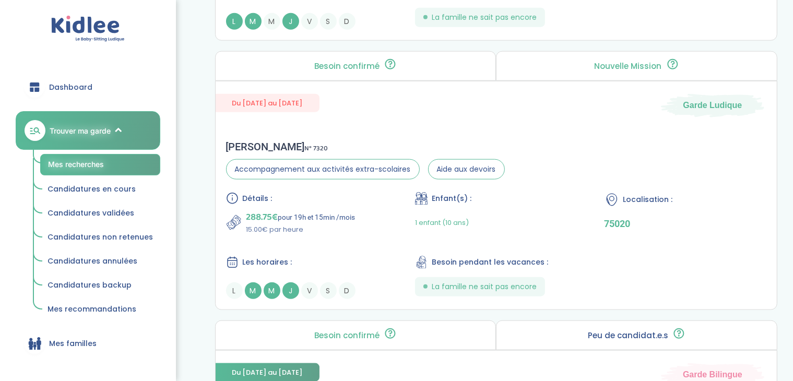
scroll to position [1149, 0]
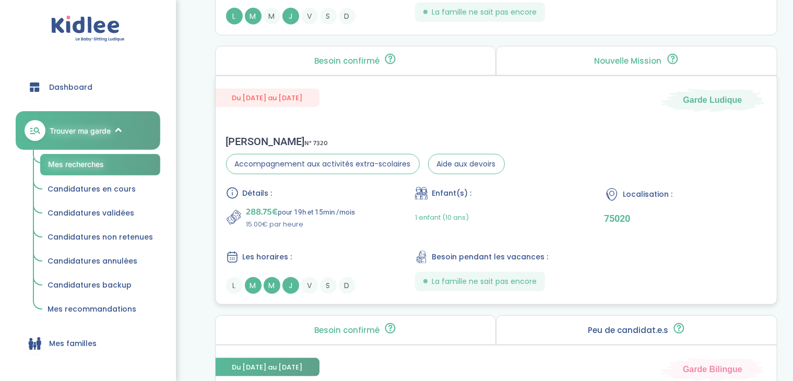
click at [735, 262] on div "Détails : 288.75€ pour 19h et 15min /mois 15.00€ par heure Enfant(s) : 1 enfant…" at bounding box center [496, 240] width 541 height 107
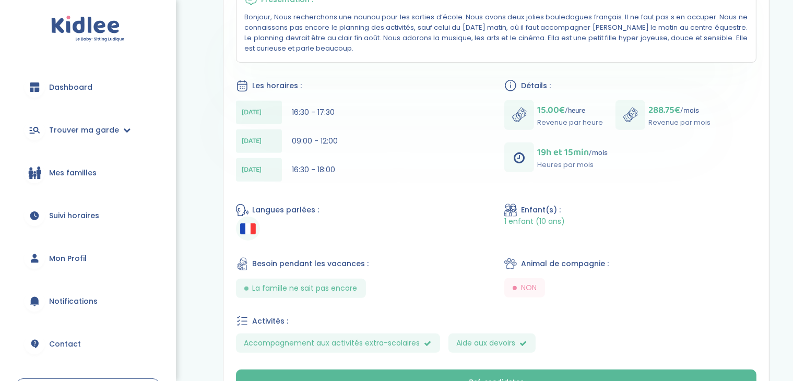
scroll to position [459, 0]
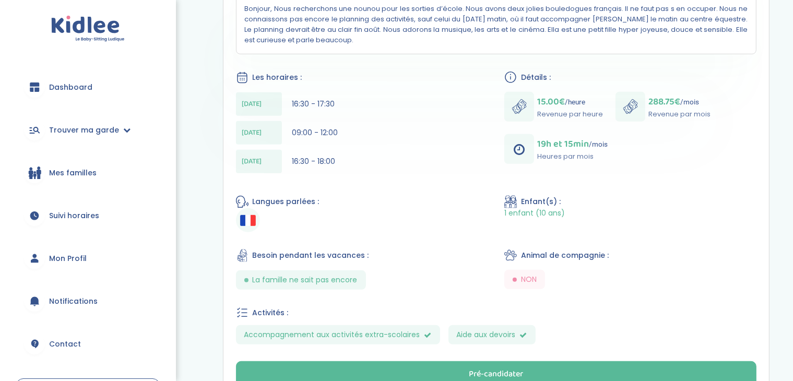
click at [73, 266] on link "Mon Profil" at bounding box center [88, 259] width 145 height 38
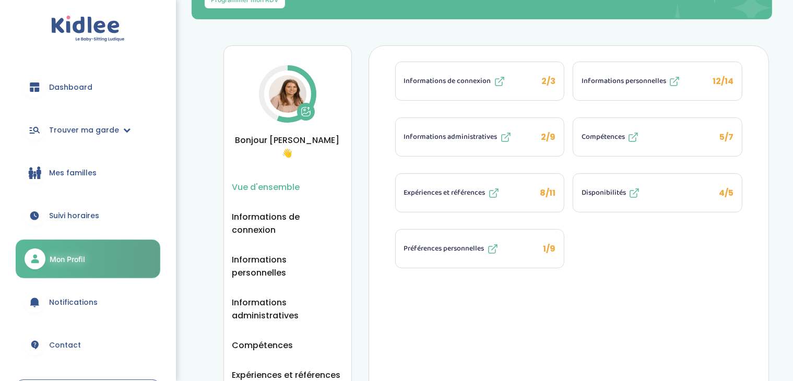
scroll to position [201, 0]
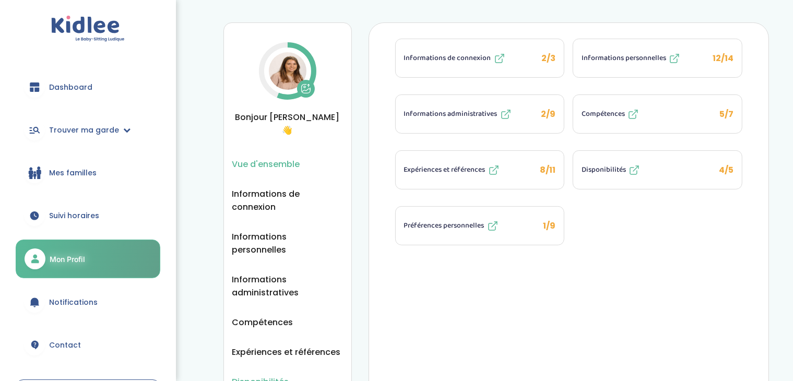
click at [274, 376] on span "Disponibilités" at bounding box center [260, 382] width 57 height 13
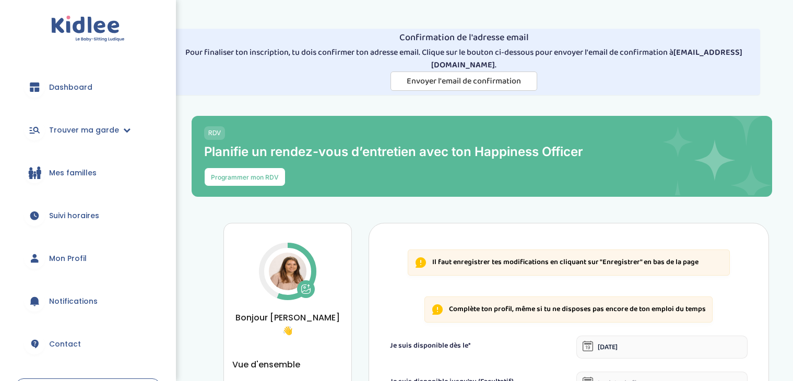
select select "1"
select select "Stages"
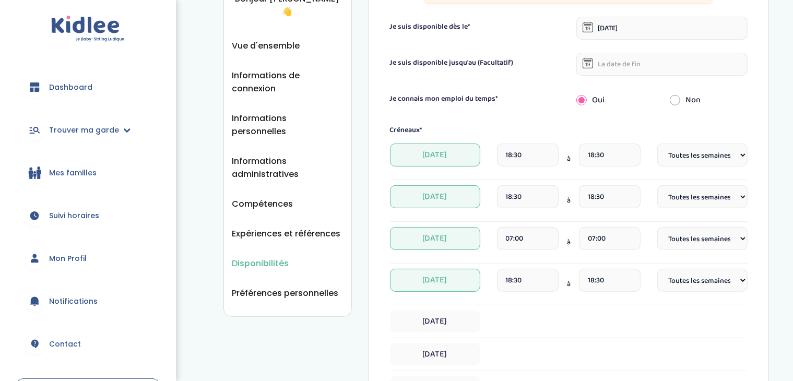
scroll to position [295, 0]
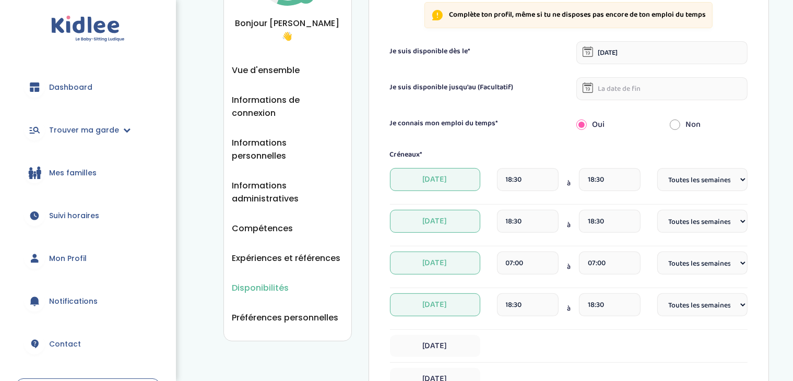
click at [614, 178] on input "18:30" at bounding box center [610, 179] width 62 height 23
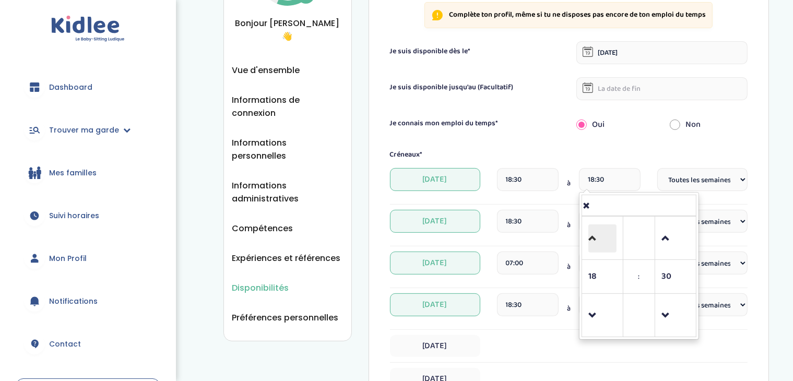
click at [604, 233] on span at bounding box center [603, 239] width 28 height 28
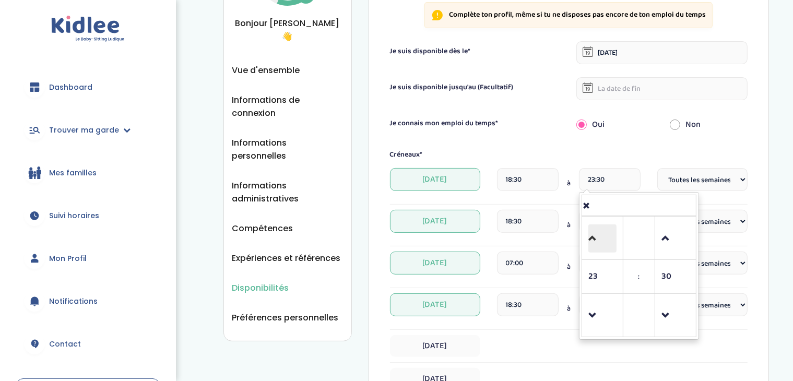
click at [604, 233] on span at bounding box center [603, 239] width 28 height 28
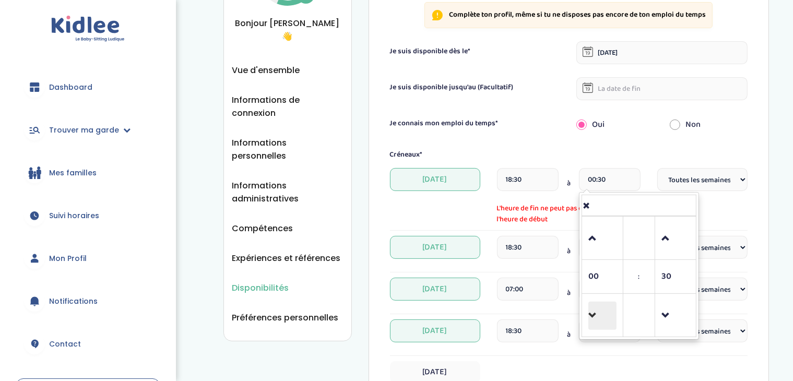
click at [595, 312] on span at bounding box center [603, 316] width 28 height 28
type input "23:30"
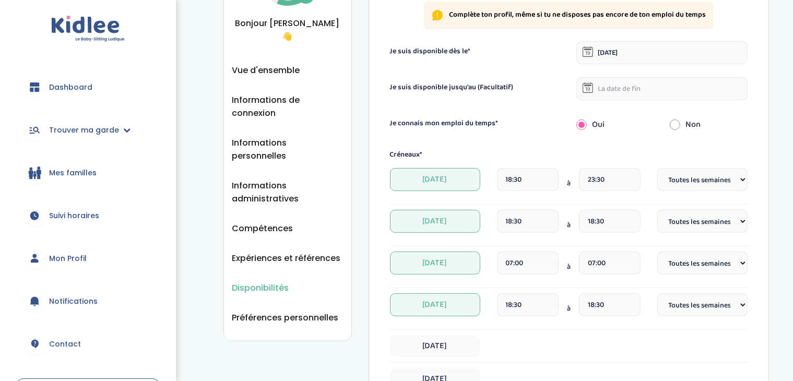
click at [572, 357] on div "Vendredi" at bounding box center [569, 349] width 358 height 28
click at [591, 232] on div "18:30" at bounding box center [610, 225] width 62 height 31
click at [592, 229] on input "18:30" at bounding box center [610, 221] width 62 height 23
click at [598, 114] on span at bounding box center [603, 107] width 28 height 28
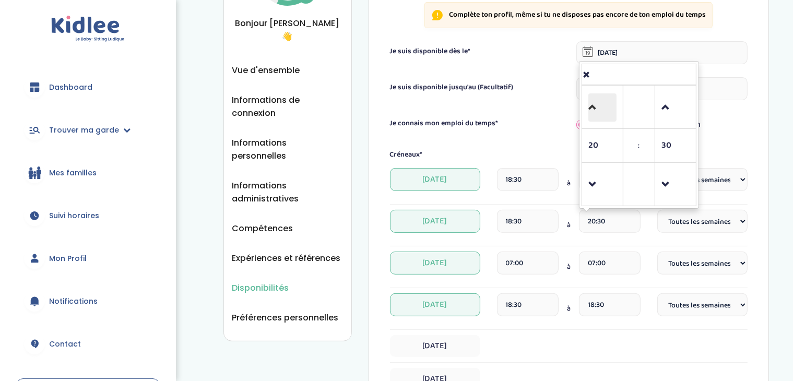
click at [598, 114] on span at bounding box center [603, 107] width 28 height 28
type input "23:30"
click at [600, 248] on div "Créneaux* Lundi 18:30 à 23:30 Fréquence Toutes les semaines Toutes les 2 semain…" at bounding box center [569, 286] width 358 height 274
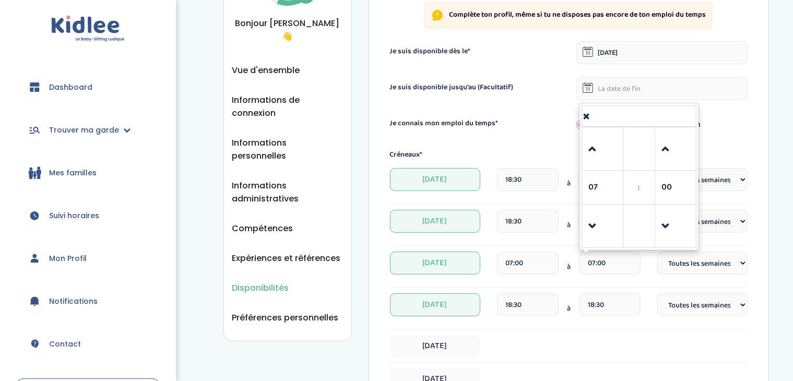
click at [598, 259] on input "07:00" at bounding box center [610, 263] width 62 height 23
click at [599, 155] on span at bounding box center [603, 149] width 28 height 28
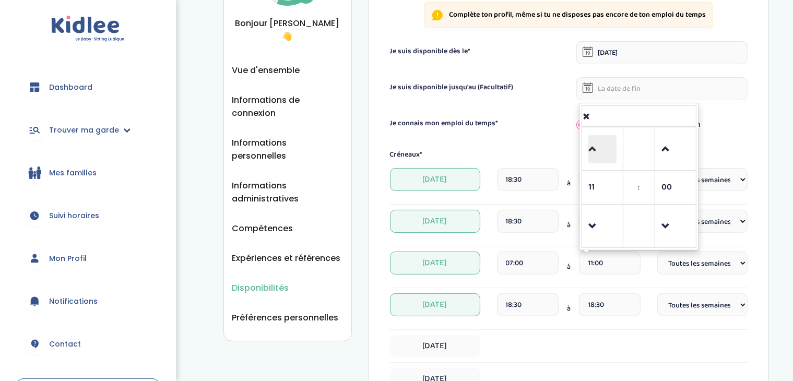
click at [599, 155] on span at bounding box center [603, 149] width 28 height 28
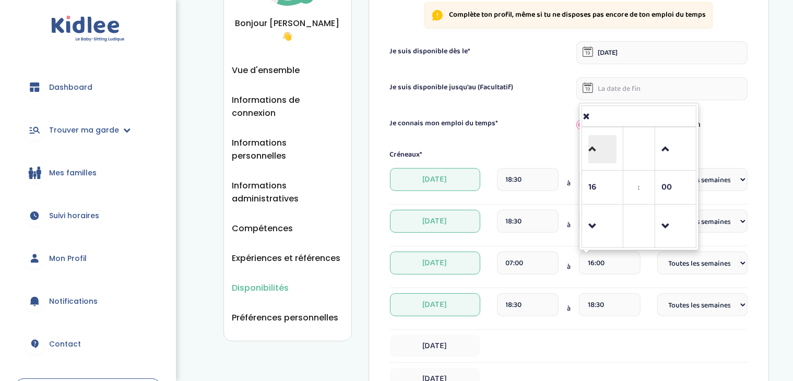
click at [599, 155] on span at bounding box center [603, 149] width 28 height 28
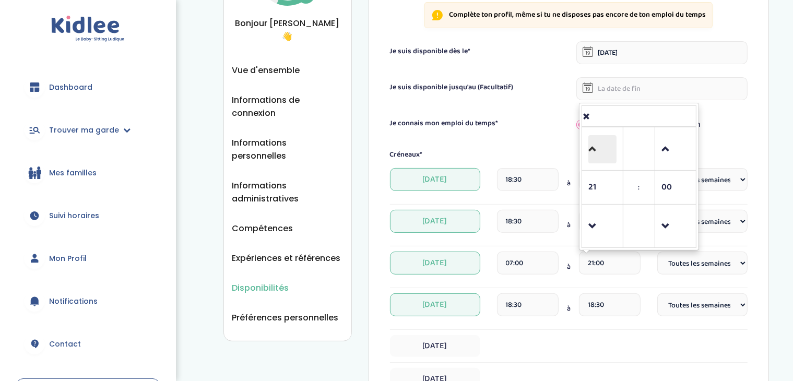
click at [599, 155] on span at bounding box center [603, 149] width 28 height 28
click at [675, 157] on span at bounding box center [676, 149] width 28 height 28
type input "23:30"
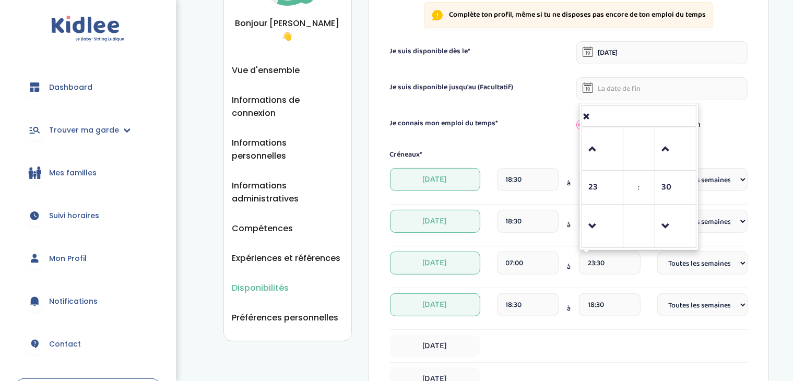
click at [590, 305] on input "18:30" at bounding box center [610, 305] width 62 height 23
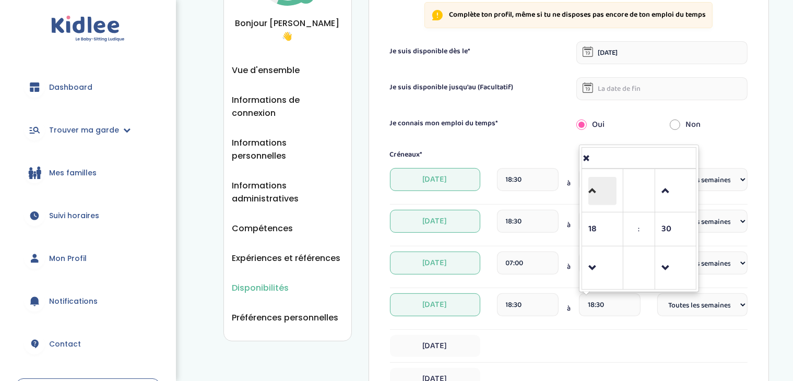
click at [602, 182] on span at bounding box center [603, 191] width 28 height 28
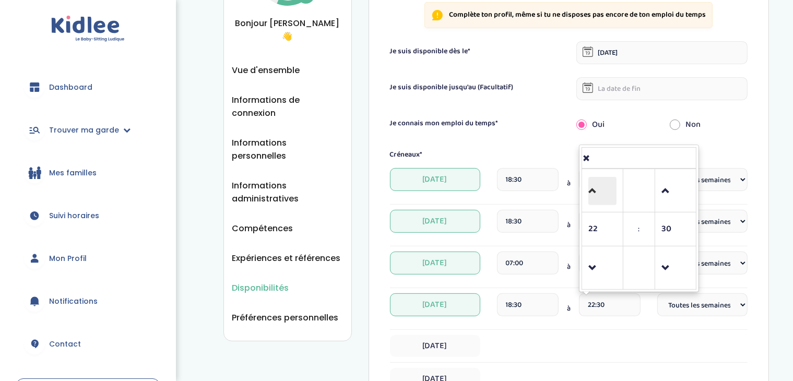
type input "23:30"
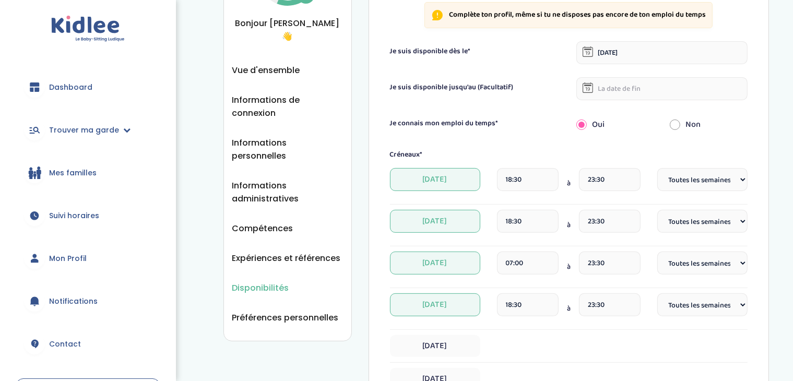
click at [679, 335] on div "Vendredi" at bounding box center [569, 346] width 358 height 22
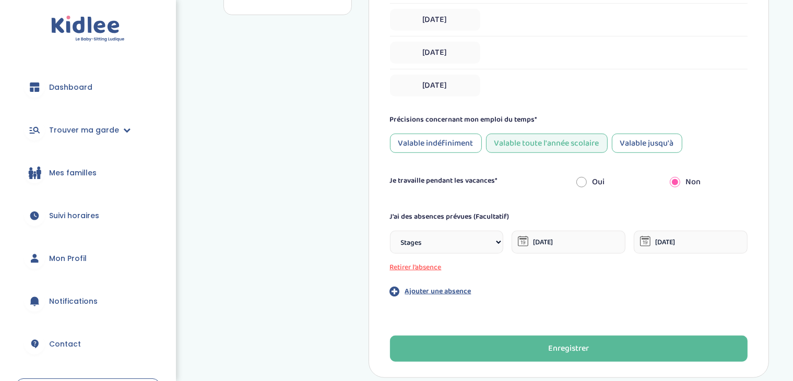
scroll to position [685, 0]
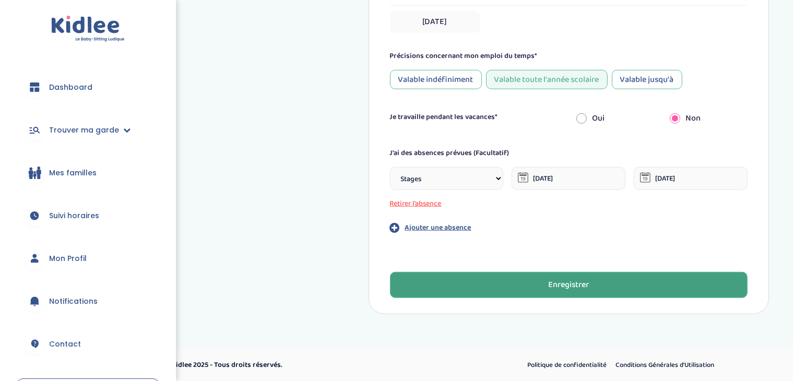
click at [673, 277] on button "Enregistrer" at bounding box center [569, 285] width 358 height 26
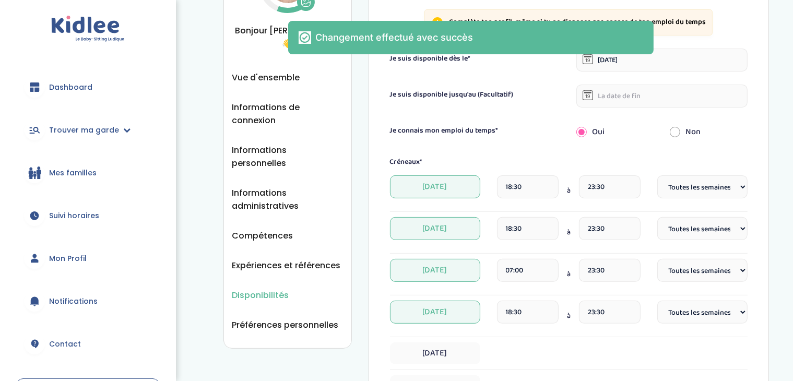
scroll to position [286, 0]
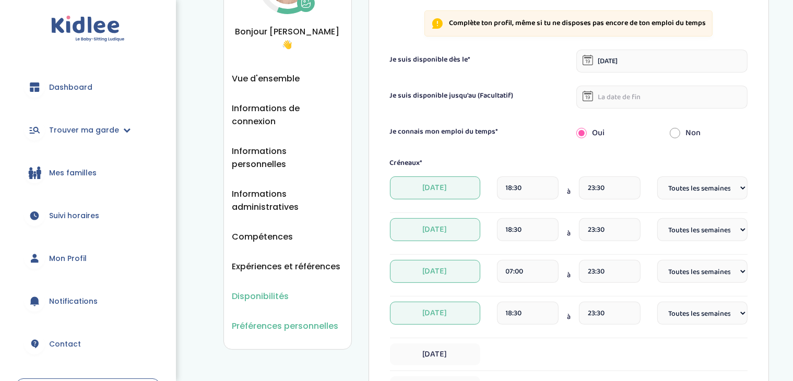
click at [293, 320] on span "Préférences personnelles" at bounding box center [285, 326] width 107 height 13
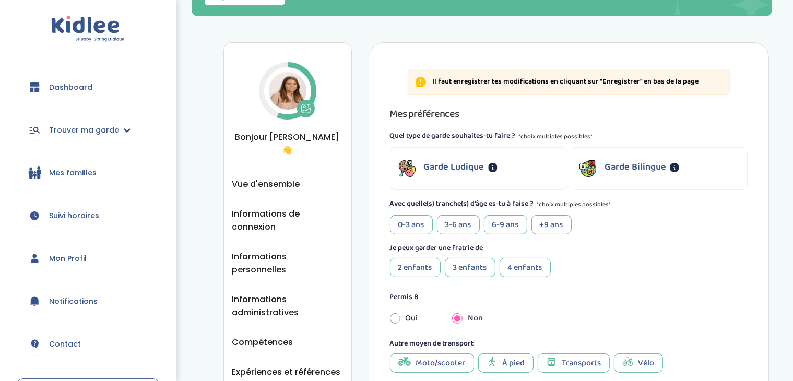
scroll to position [178, 0]
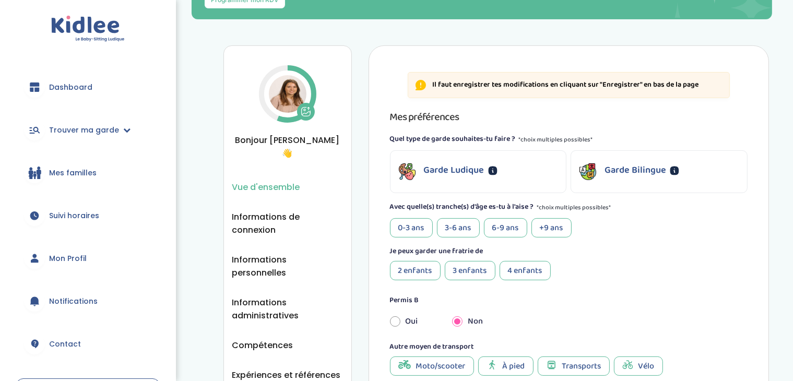
click at [278, 181] on span "Vue d'ensemble" at bounding box center [266, 187] width 68 height 13
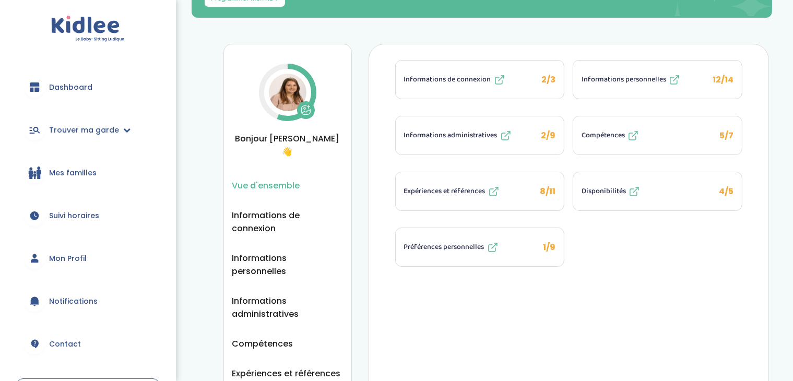
scroll to position [182, 0]
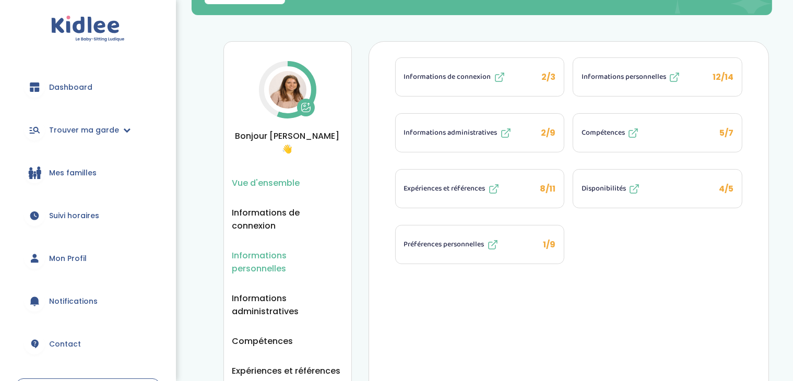
click at [271, 249] on span "Informations personnelles" at bounding box center [287, 262] width 111 height 26
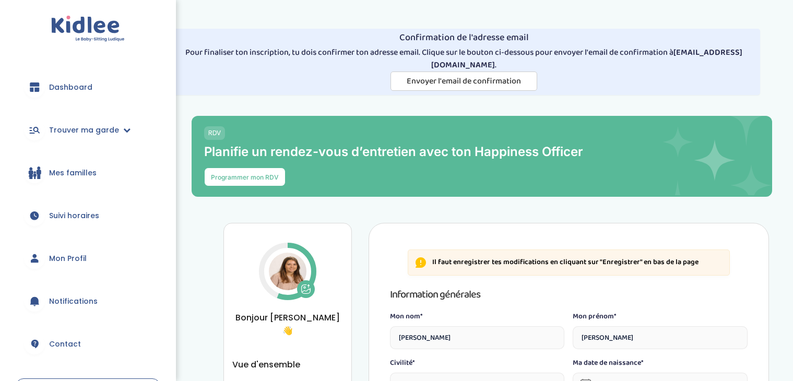
select select "1"
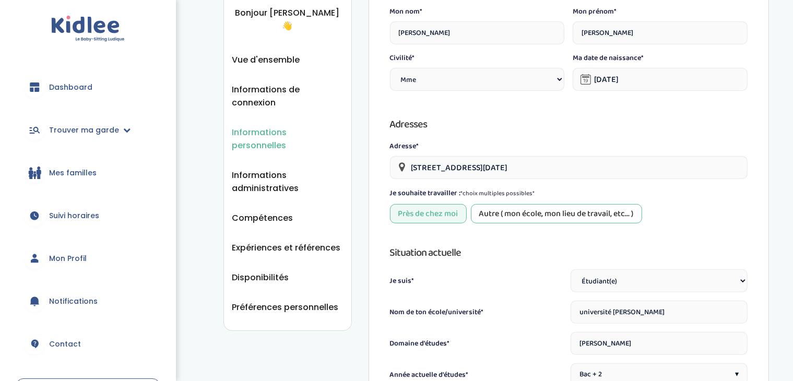
scroll to position [329, 0]
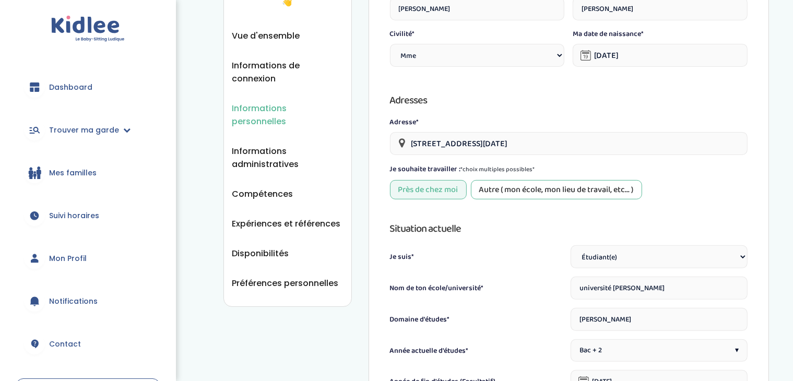
click at [48, 259] on link "Mon Profil" at bounding box center [88, 259] width 145 height 38
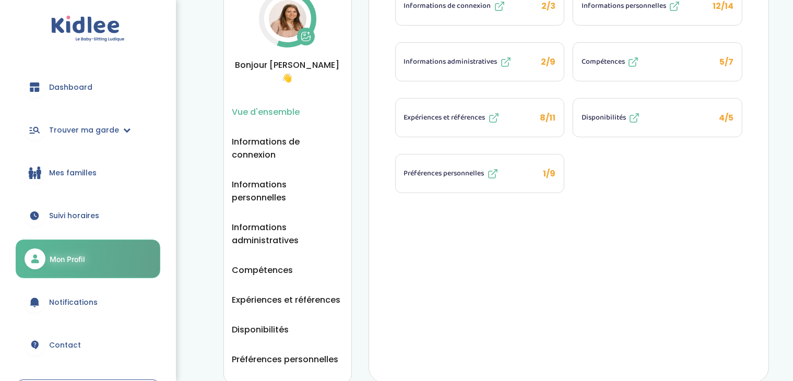
scroll to position [291, 0]
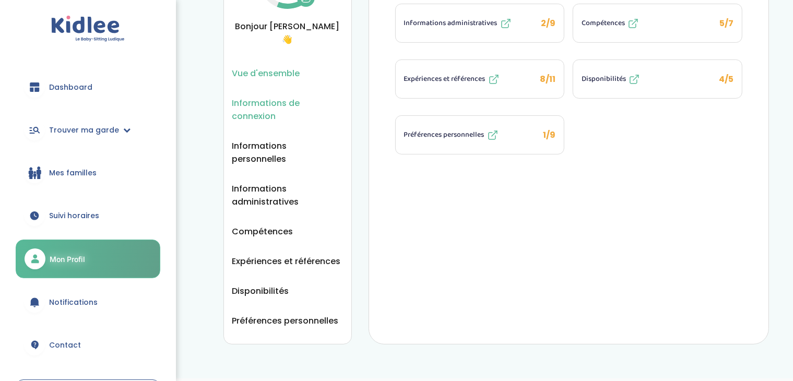
click at [250, 97] on span "Informations de connexion" at bounding box center [287, 110] width 111 height 26
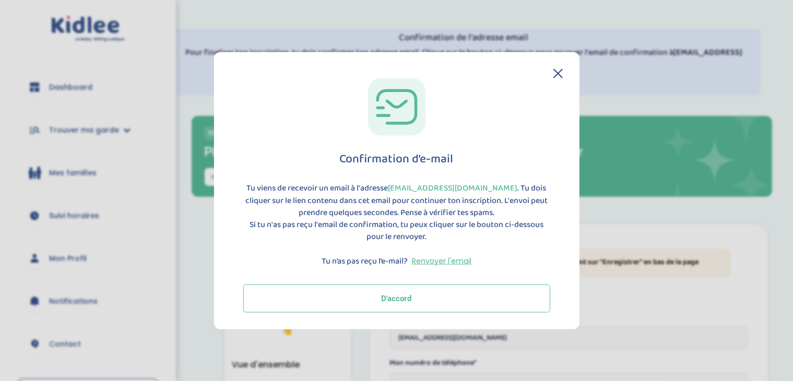
click at [496, 297] on button "D'accord" at bounding box center [396, 298] width 307 height 28
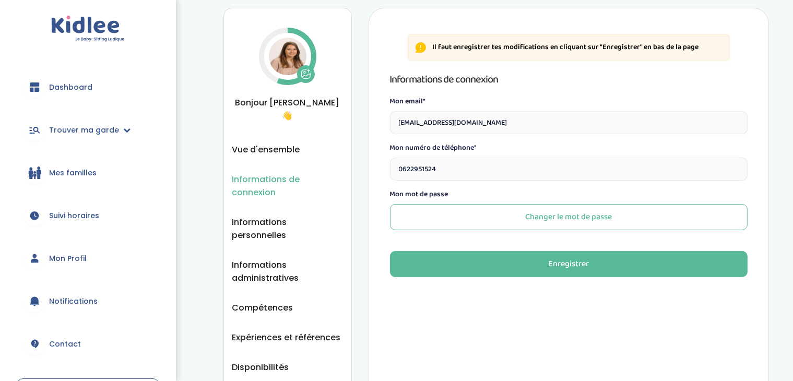
scroll to position [216, 0]
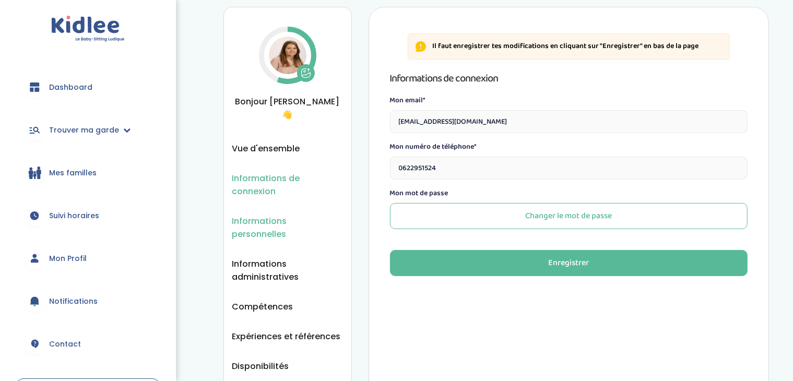
click at [331, 215] on span "Informations personnelles" at bounding box center [287, 228] width 111 height 26
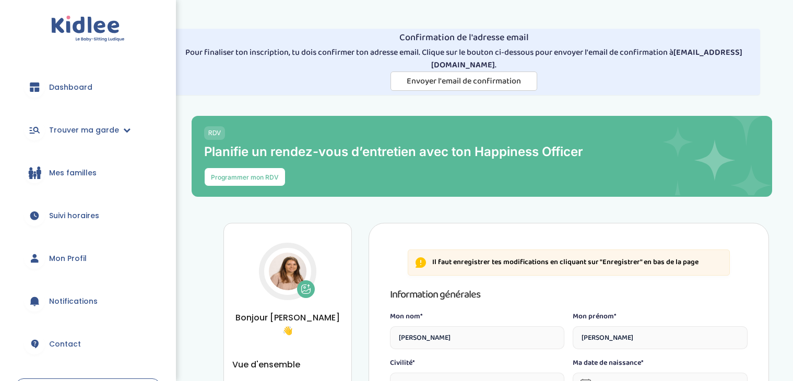
select select "1"
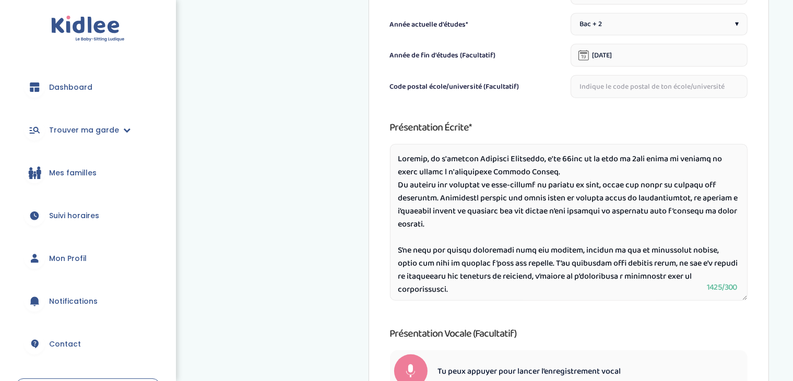
drag, startPoint x: 802, startPoint y: 107, endPoint x: 743, endPoint y: 307, distance: 208.6
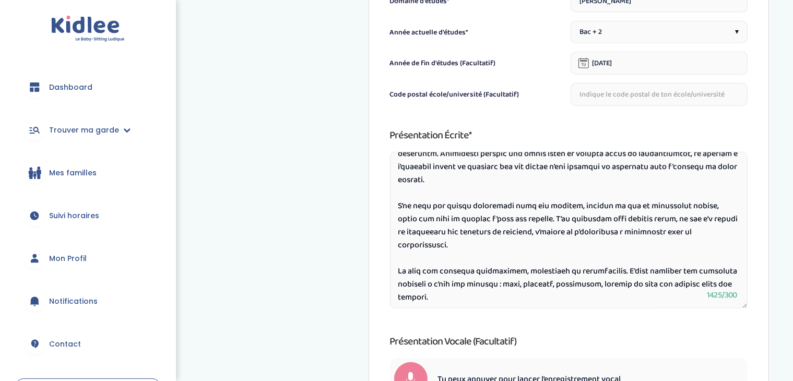
scroll to position [181, 0]
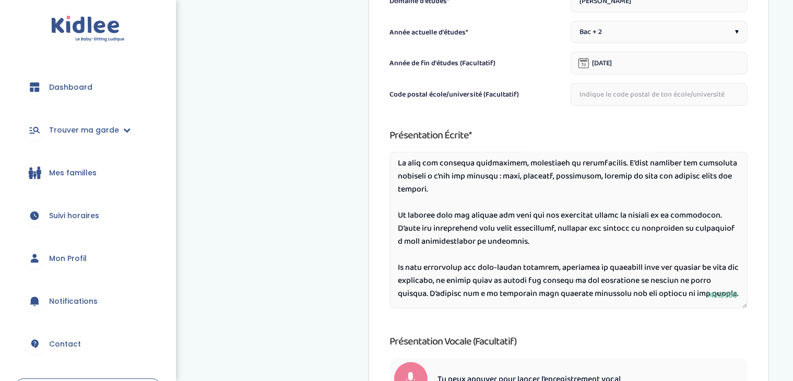
drag, startPoint x: 397, startPoint y: 165, endPoint x: 570, endPoint y: 320, distance: 232.3
click at [570, 320] on div "Présentation écrite* 1425/300 Présentation vocale (Facultatif) Tu peux appuyer …" at bounding box center [569, 263] width 358 height 273
